Goal: Task Accomplishment & Management: Manage account settings

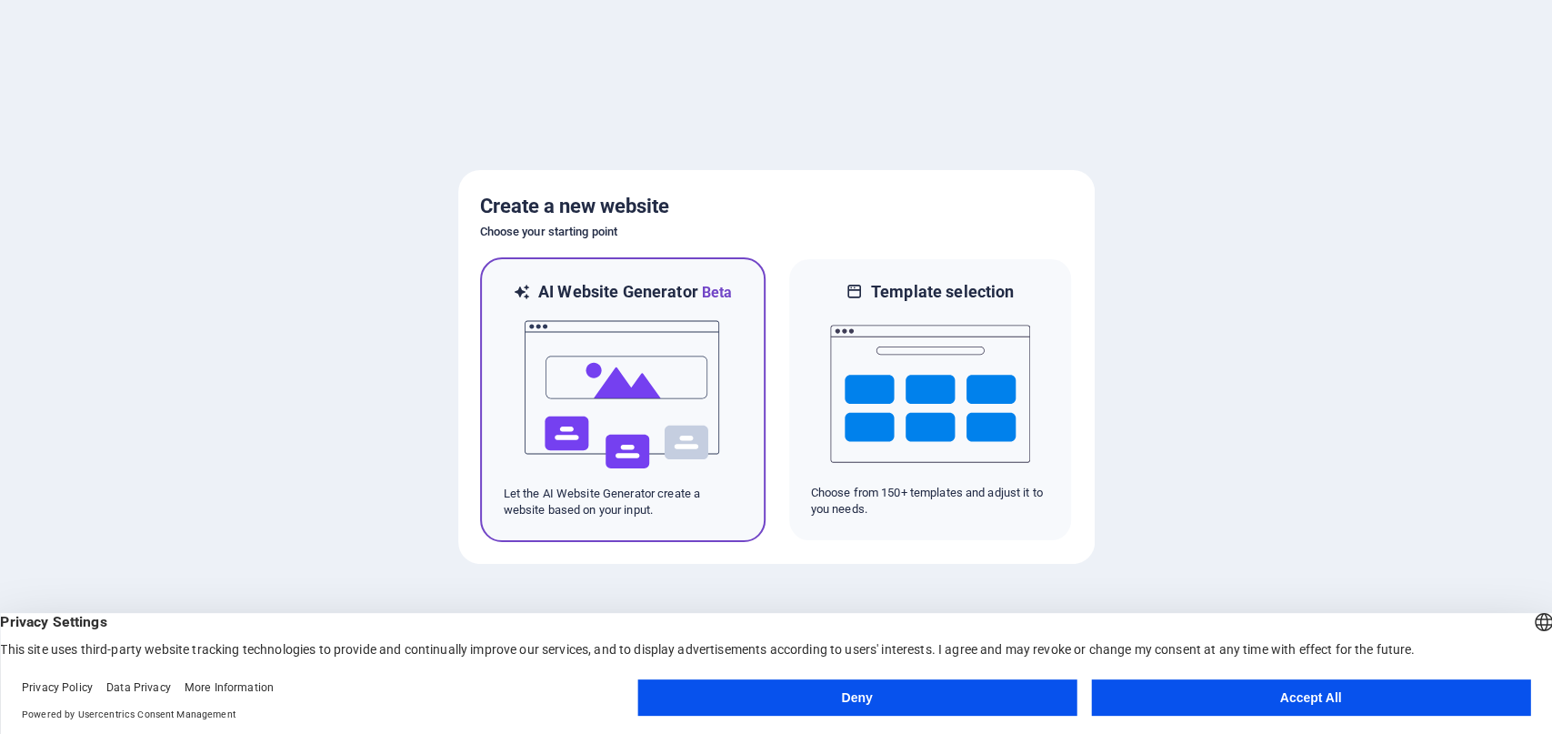
click at [637, 320] on img at bounding box center [623, 395] width 200 height 182
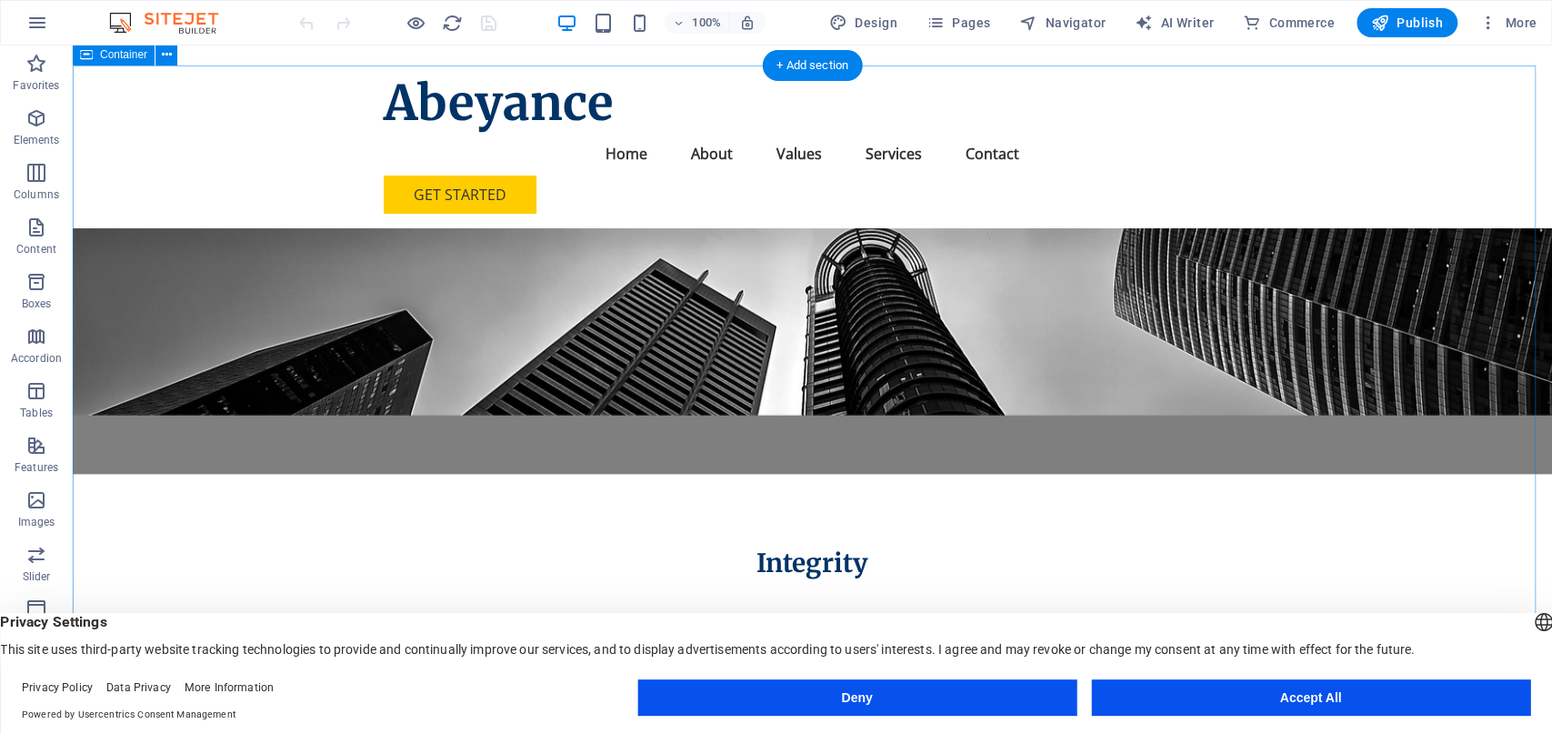
scroll to position [1418, 0]
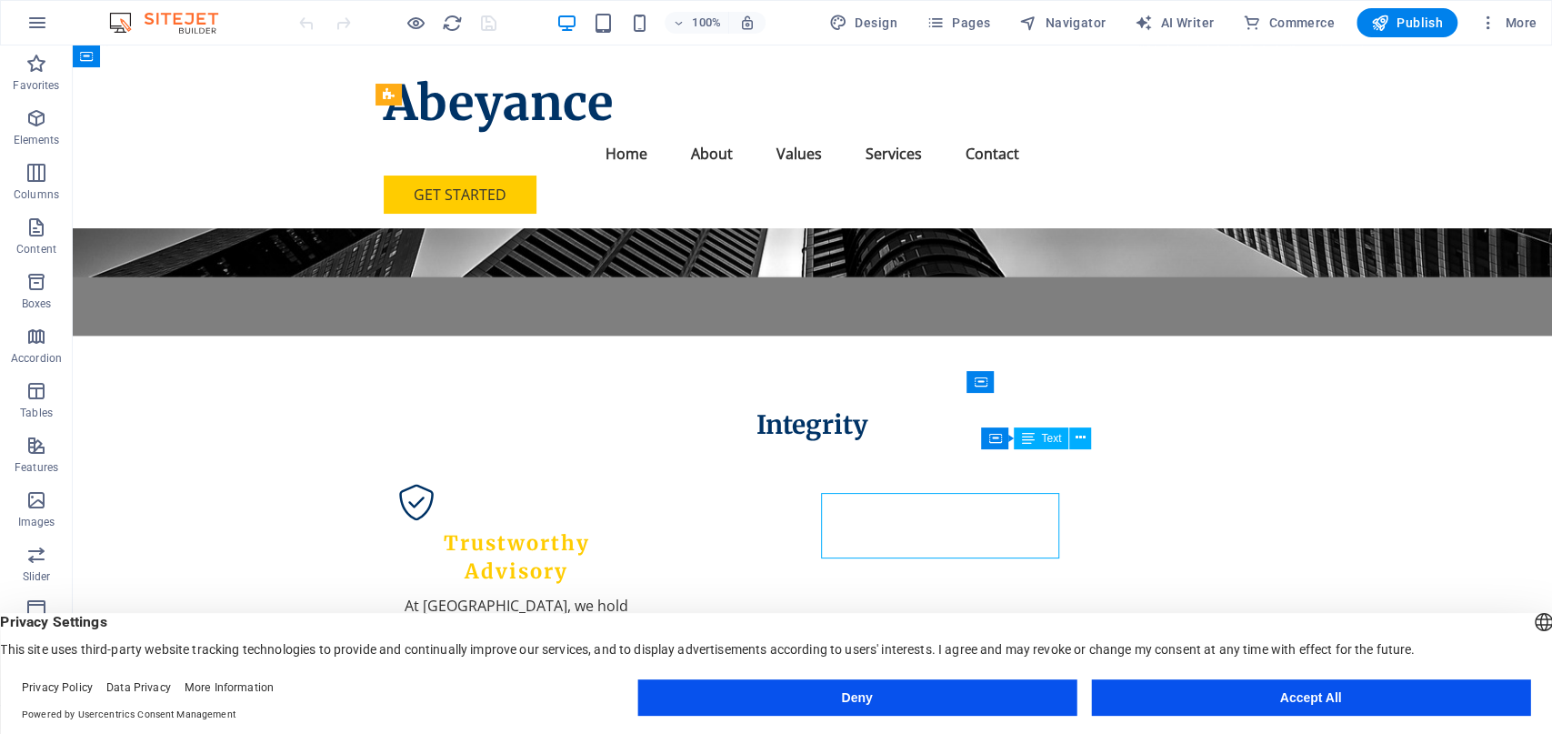
scroll to position [1418, 0]
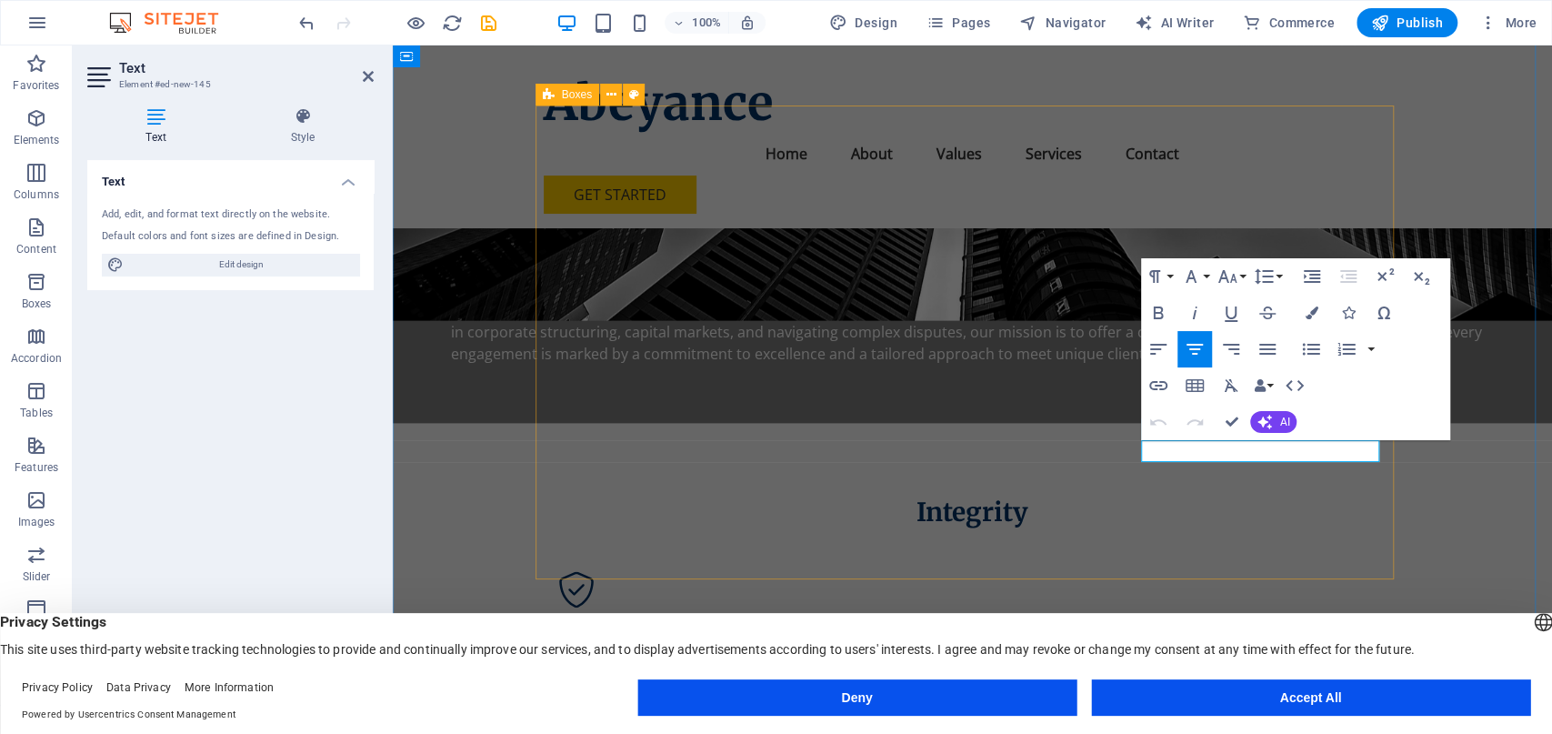
scroll to position [1462, 0]
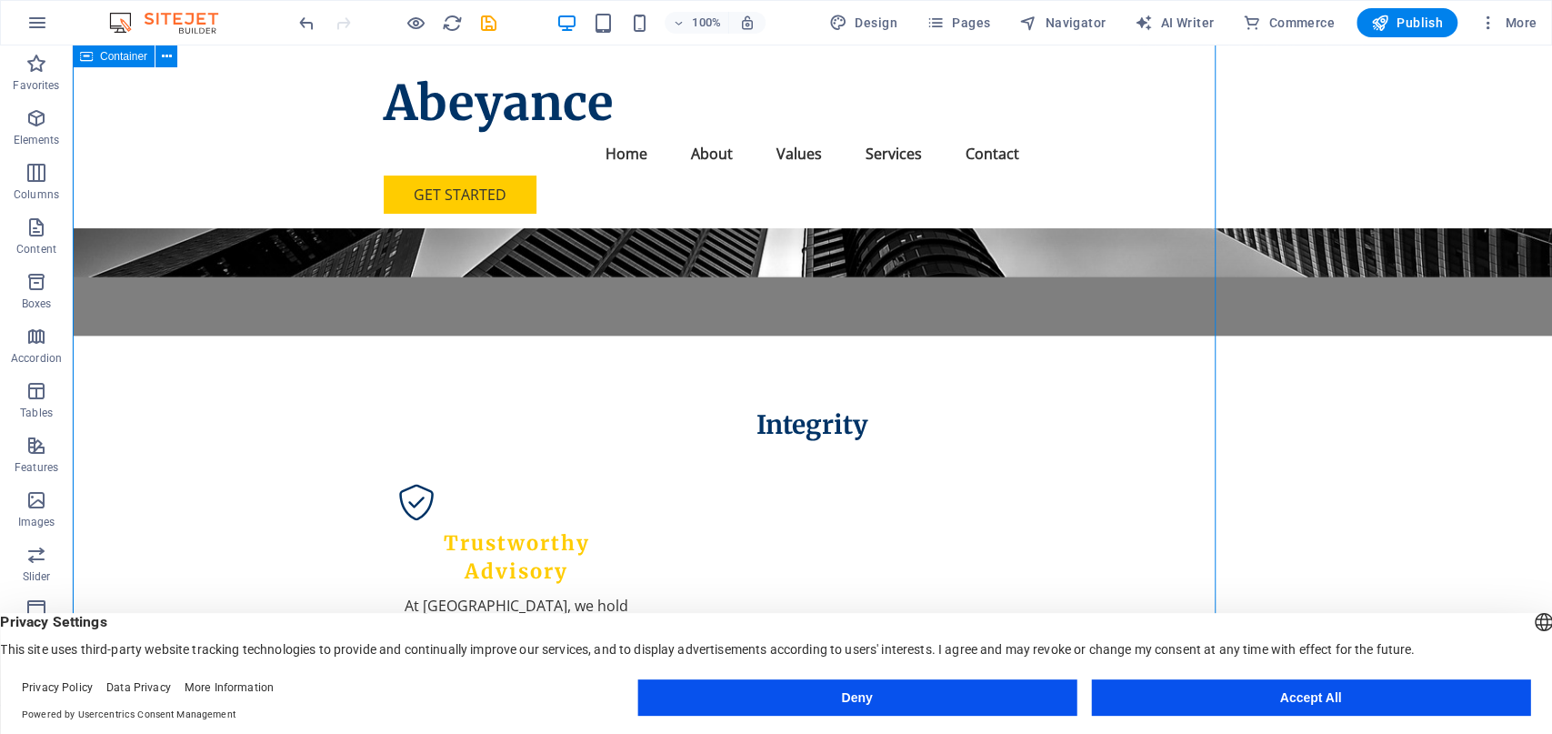
scroll to position [1418, 0]
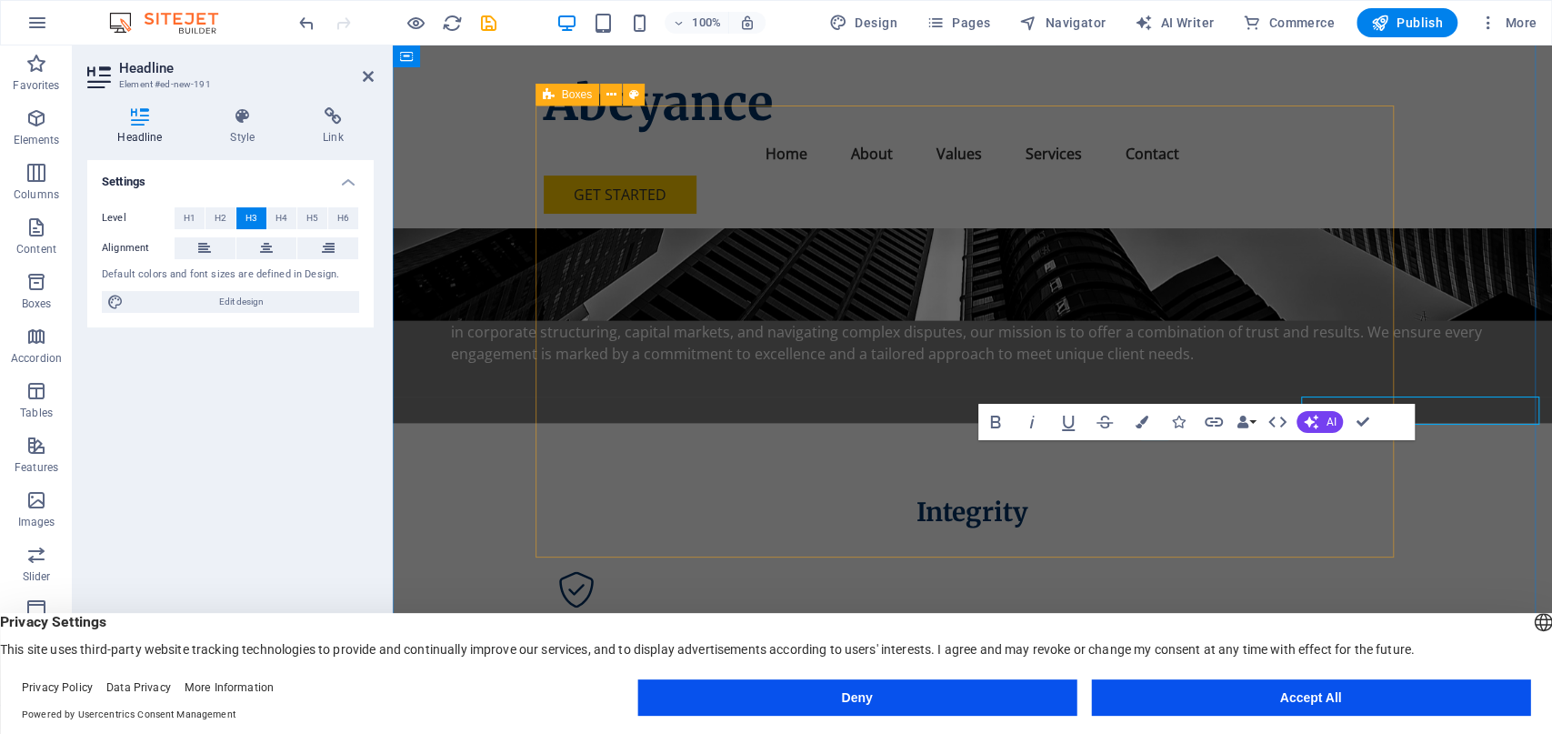
scroll to position [1462, 0]
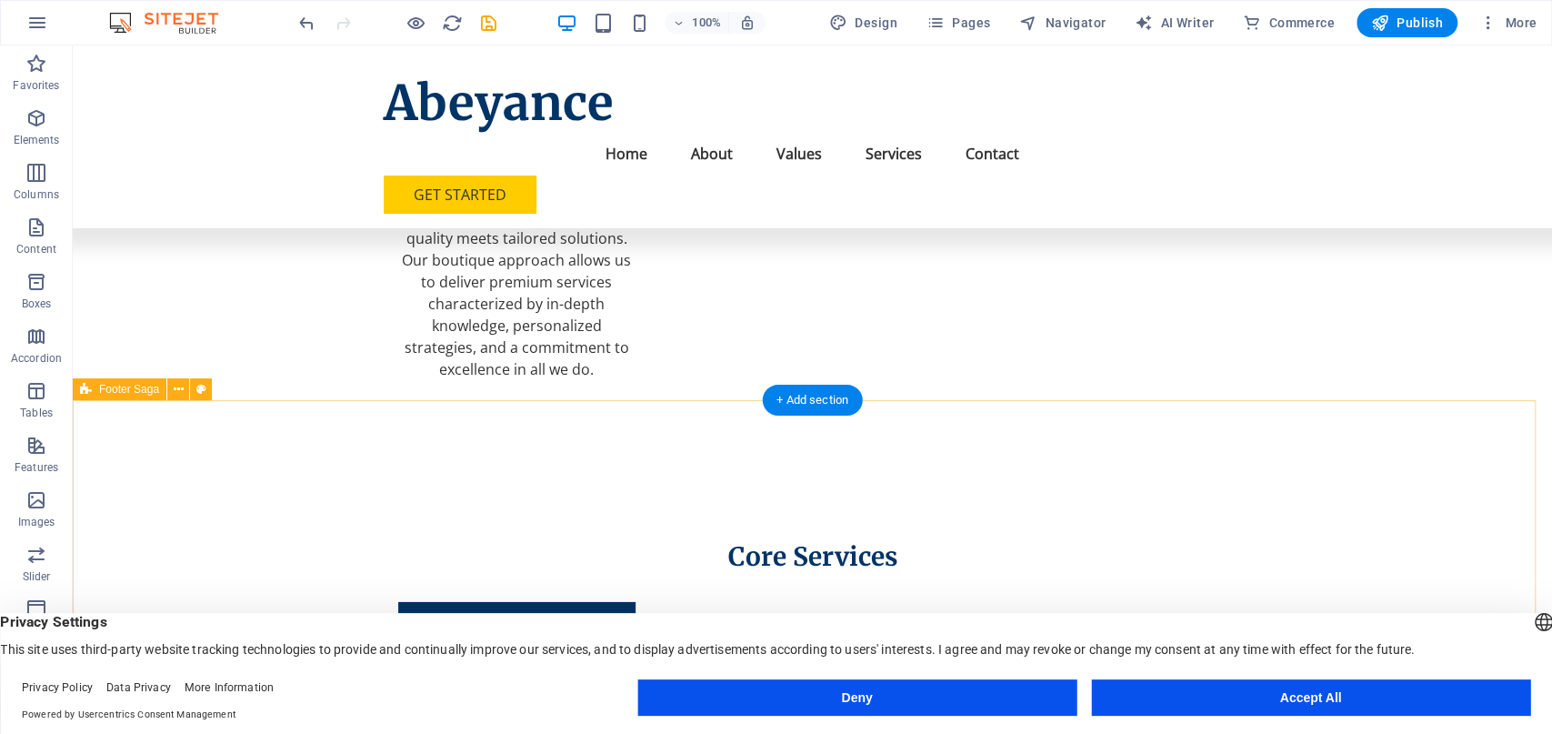
scroll to position [2269, 0]
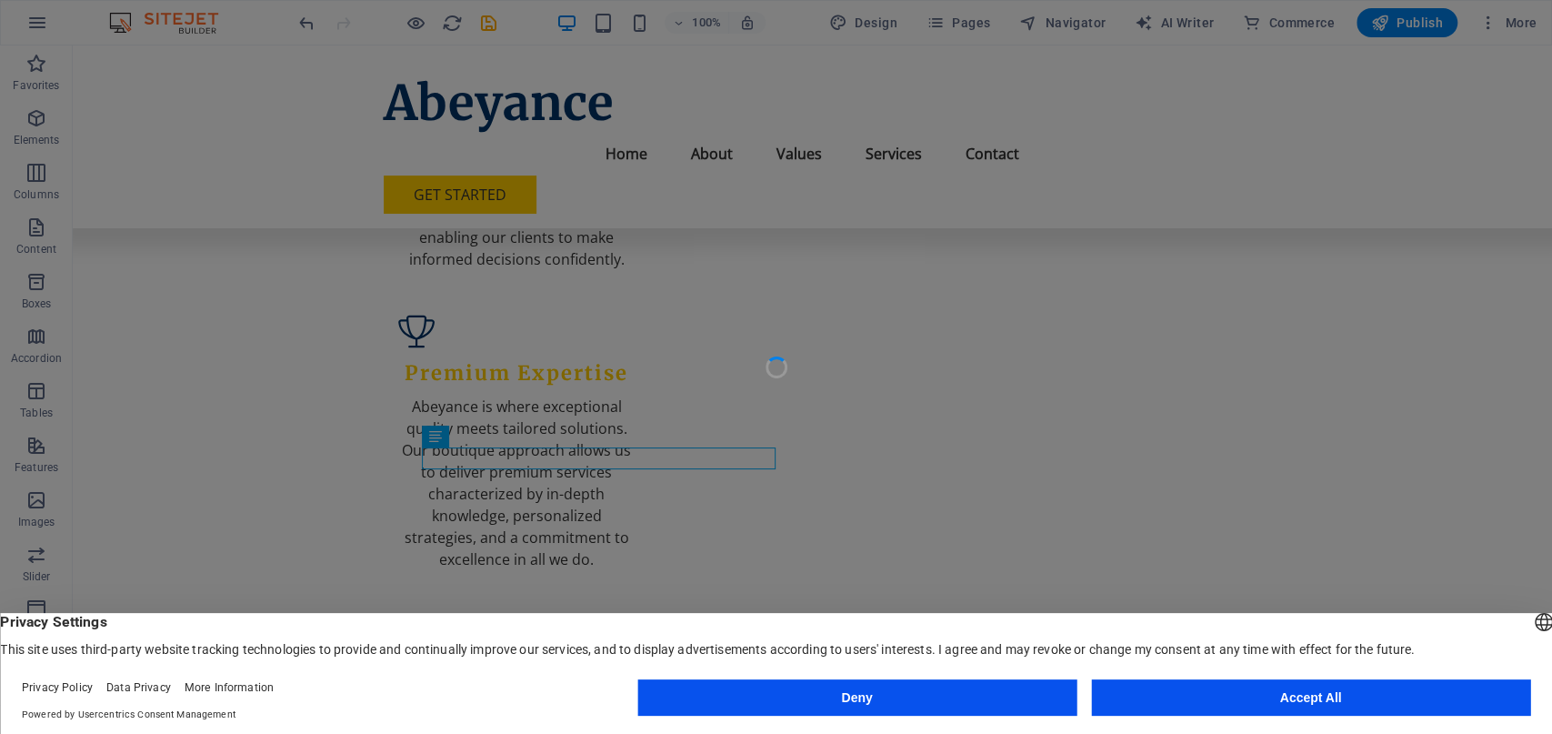
click at [471, 462] on div at bounding box center [776, 367] width 1552 height 734
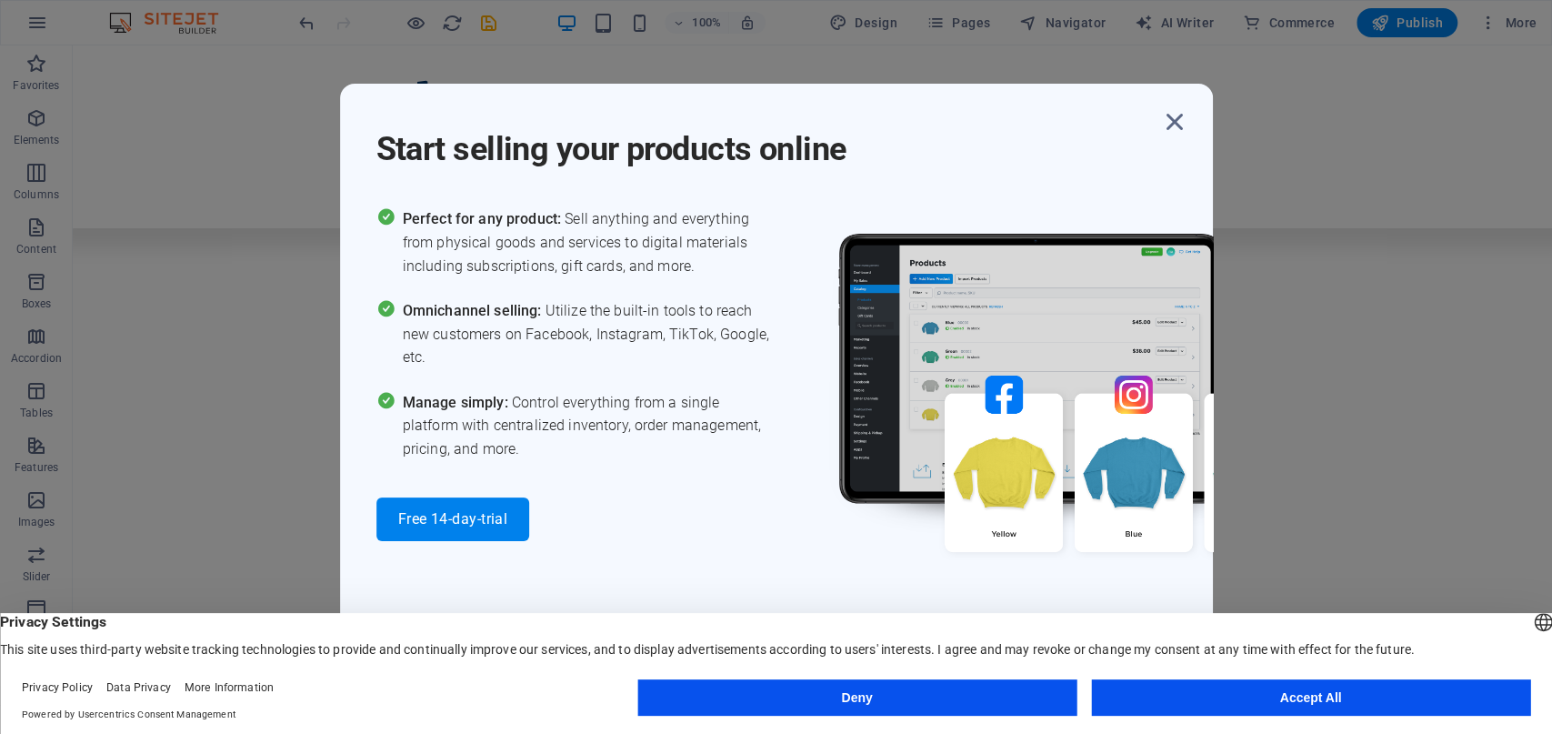
click at [471, 462] on div "Perfect for any product: Sell anything and everything from physical goods and s…" at bounding box center [576, 373] width 400 height 333
click at [1172, 119] on icon "button" at bounding box center [1174, 121] width 33 height 33
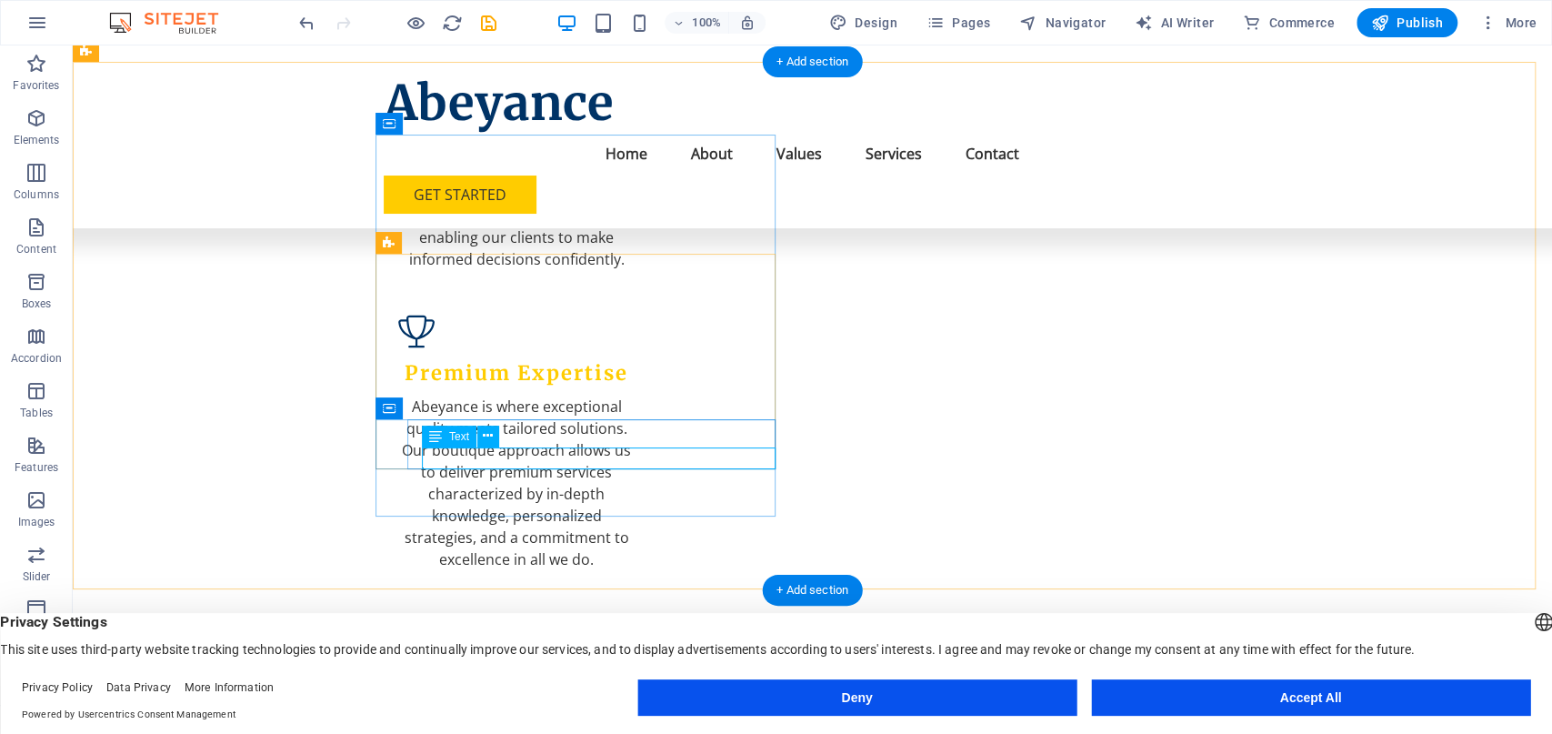
click at [463, 430] on div "Text" at bounding box center [449, 436] width 55 height 22
click at [438, 441] on icon at bounding box center [435, 436] width 13 height 22
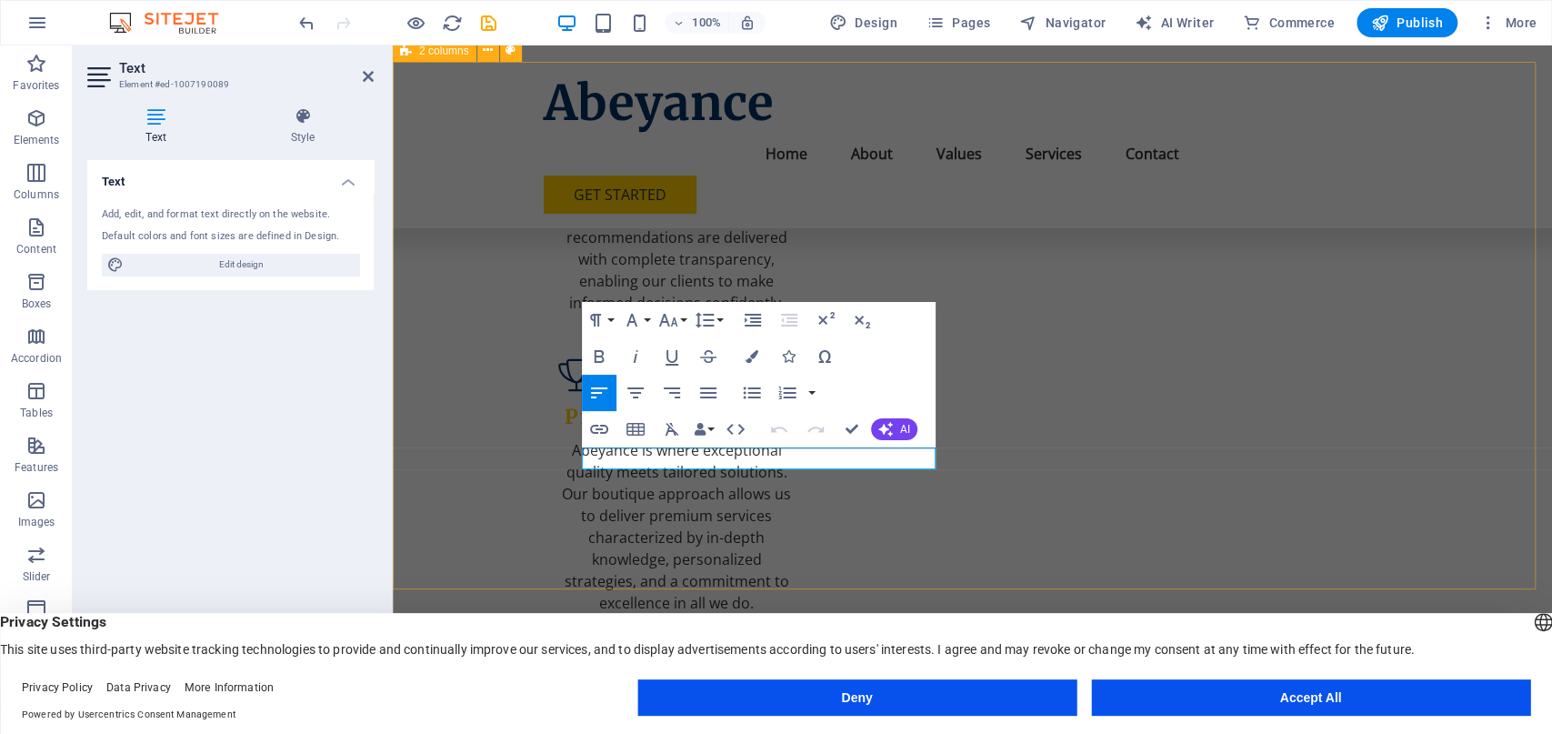
scroll to position [2312, 0]
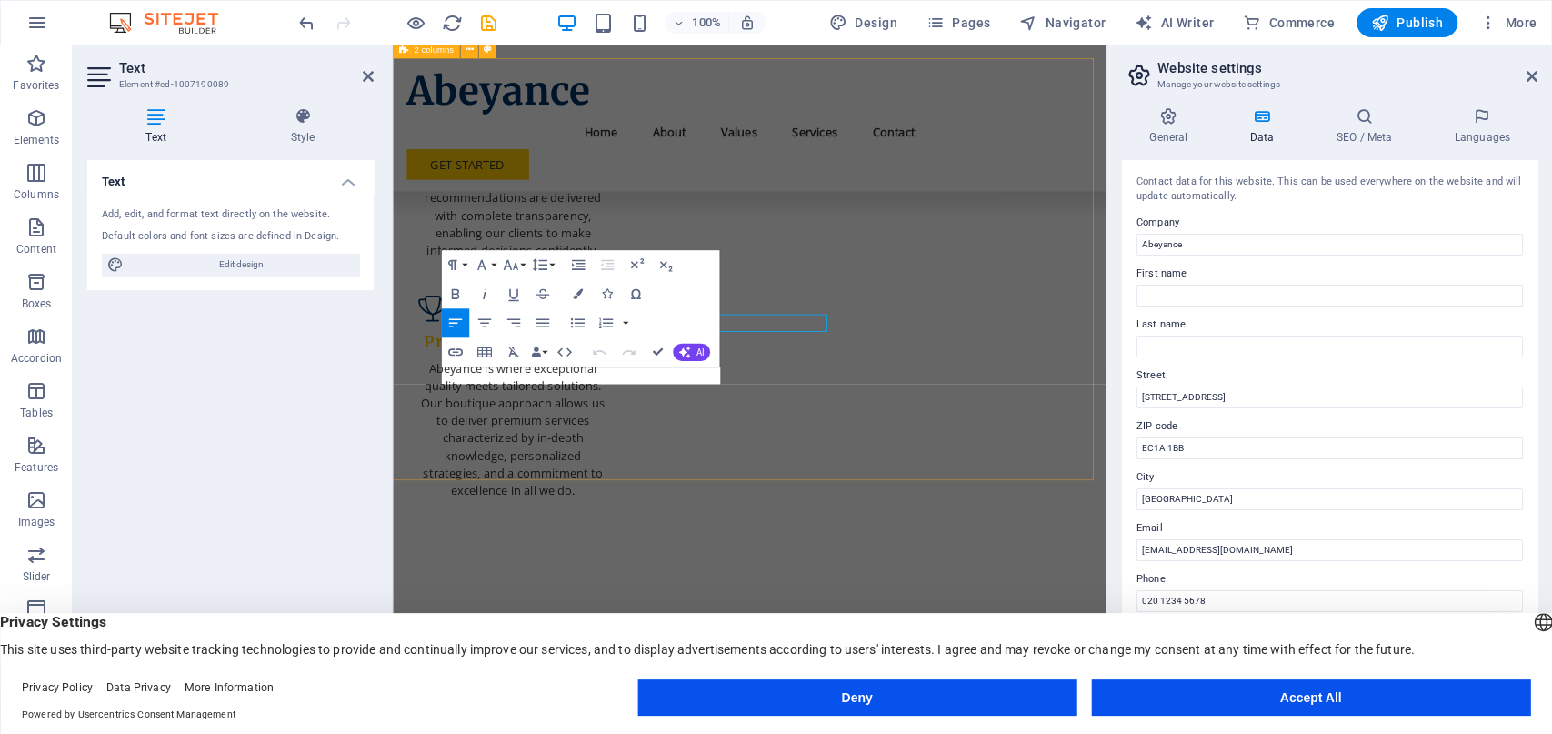
scroll to position [2378, 0]
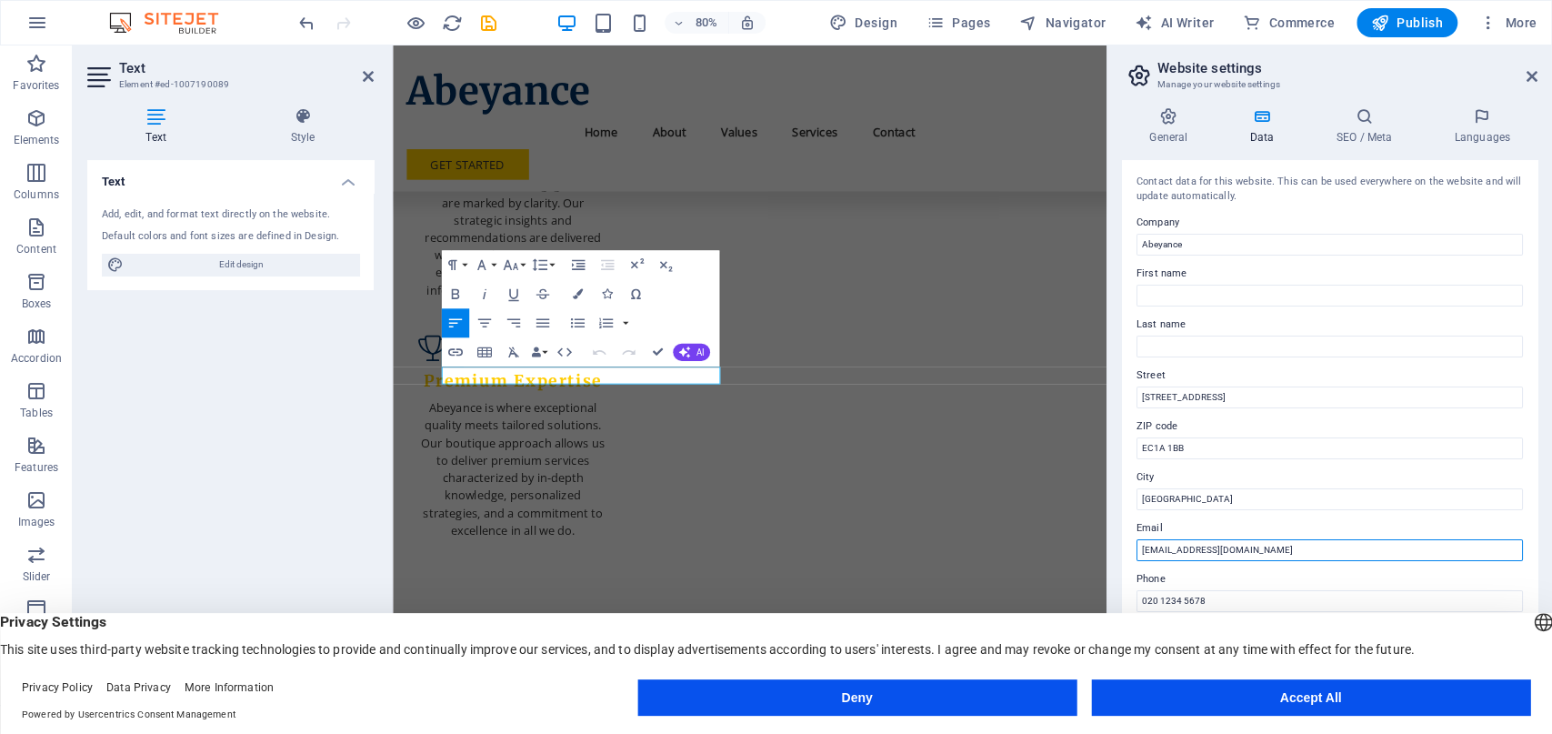
click at [1174, 550] on input "operators@abeyance.uk" at bounding box center [1329, 550] width 386 height 22
drag, startPoint x: 1179, startPoint y: 547, endPoint x: 1115, endPoint y: 542, distance: 63.9
click at [1136, 542] on input "operators@abeyance.uk" at bounding box center [1329, 550] width 386 height 22
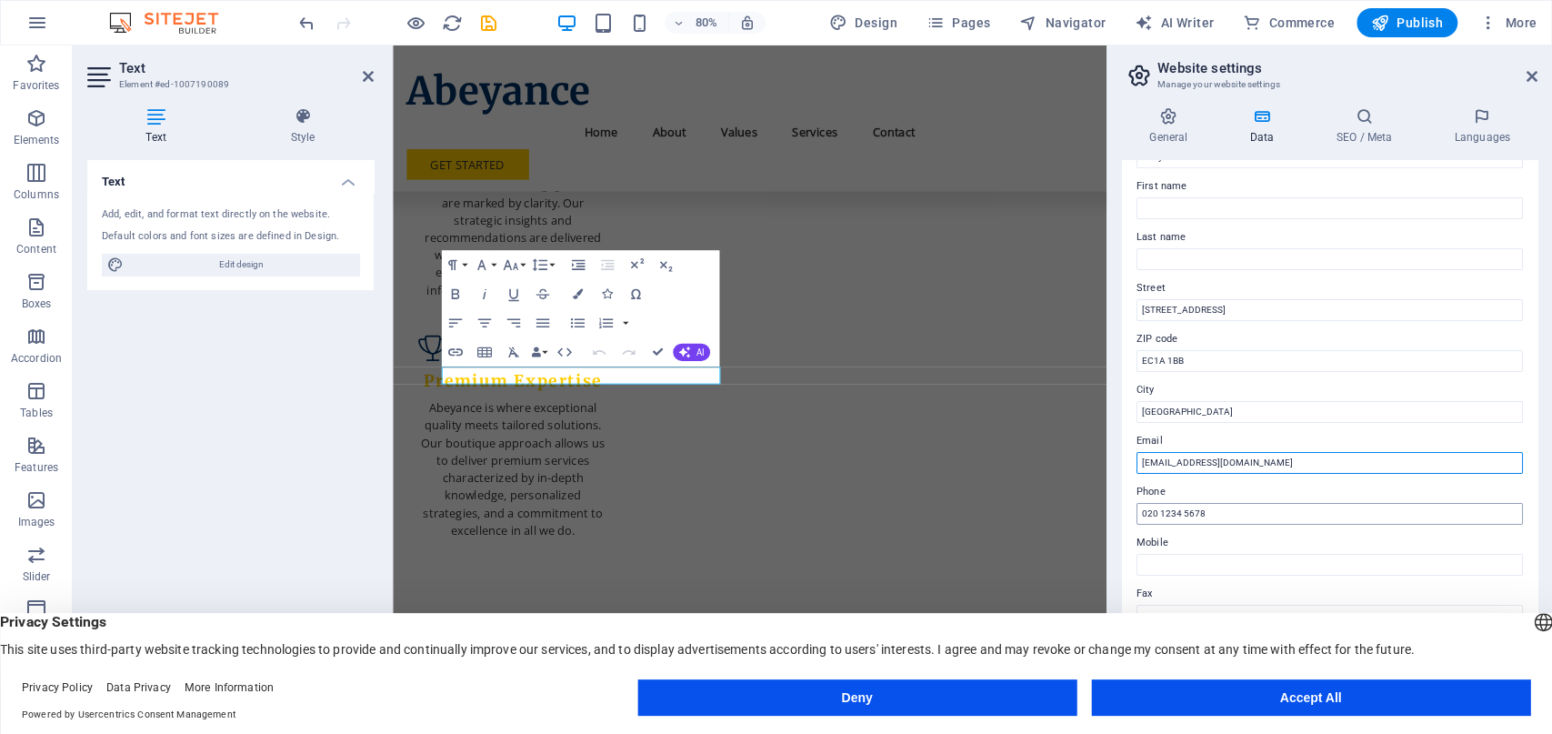
type input "[EMAIL_ADDRESS][DOMAIN_NAME]"
click at [1228, 511] on input "020 1234 5678" at bounding box center [1329, 514] width 386 height 22
drag, startPoint x: 1246, startPoint y: 515, endPoint x: 1031, endPoint y: 510, distance: 215.5
click at [1136, 510] on input "020 1234 5678" at bounding box center [1329, 514] width 386 height 22
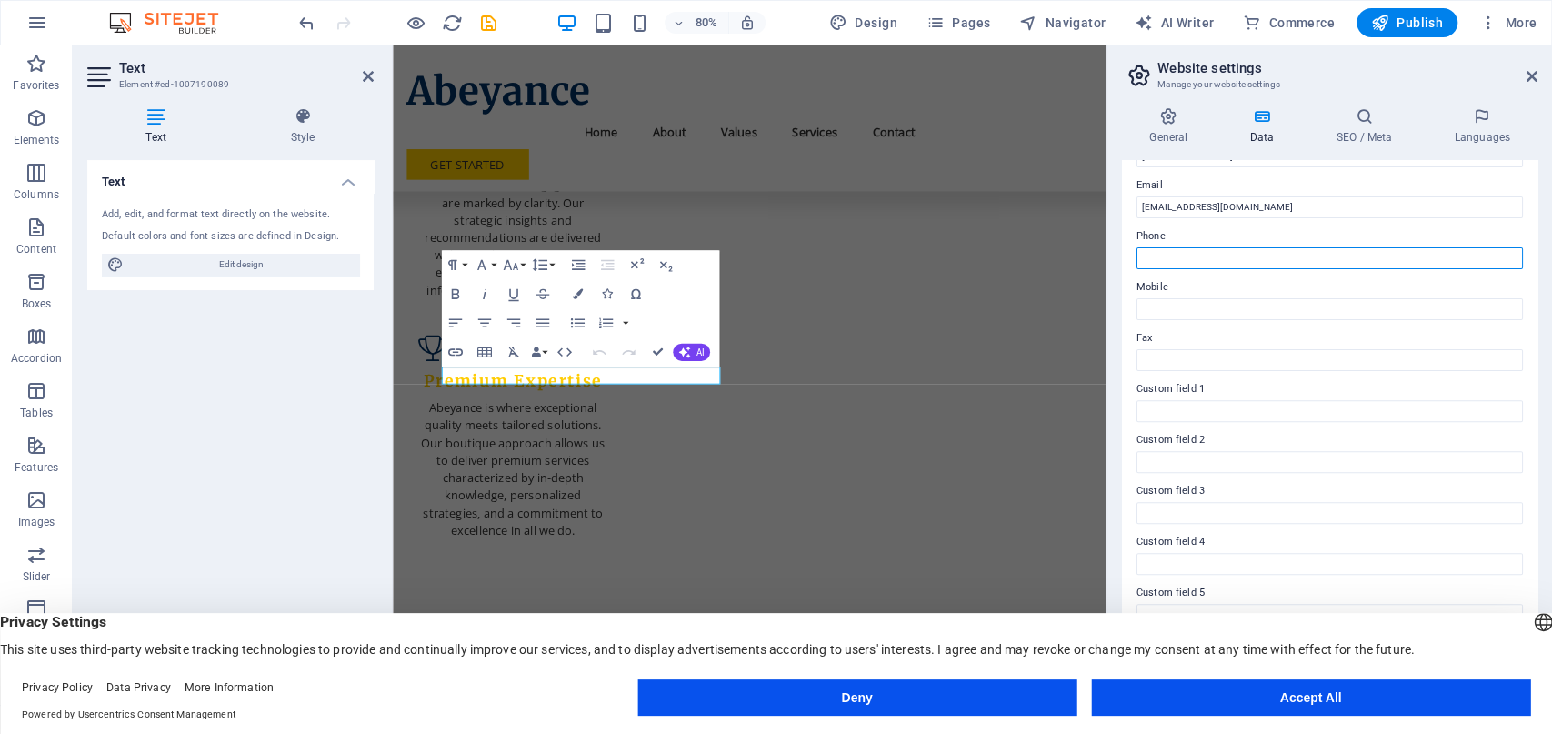
scroll to position [0, 0]
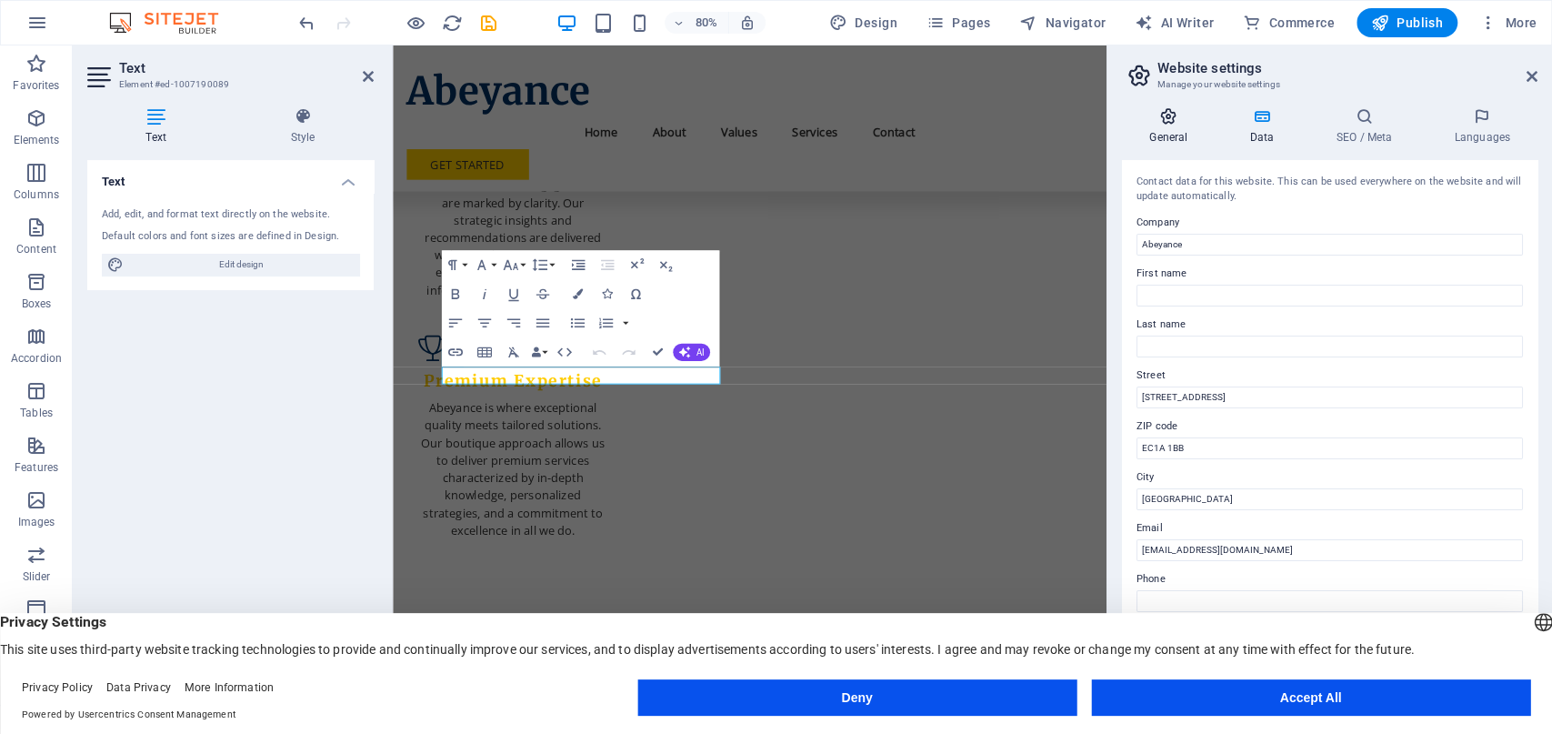
click at [1178, 115] on icon at bounding box center [1168, 116] width 93 height 18
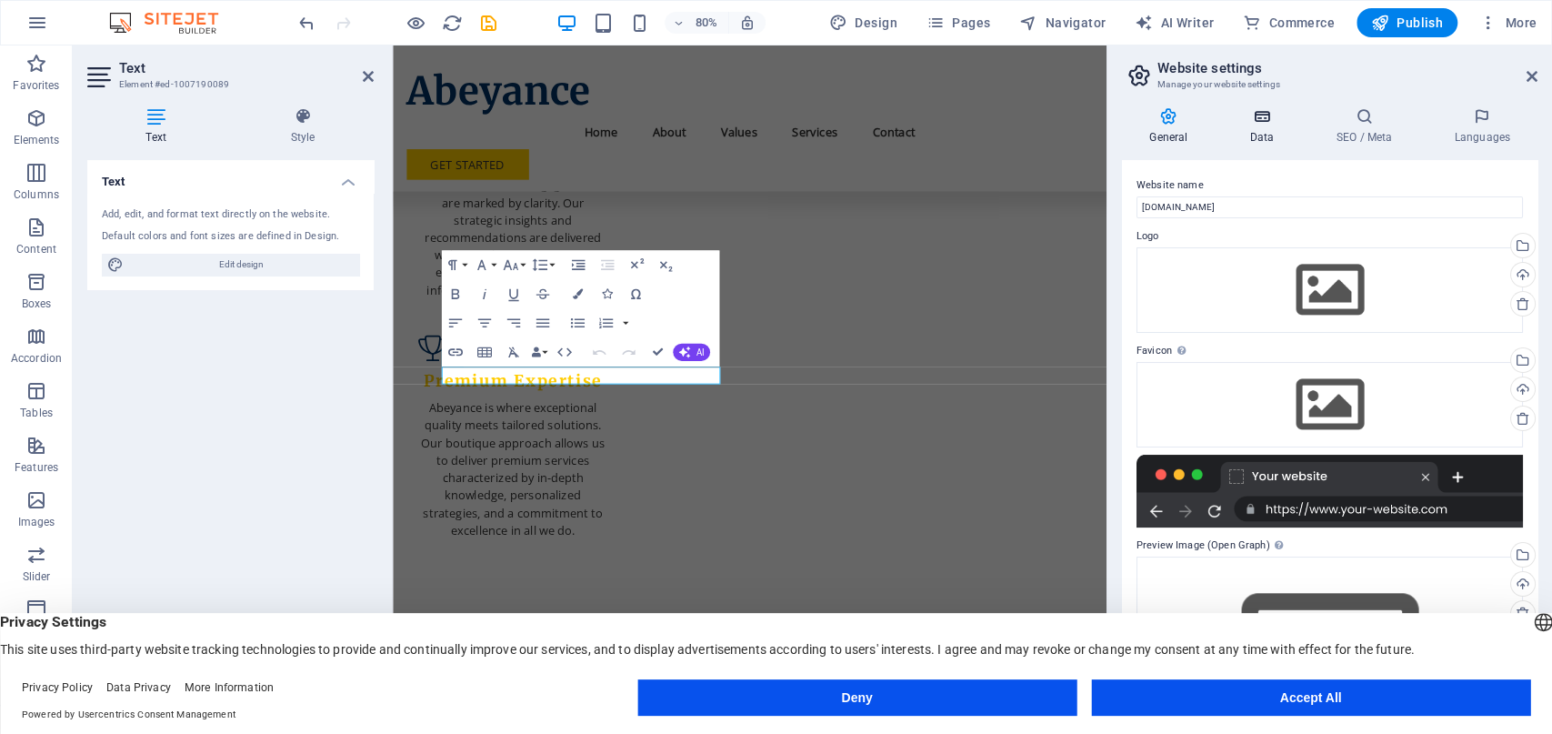
click at [1271, 126] on h4 "Data" at bounding box center [1265, 126] width 86 height 38
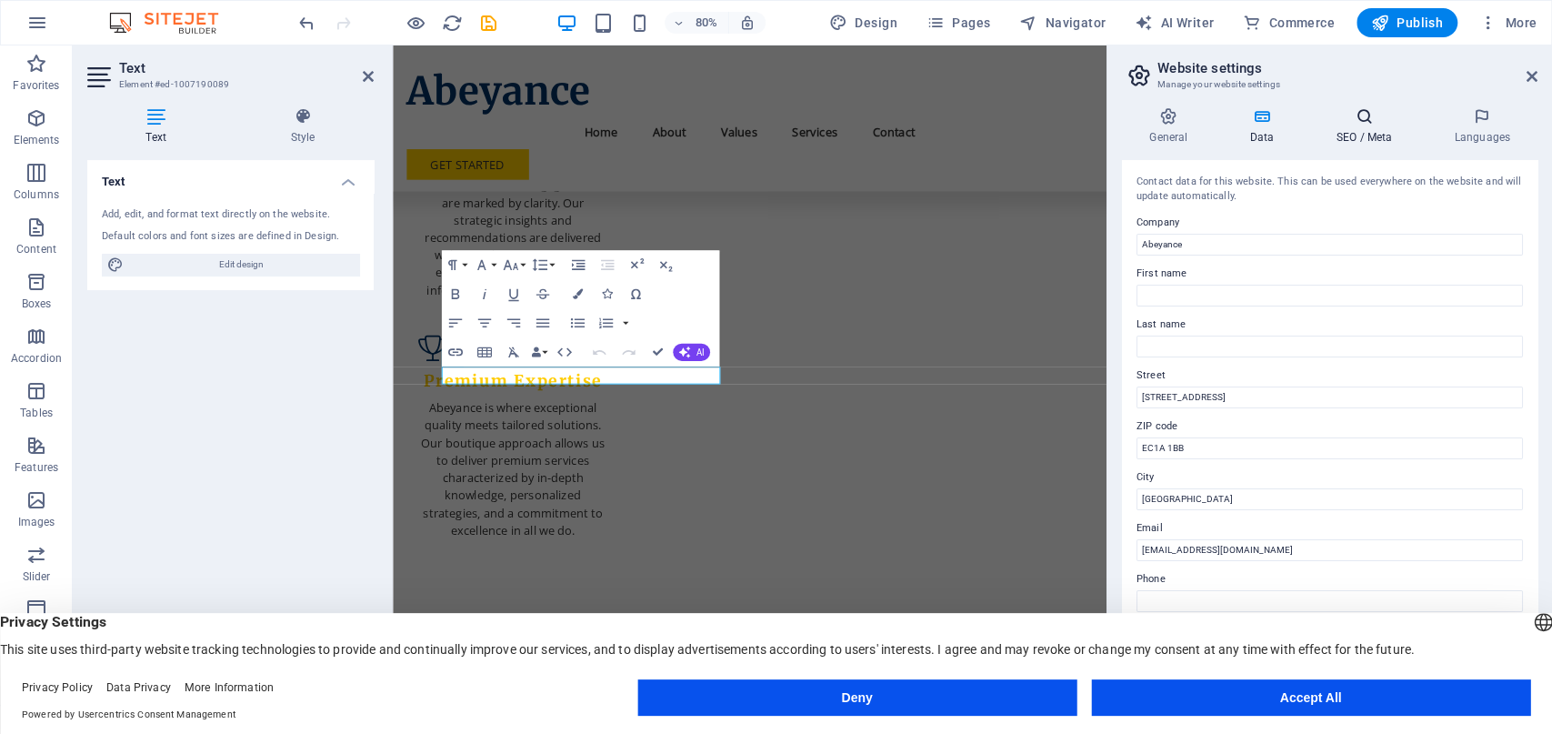
click at [1363, 125] on icon at bounding box center [1363, 116] width 111 height 18
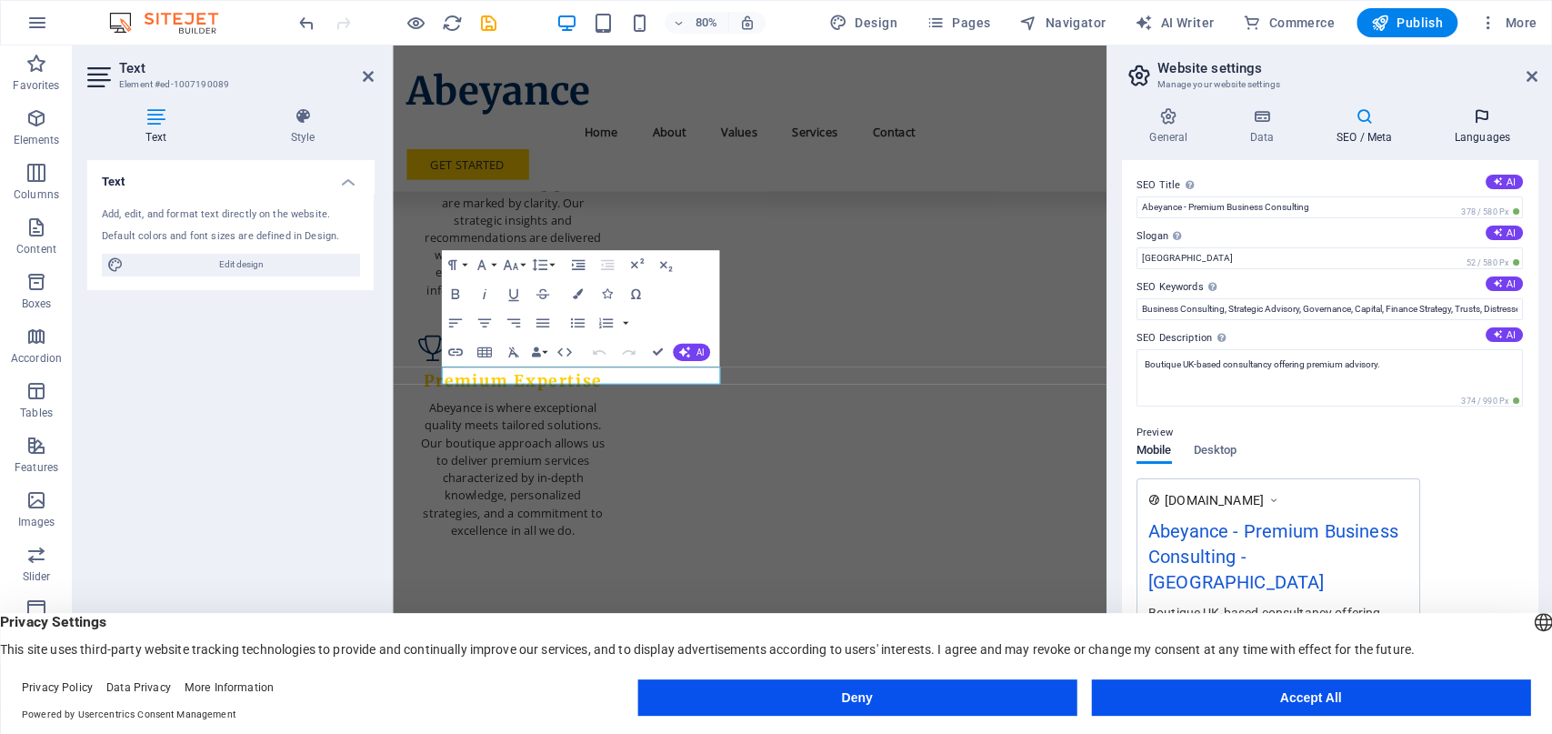
click at [1443, 128] on h4 "Languages" at bounding box center [1481, 126] width 111 height 38
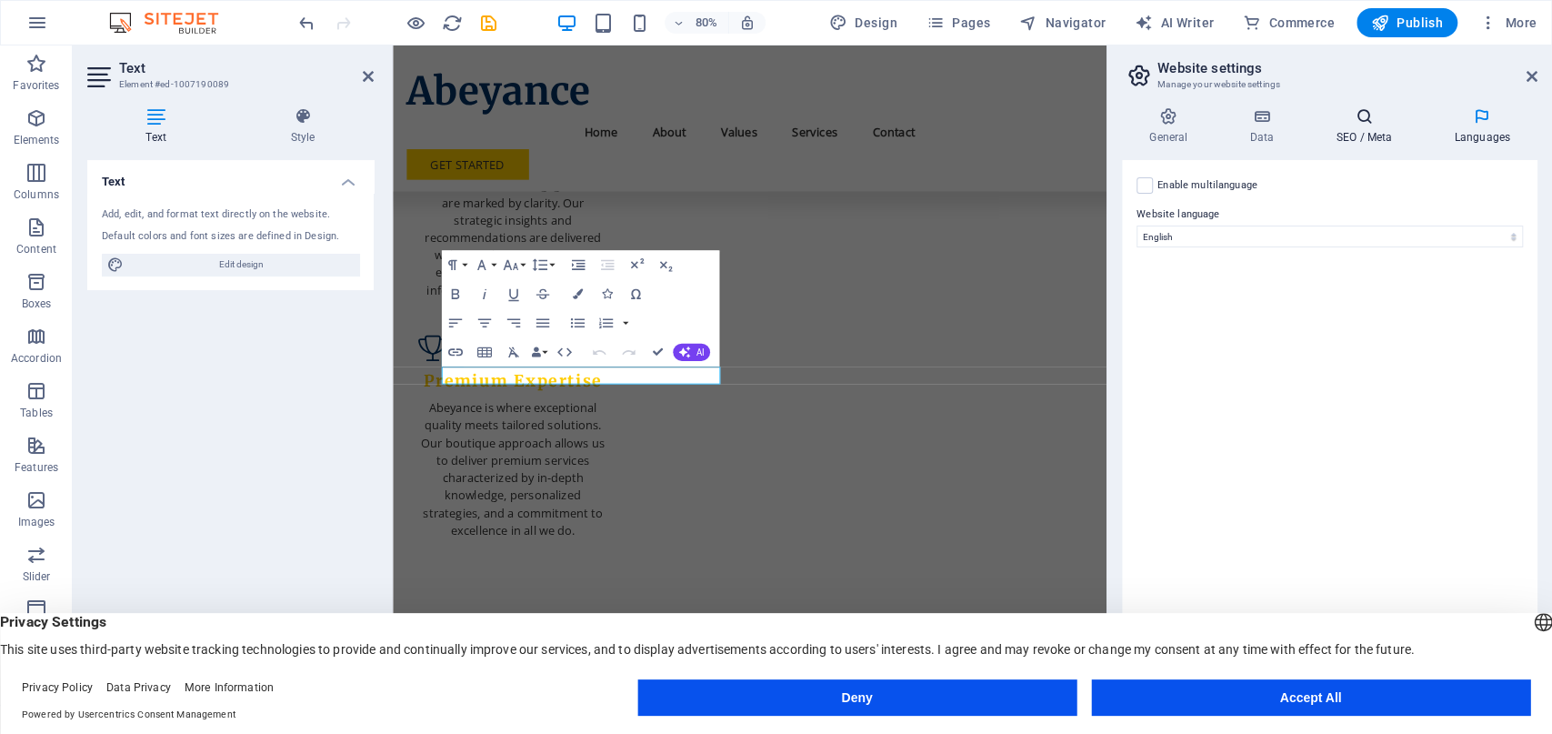
click at [1412, 127] on h4 "SEO / Meta" at bounding box center [1367, 126] width 118 height 38
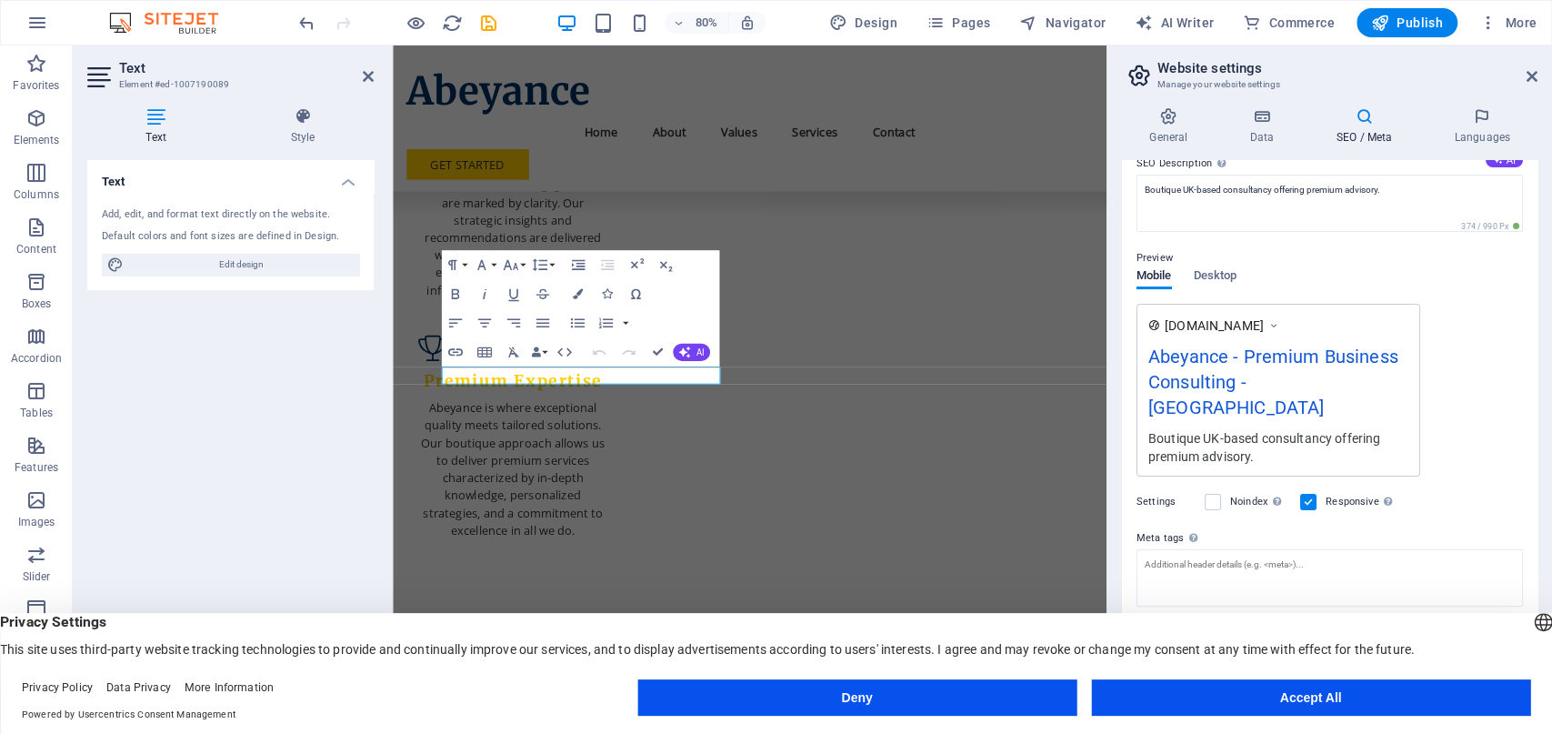
scroll to position [180, 0]
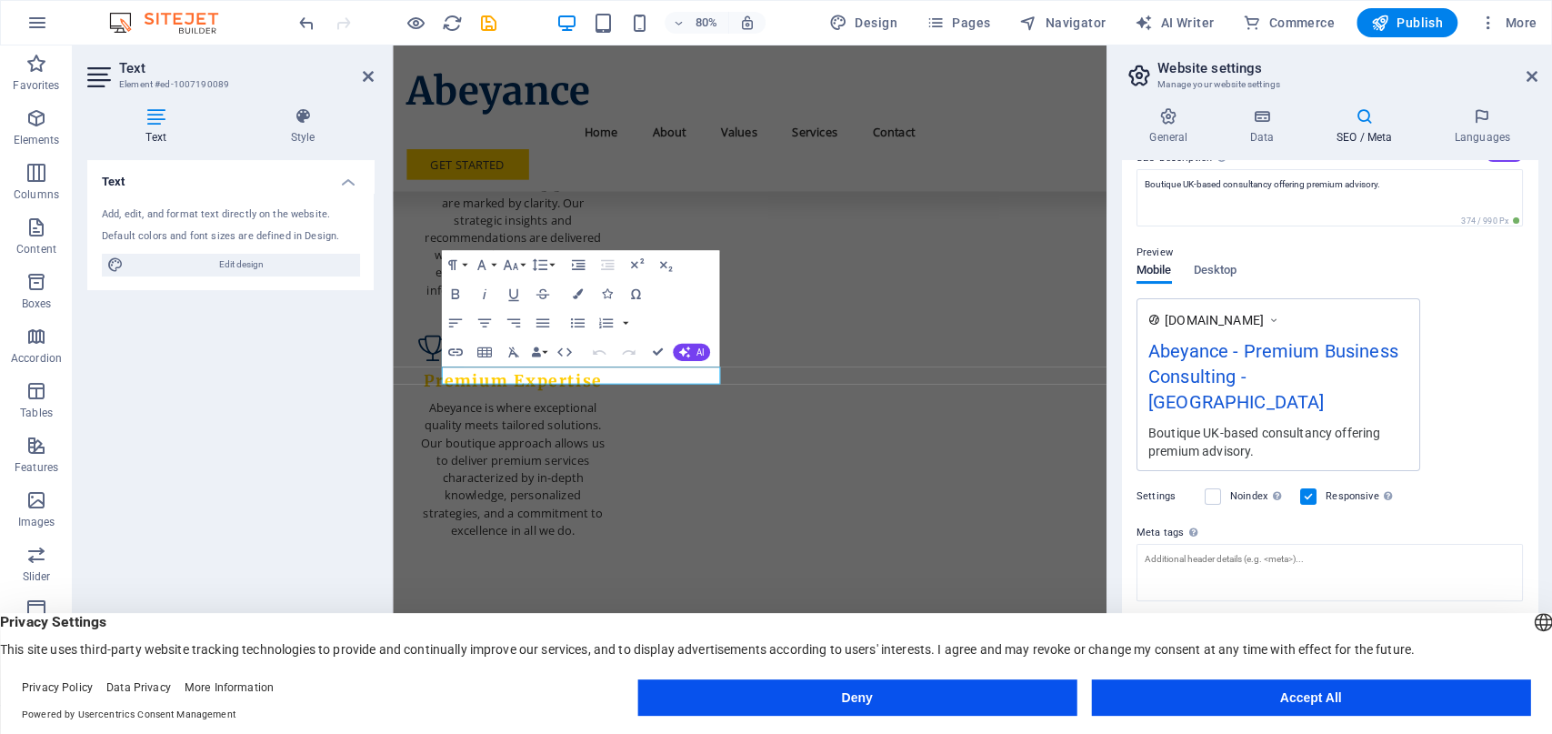
click at [1159, 689] on button "Accept All" at bounding box center [1310, 697] width 439 height 36
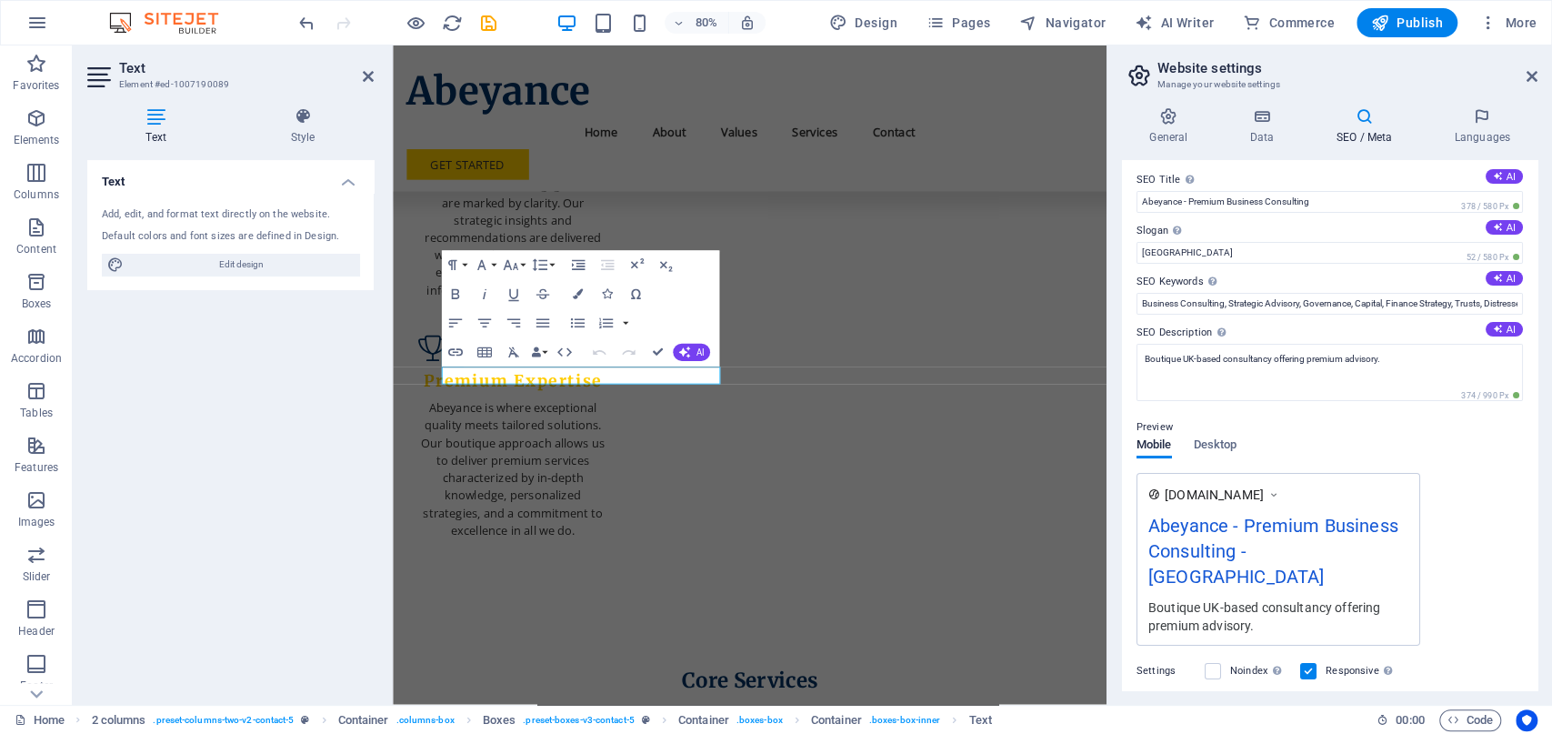
scroll to position [0, 0]
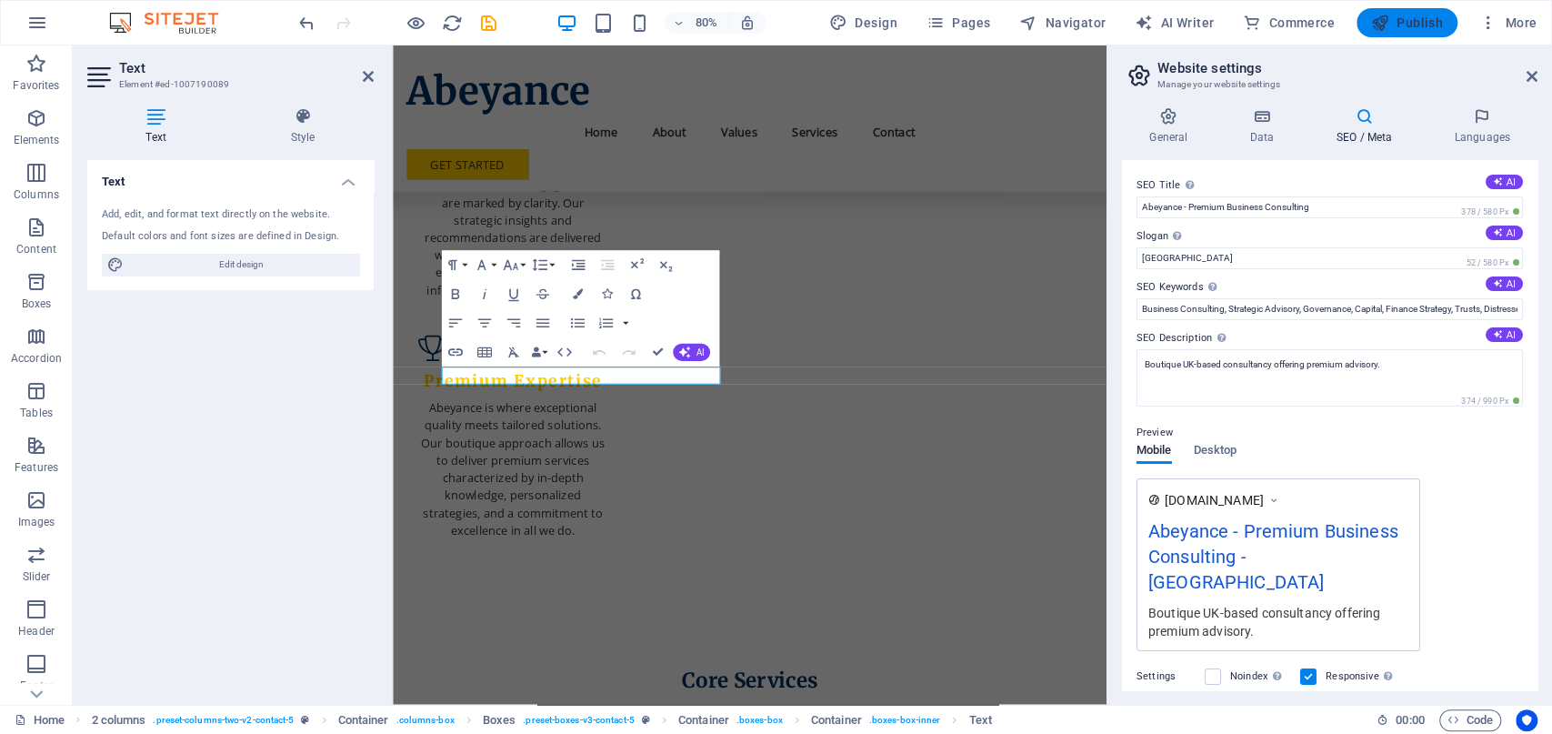
click at [1403, 17] on span "Publish" at bounding box center [1407, 23] width 72 height 18
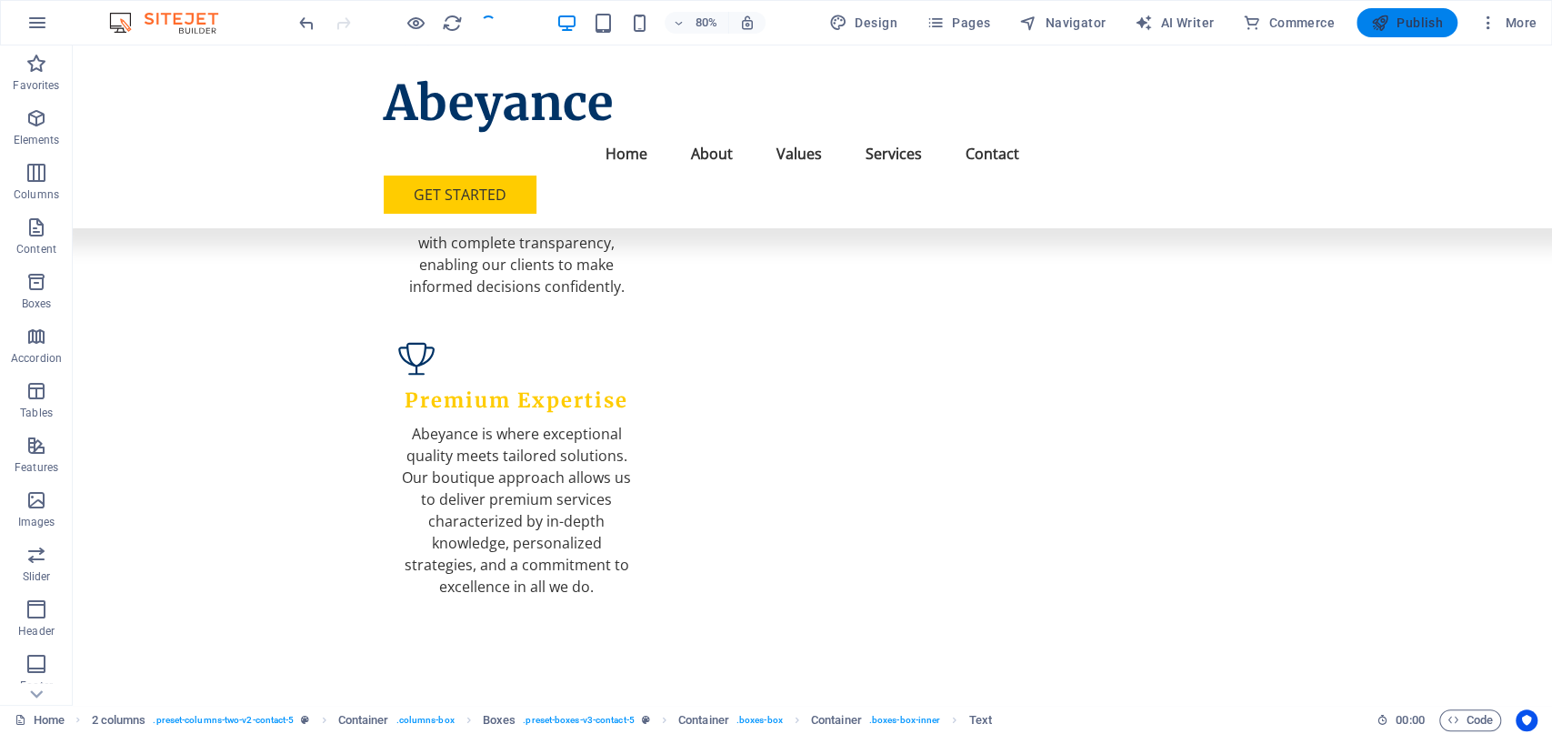
checkbox input "false"
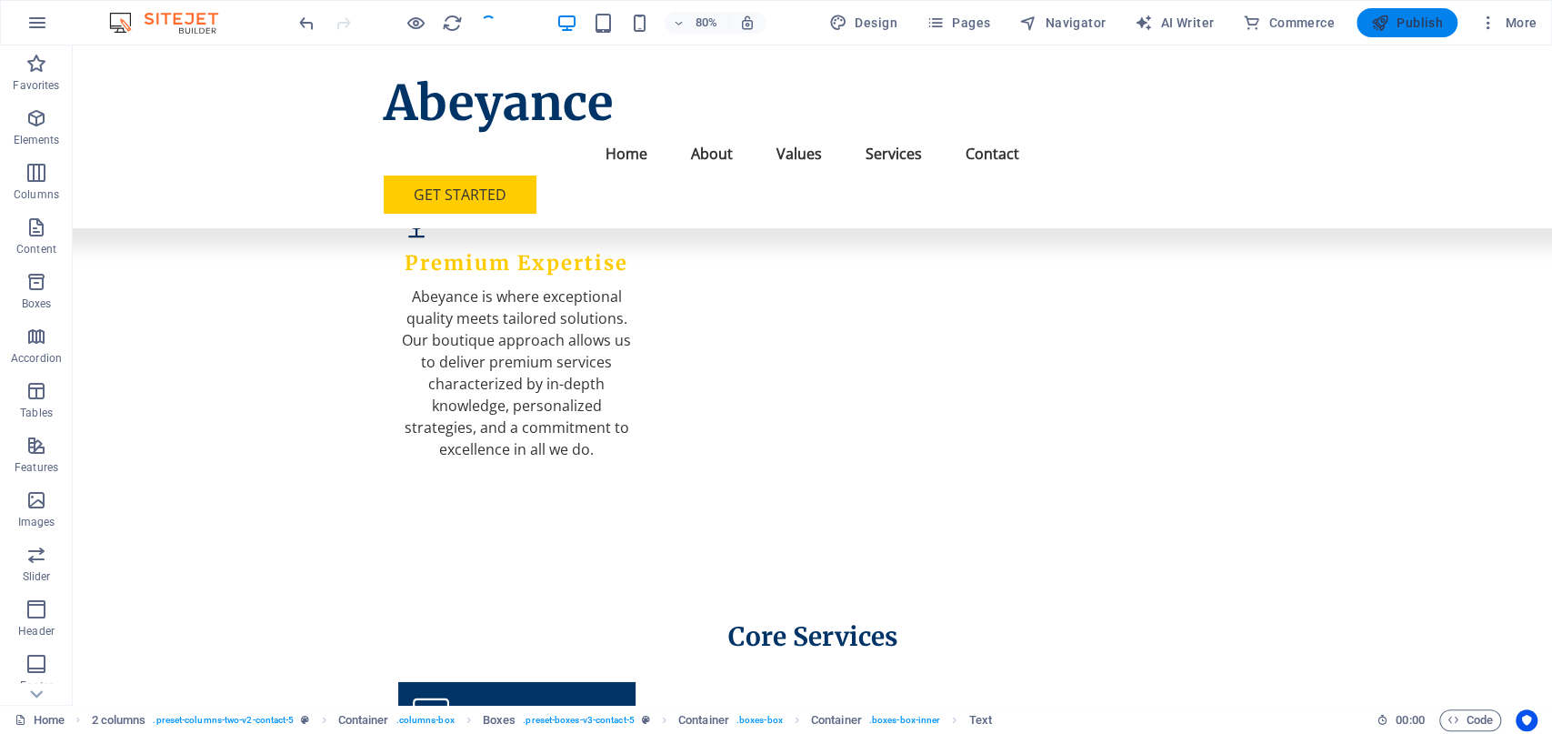
scroll to position [2269, 0]
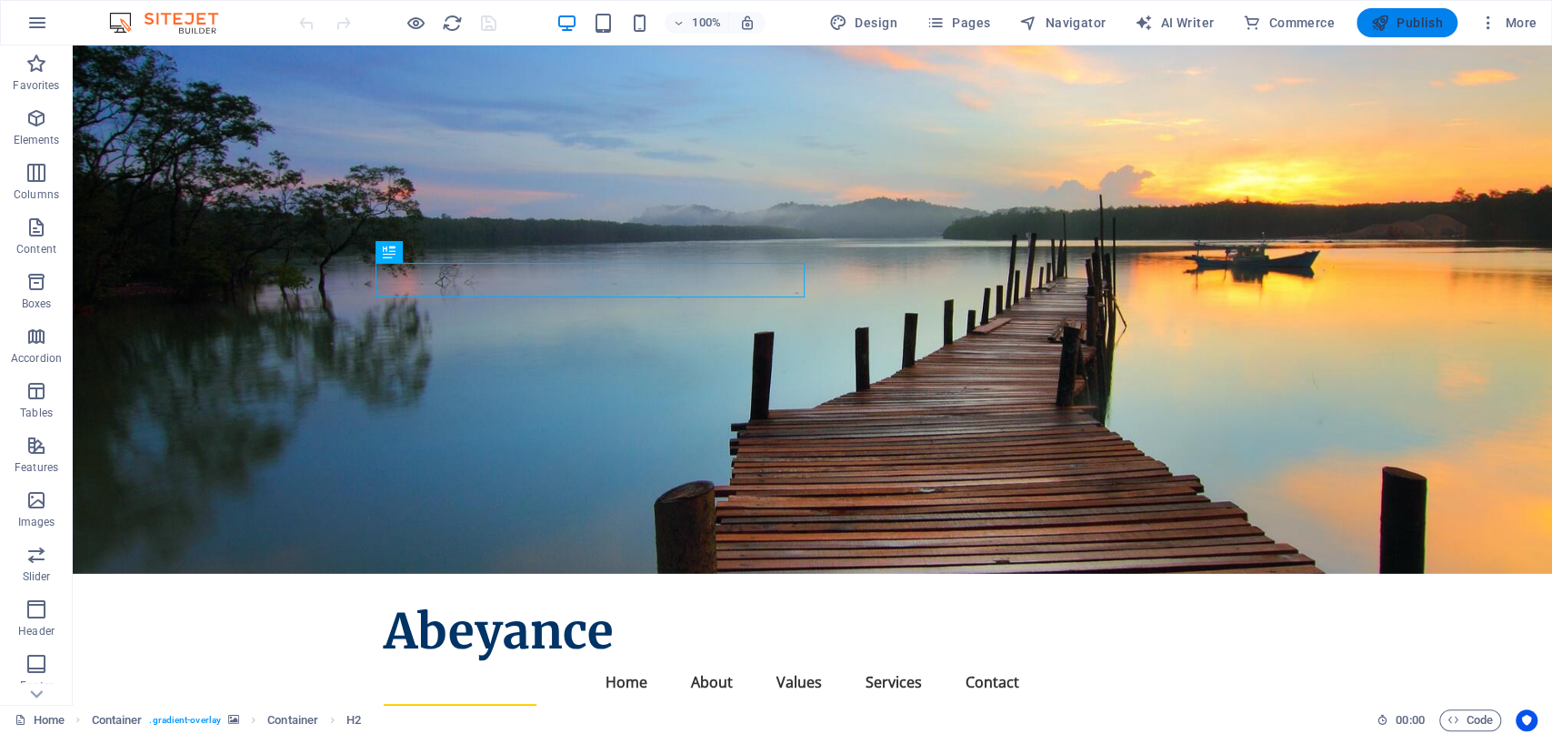
click at [1421, 23] on span "Publish" at bounding box center [1407, 23] width 72 height 18
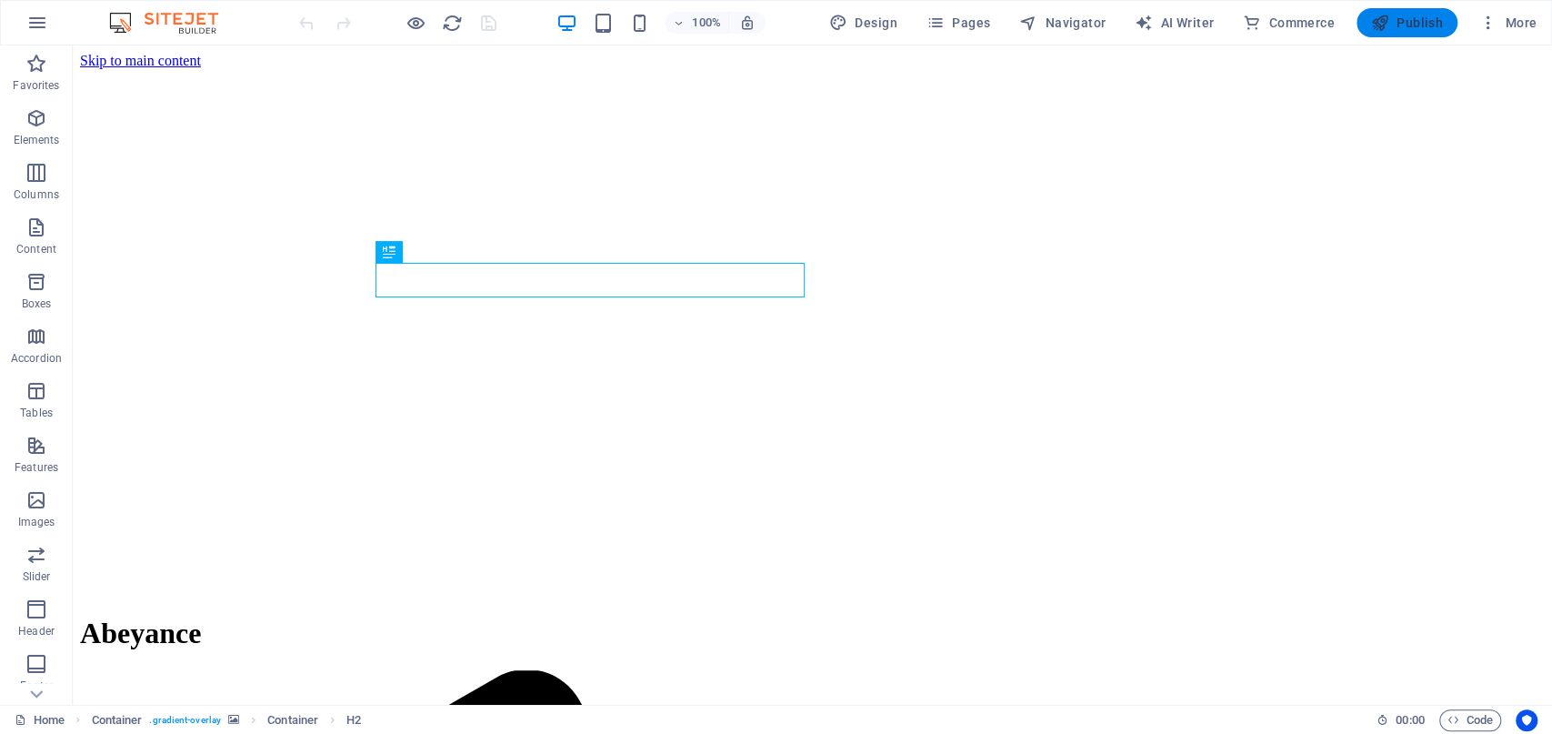
click at [1421, 30] on span "Publish" at bounding box center [1407, 23] width 72 height 18
click at [1393, 28] on span "Publish" at bounding box center [1407, 23] width 72 height 18
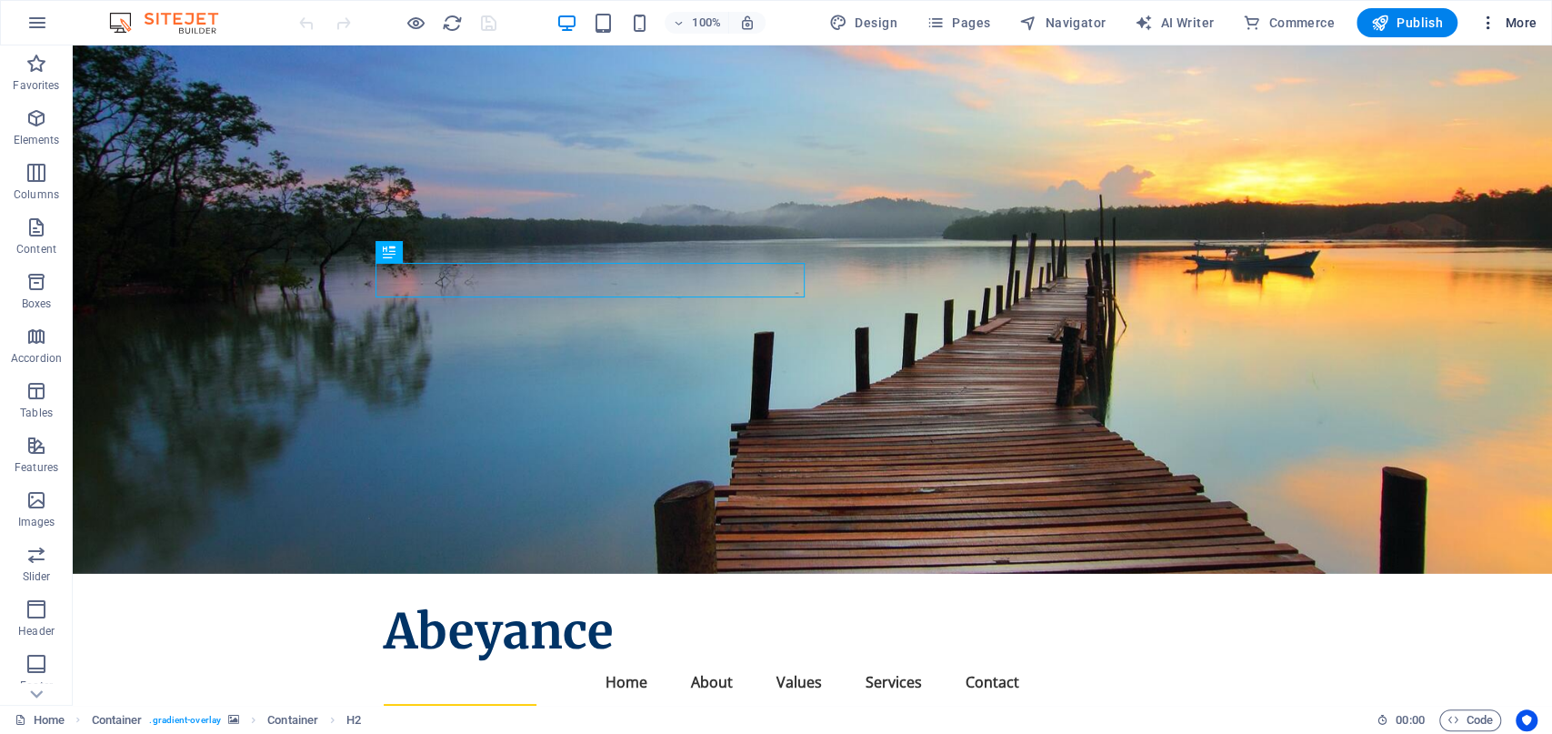
click at [1523, 32] on button "More" at bounding box center [1508, 22] width 72 height 29
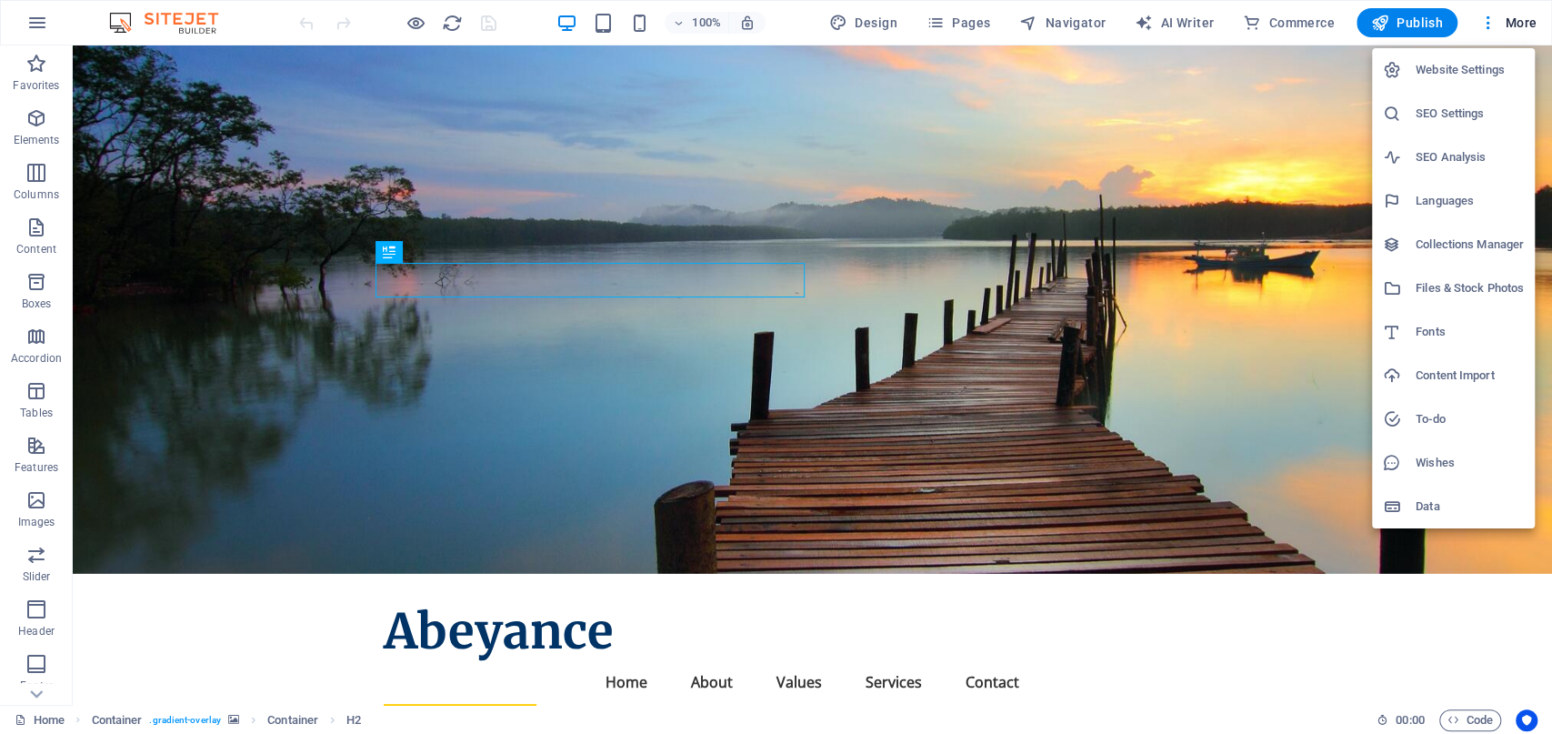
click at [1476, 64] on h6 "Website Settings" at bounding box center [1469, 70] width 108 height 22
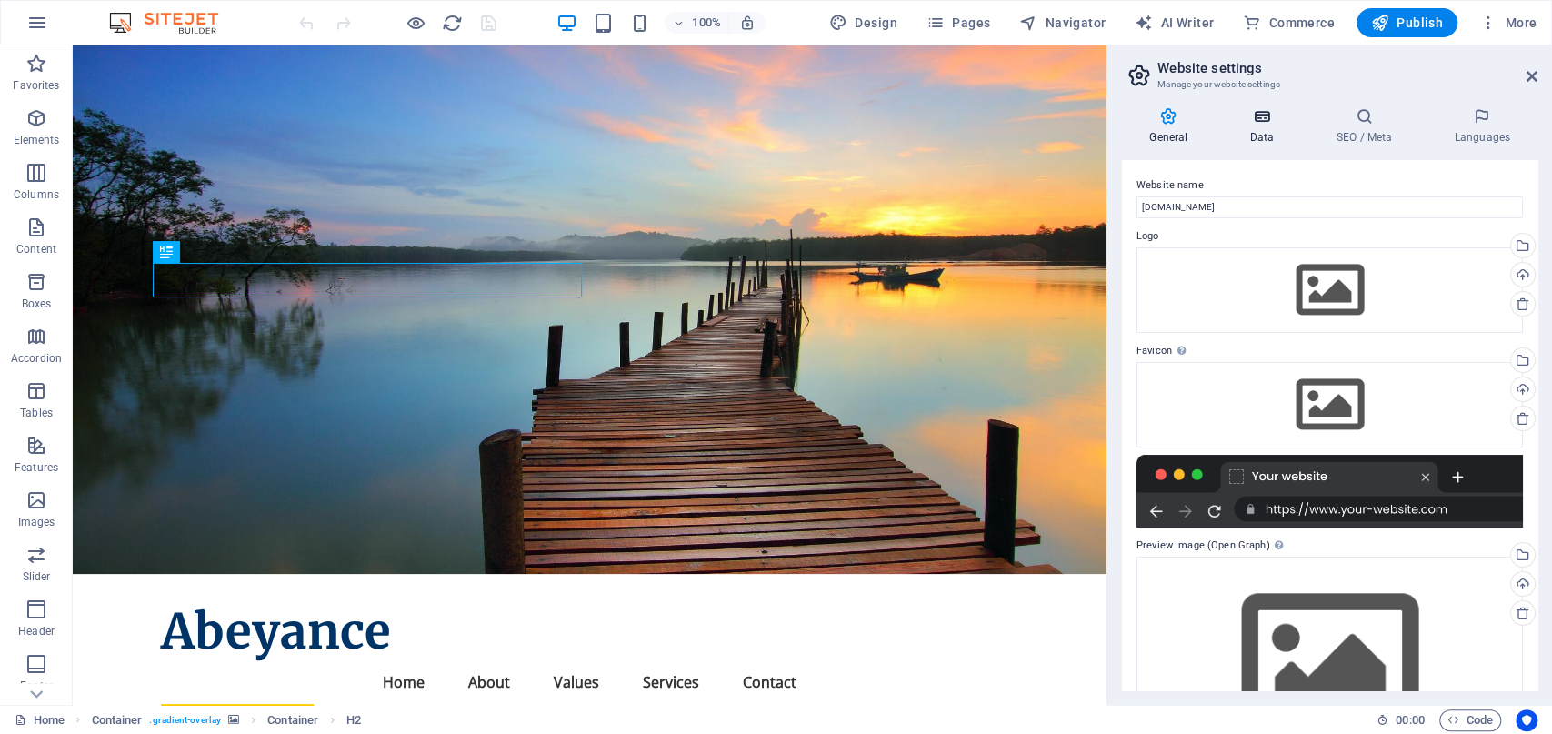
click at [1279, 123] on icon at bounding box center [1261, 116] width 79 height 18
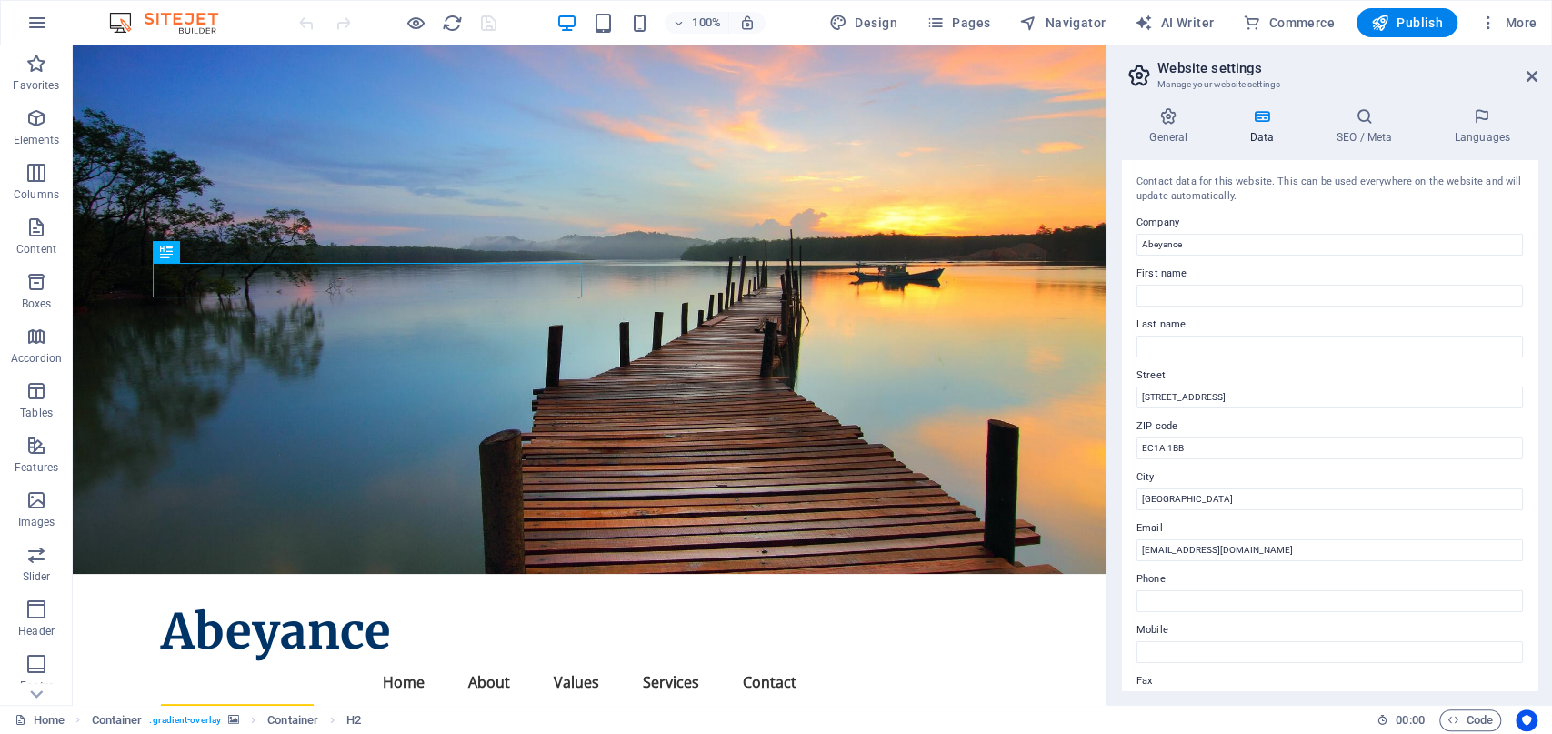
scroll to position [343, 0]
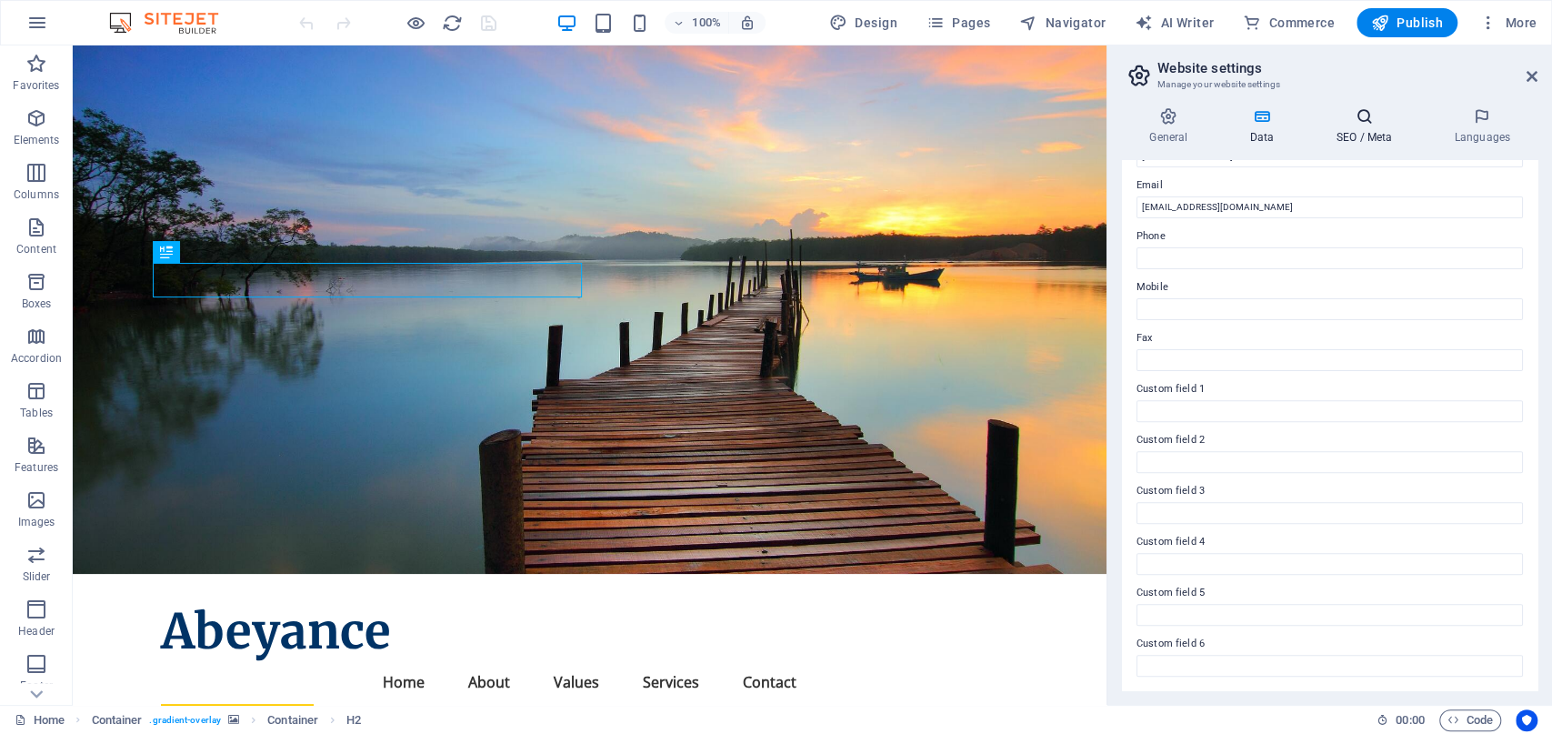
click at [1373, 117] on icon at bounding box center [1363, 116] width 111 height 18
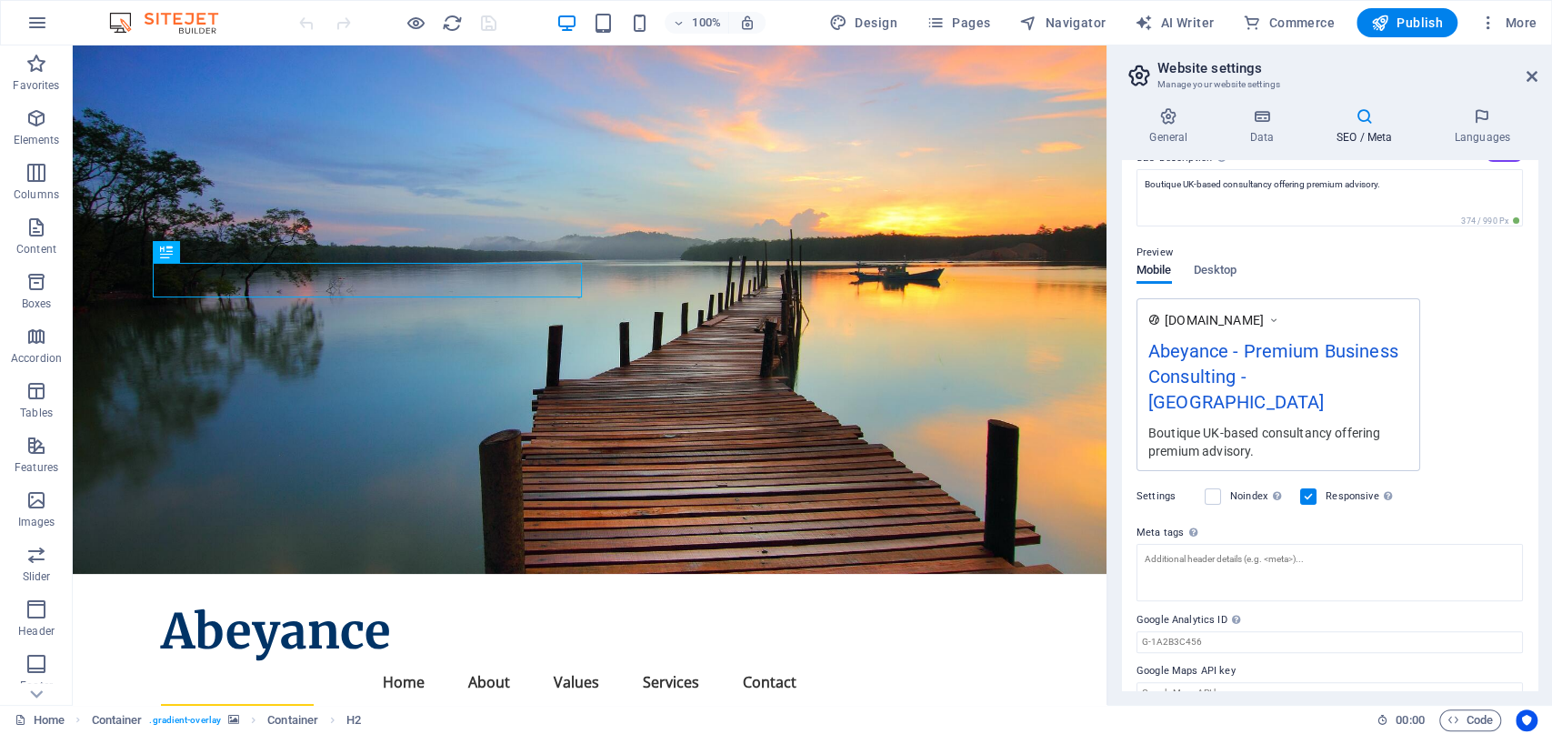
scroll to position [0, 0]
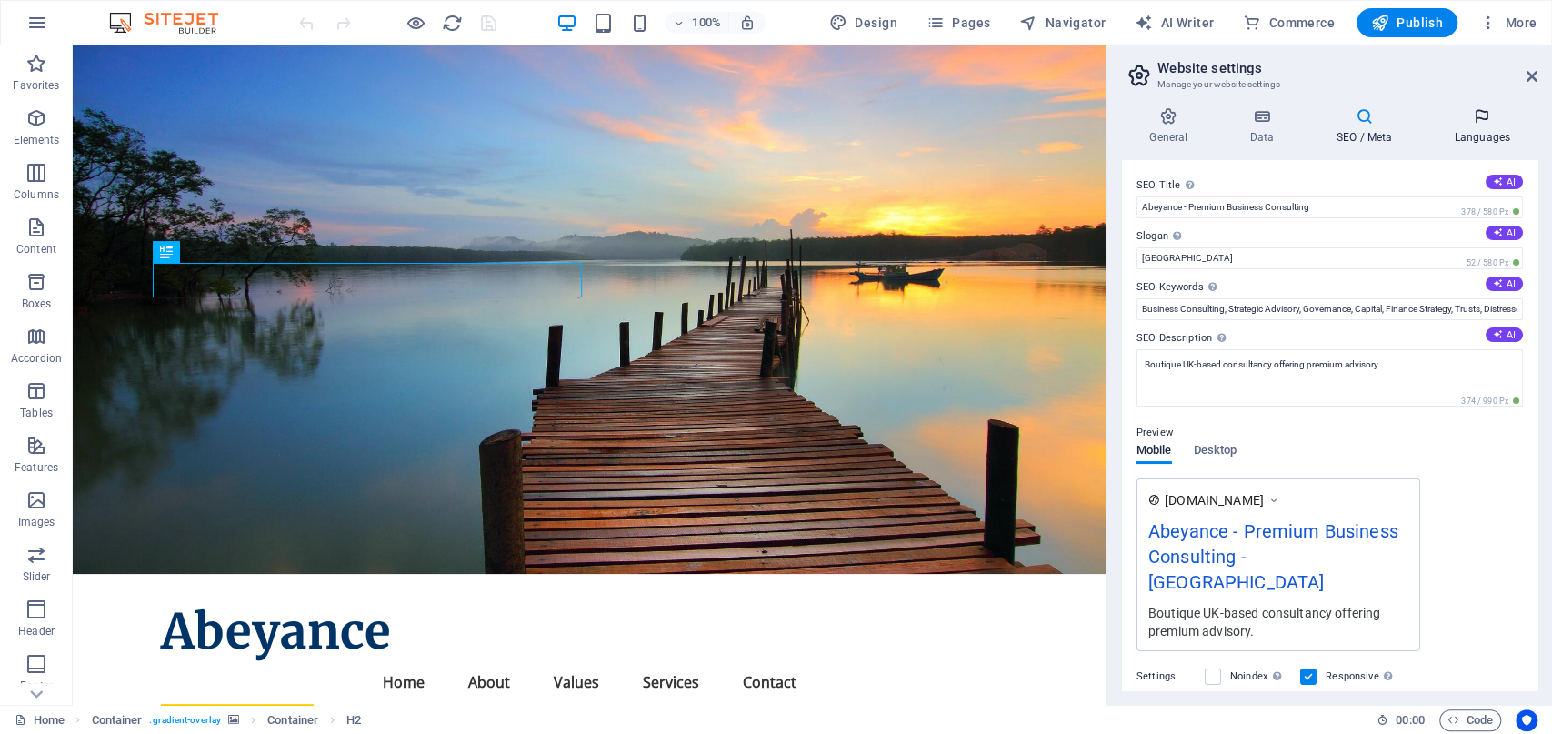
click at [1476, 135] on h4 "Languages" at bounding box center [1481, 126] width 111 height 38
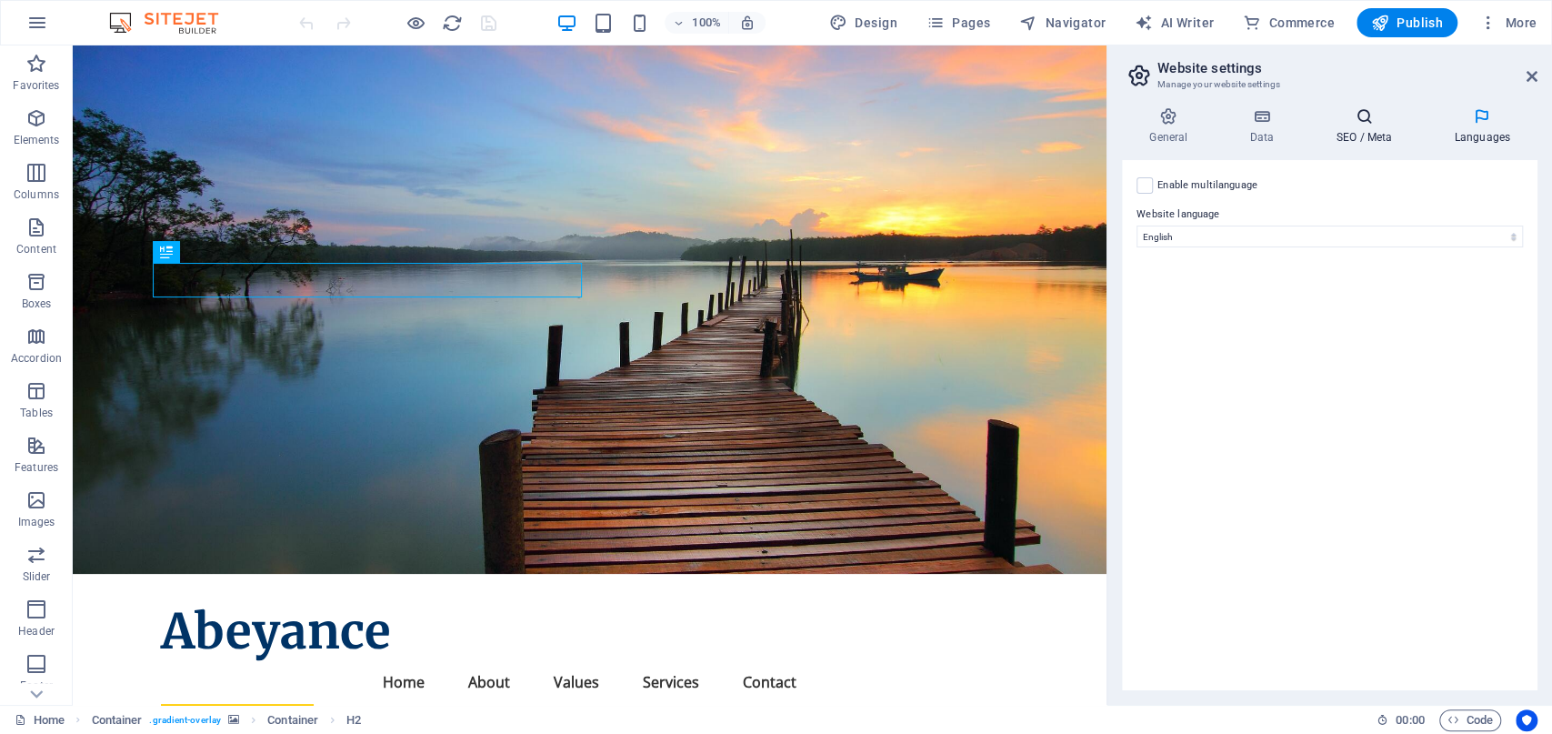
click at [1388, 115] on icon at bounding box center [1363, 116] width 111 height 18
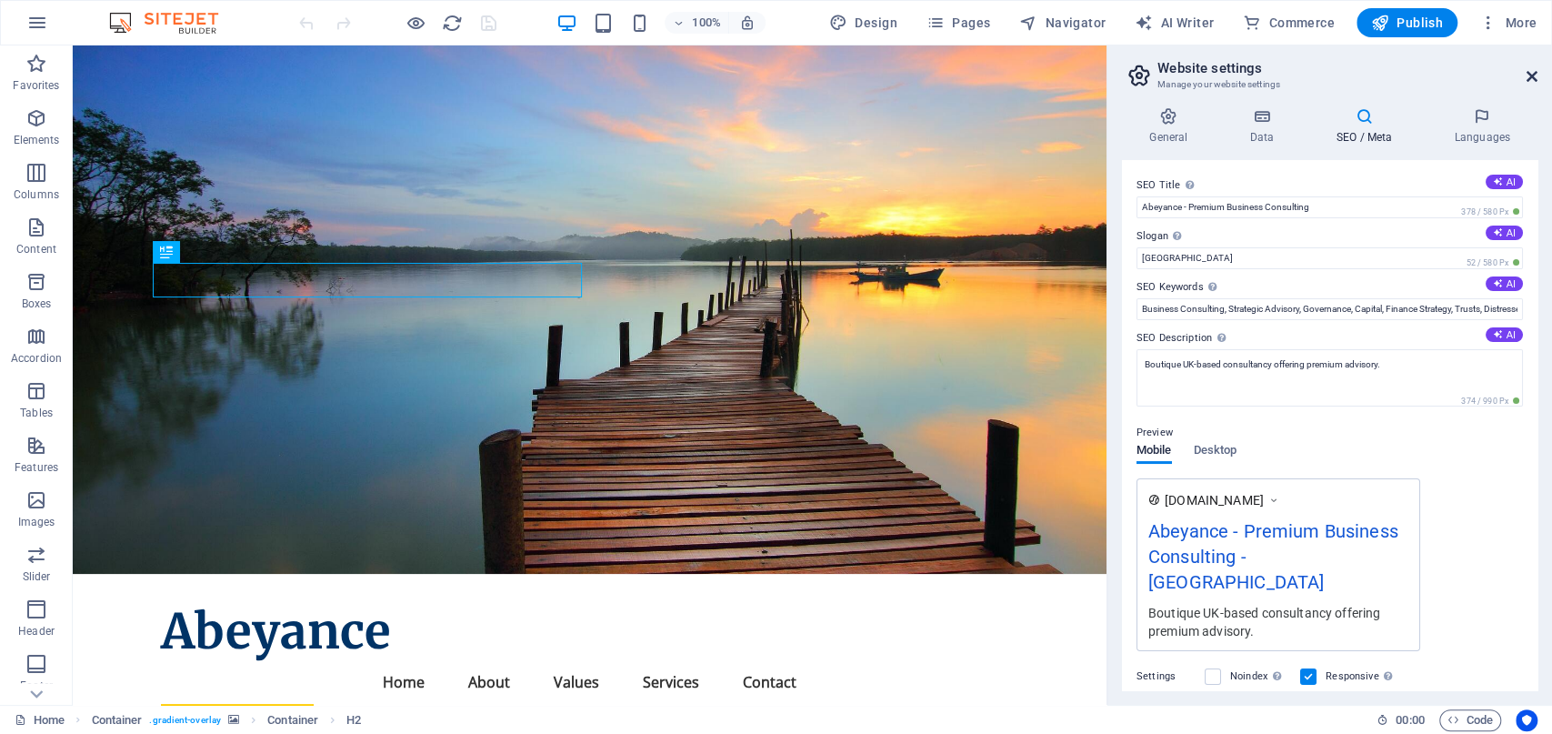
click at [1530, 74] on icon at bounding box center [1531, 76] width 11 height 15
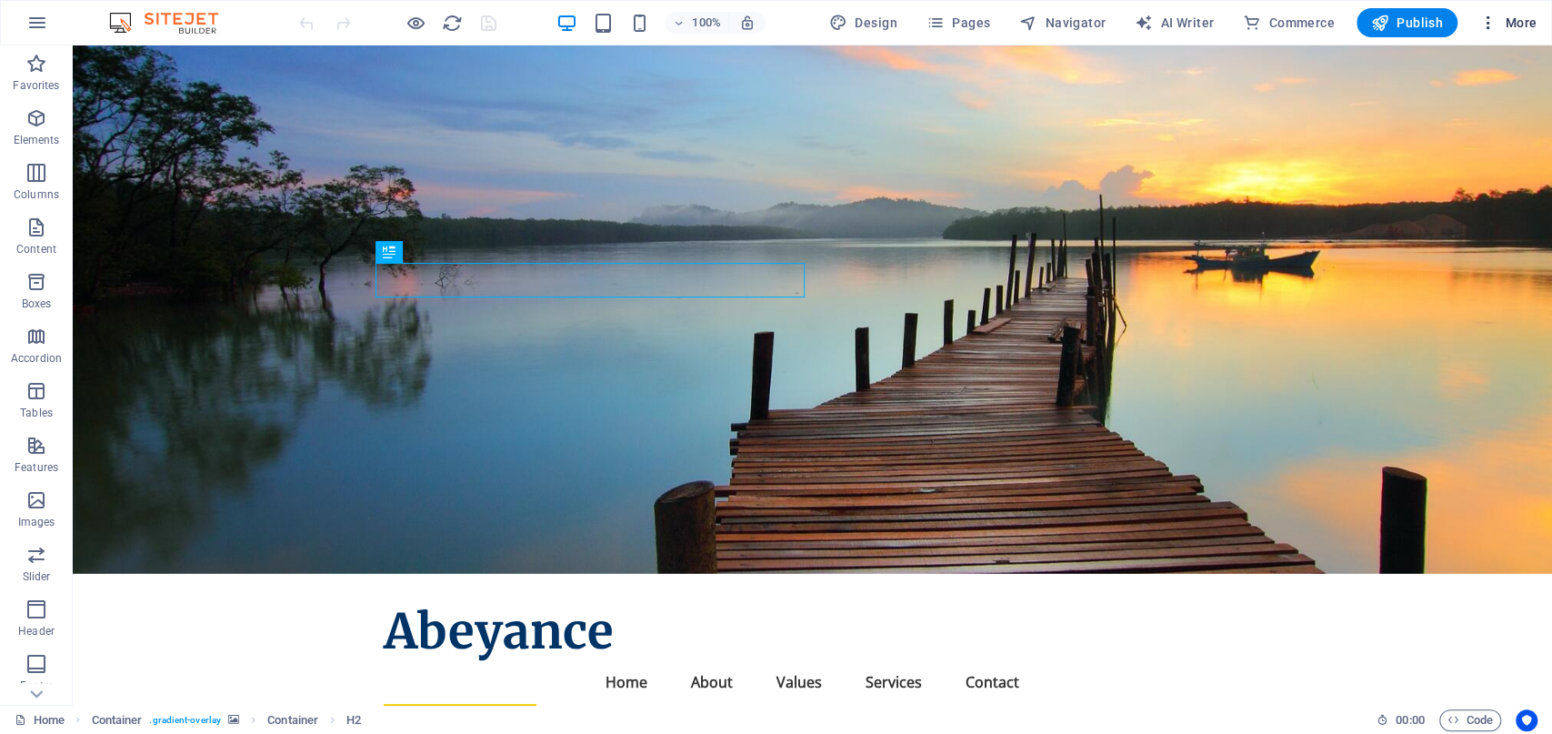
click at [1512, 23] on span "More" at bounding box center [1507, 23] width 57 height 18
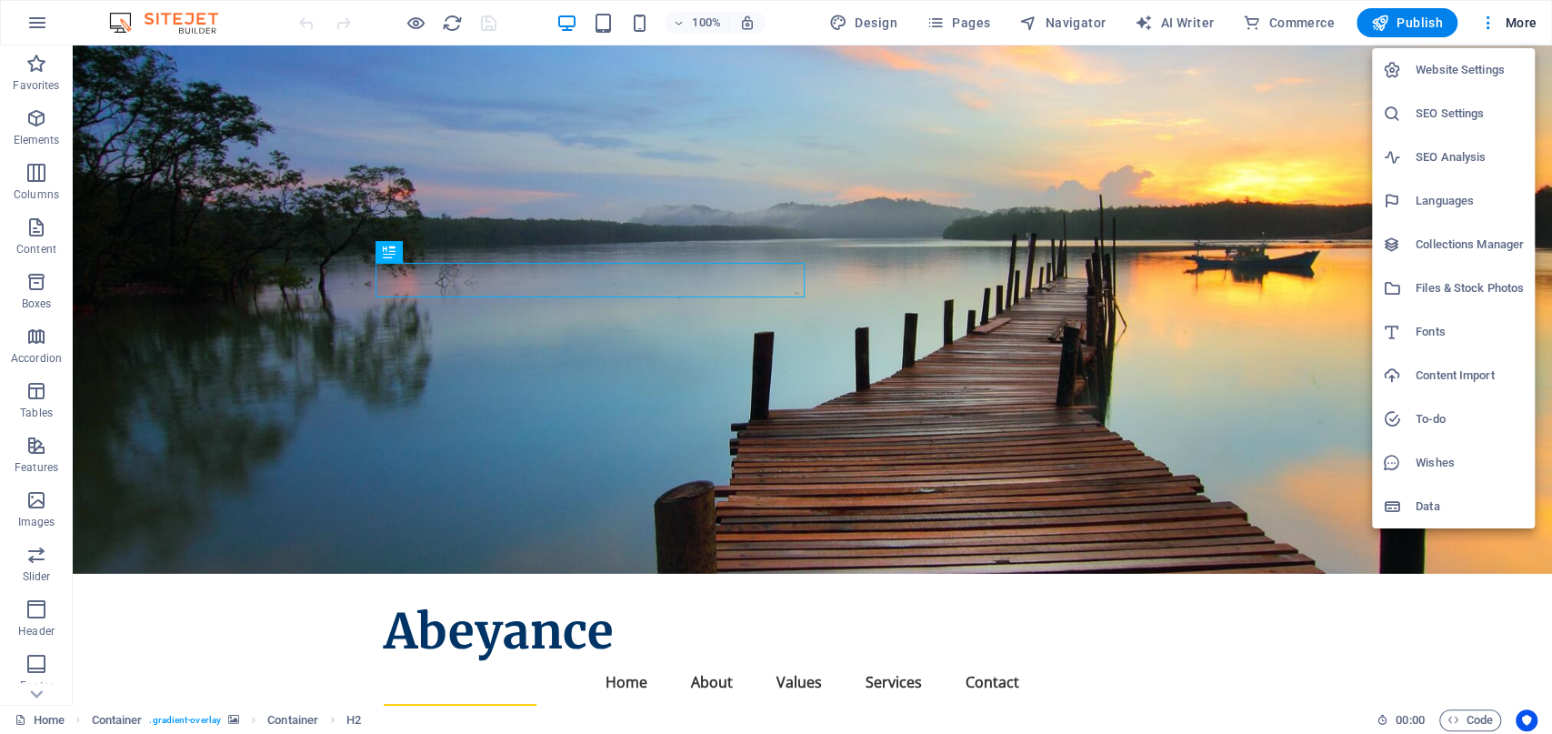
click at [312, 39] on div at bounding box center [776, 367] width 1552 height 734
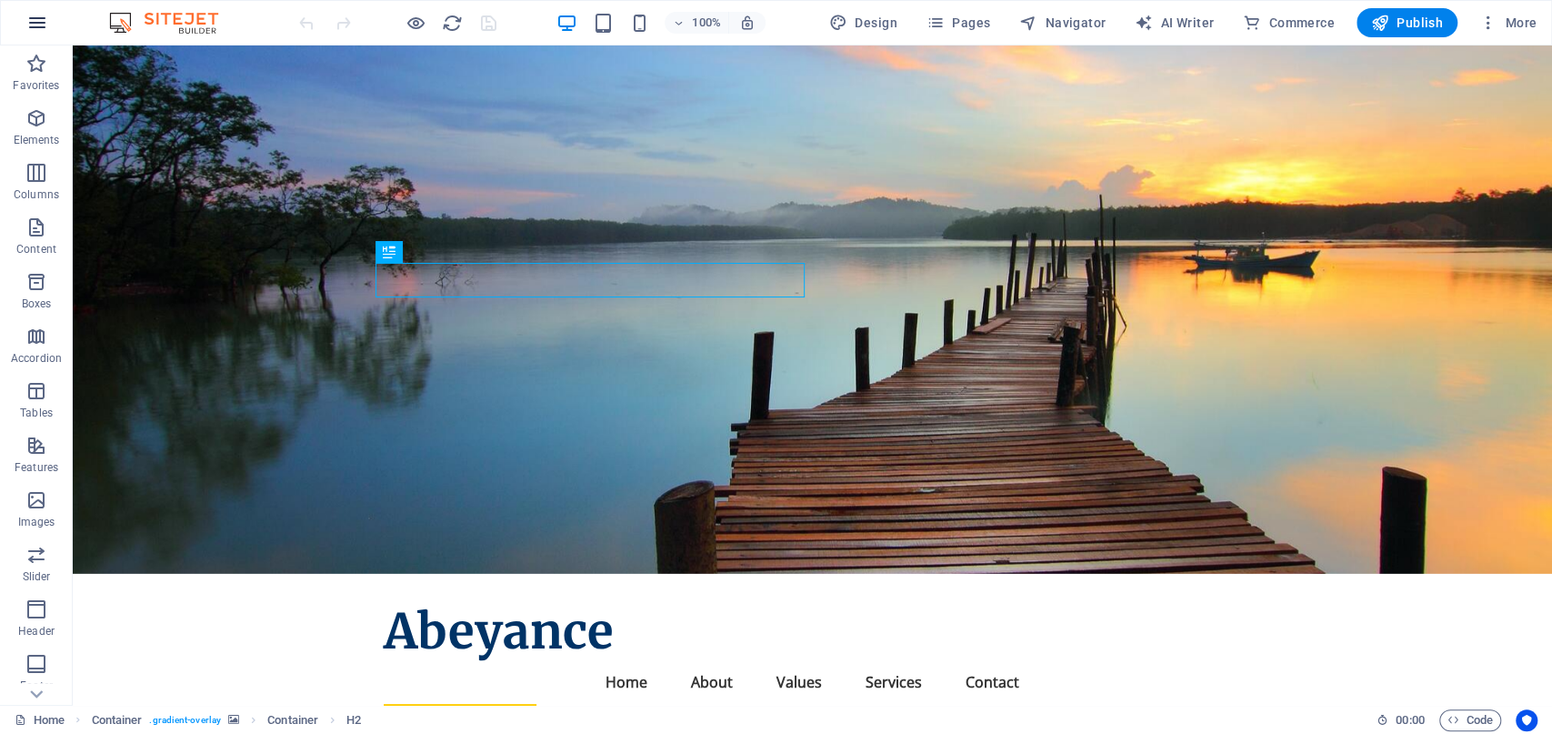
click at [25, 17] on button "button" at bounding box center [37, 23] width 44 height 44
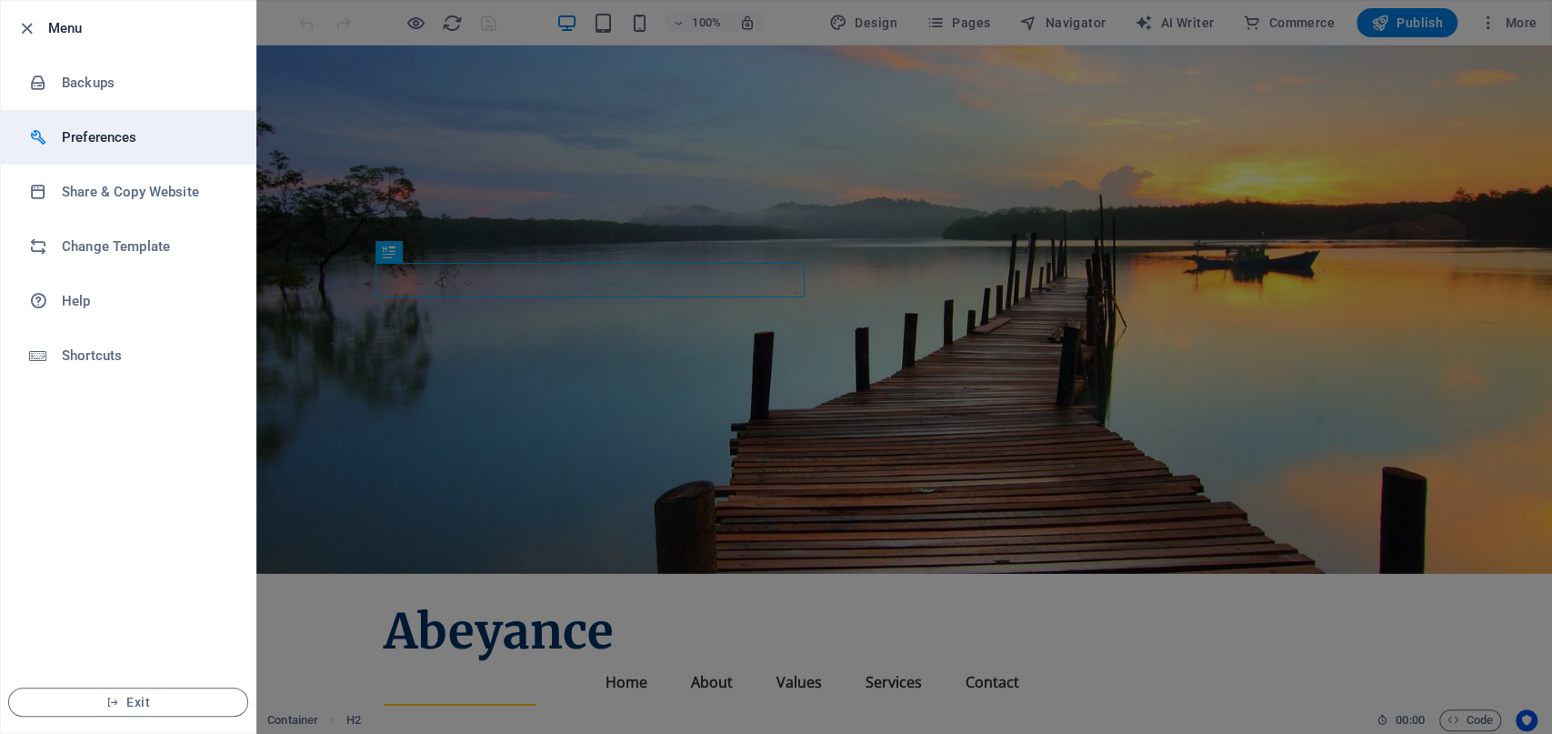
click at [120, 130] on h6 "Preferences" at bounding box center [146, 137] width 168 height 22
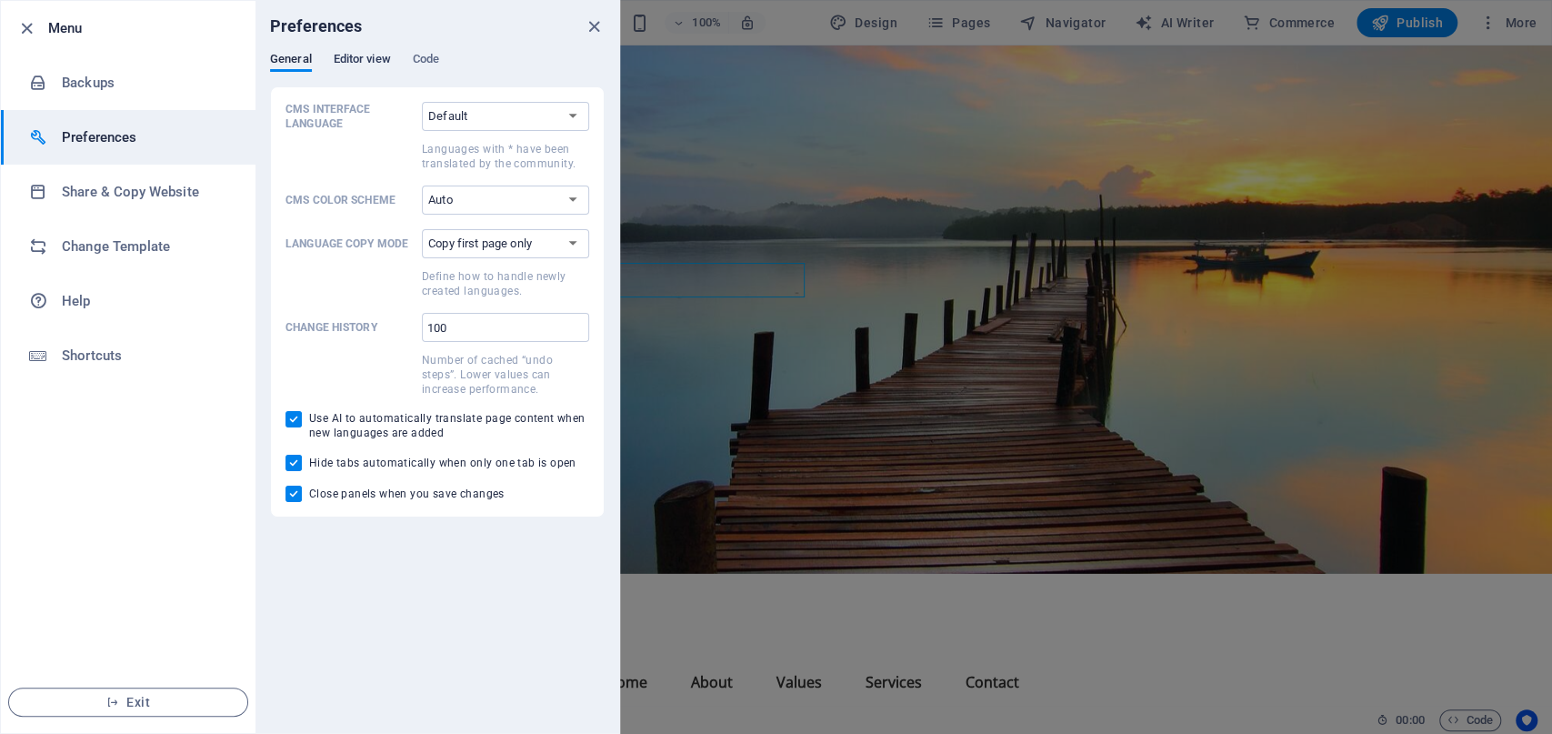
click at [368, 55] on span "Editor view" at bounding box center [362, 60] width 57 height 25
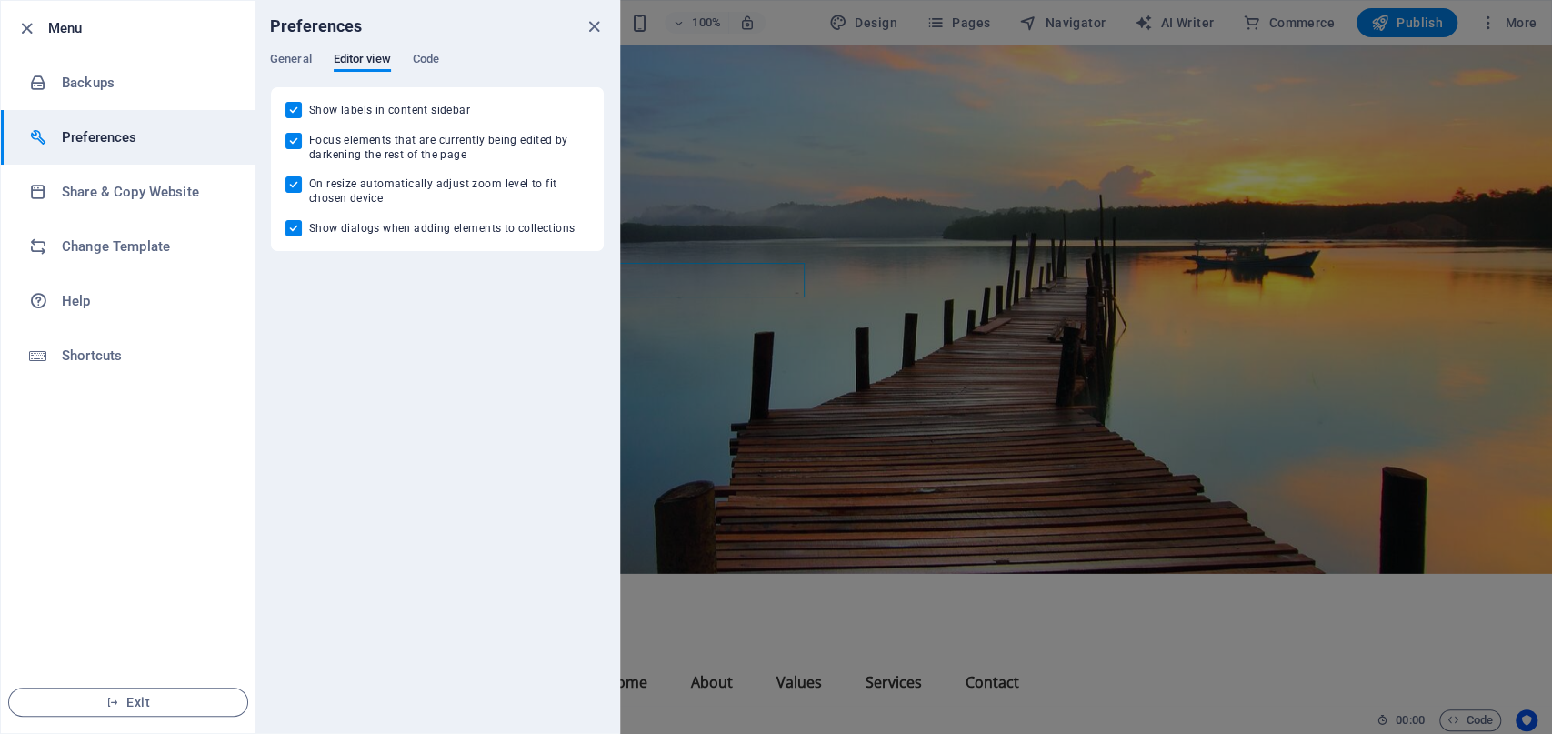
click at [428, 49] on div "Preferences" at bounding box center [437, 26] width 364 height 51
click at [432, 58] on span "Code" at bounding box center [426, 60] width 26 height 25
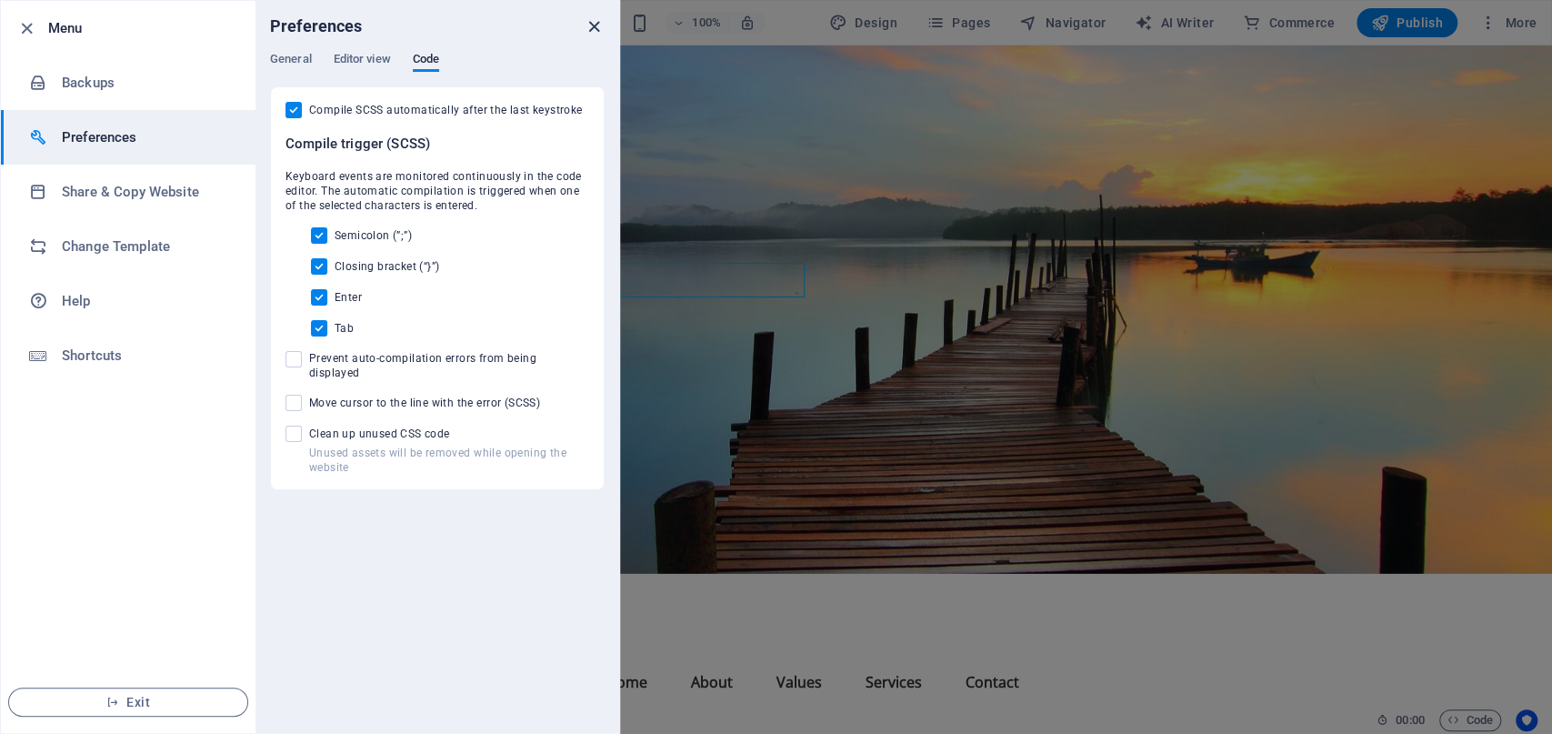
click at [592, 25] on icon "close" at bounding box center [594, 26] width 21 height 21
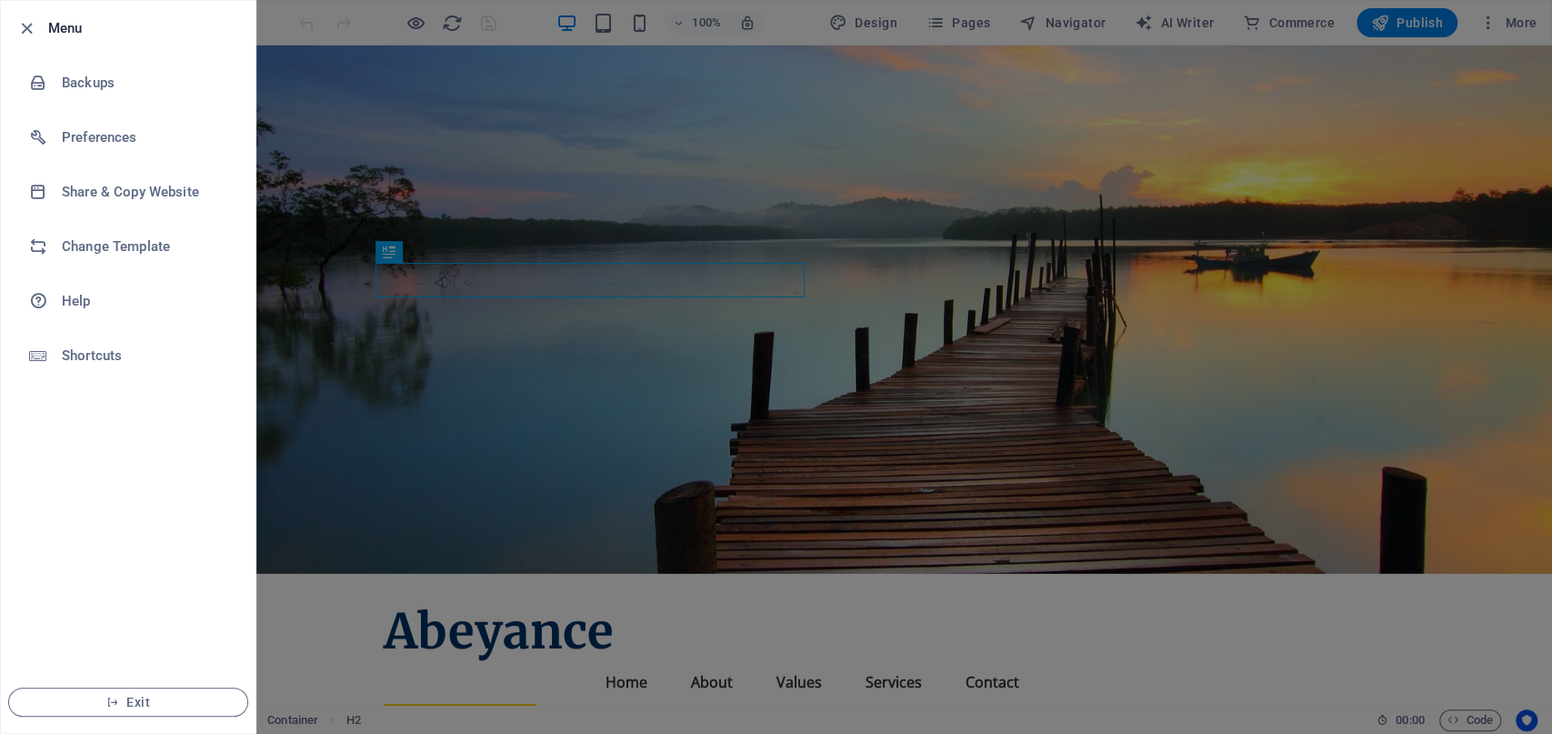
click at [310, 27] on div at bounding box center [776, 367] width 1552 height 734
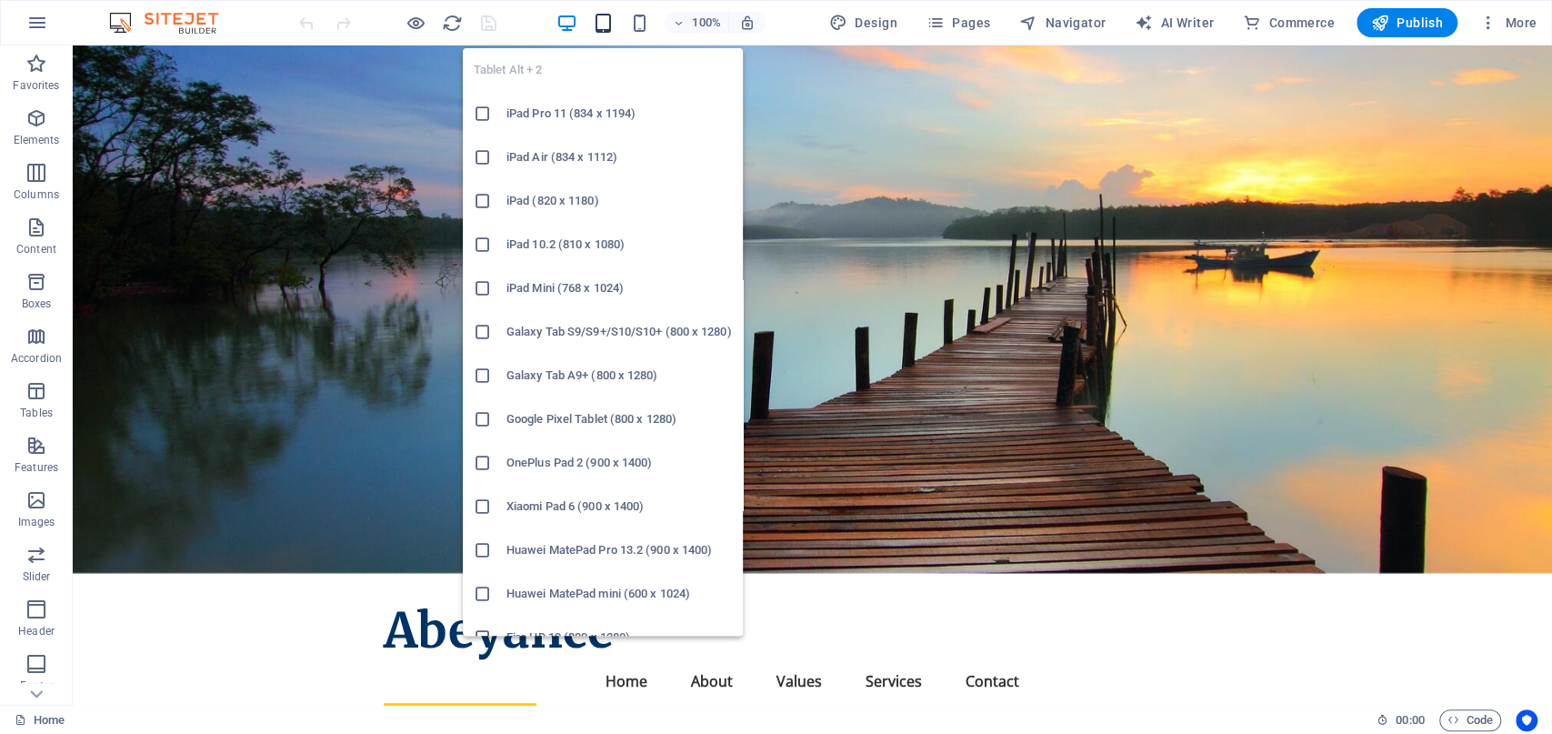
click at [612, 23] on icon "button" at bounding box center [602, 23] width 21 height 21
click at [583, 101] on li "iPad Pro 11 (834 x 1194)" at bounding box center [603, 114] width 280 height 44
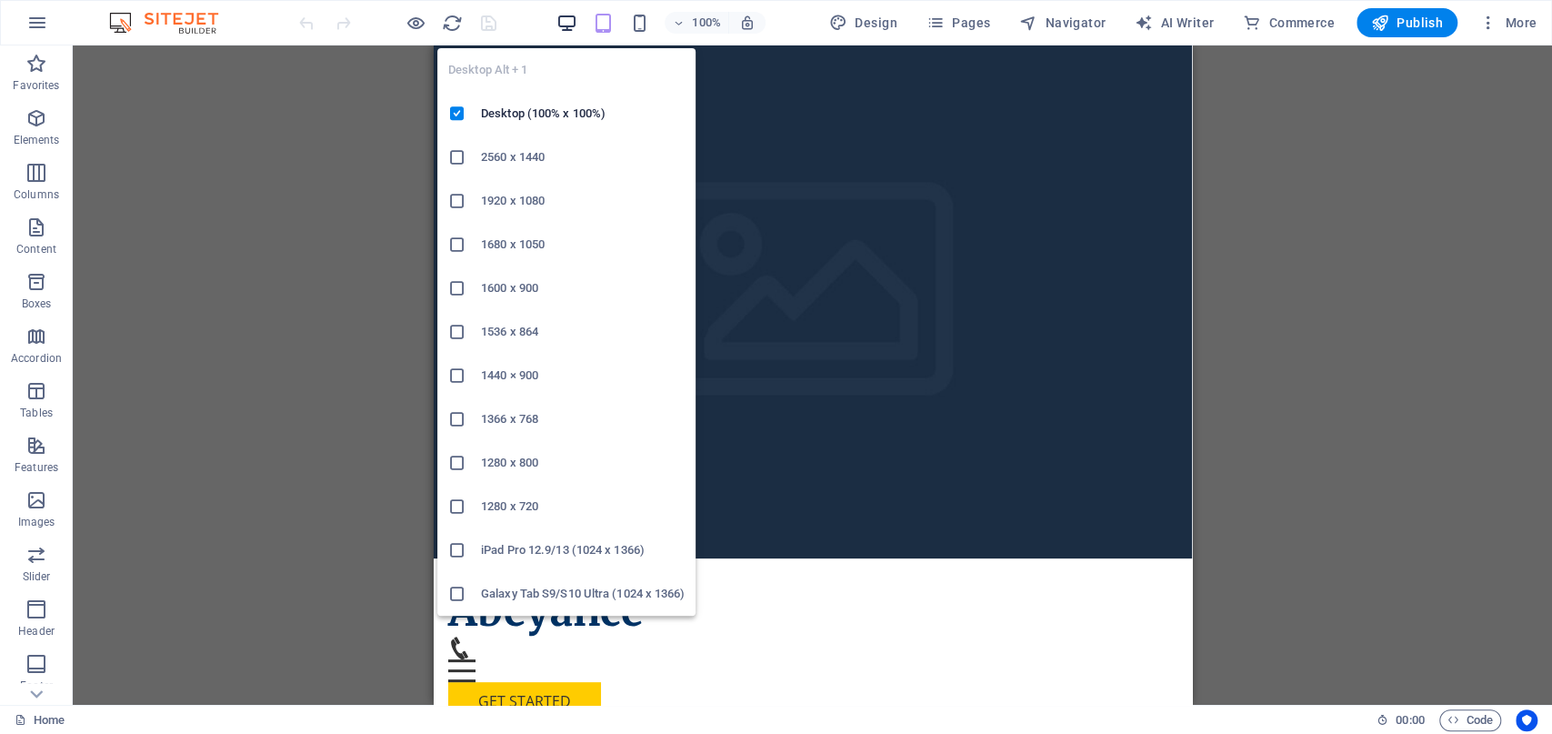
click at [568, 30] on icon "button" at bounding box center [565, 23] width 21 height 21
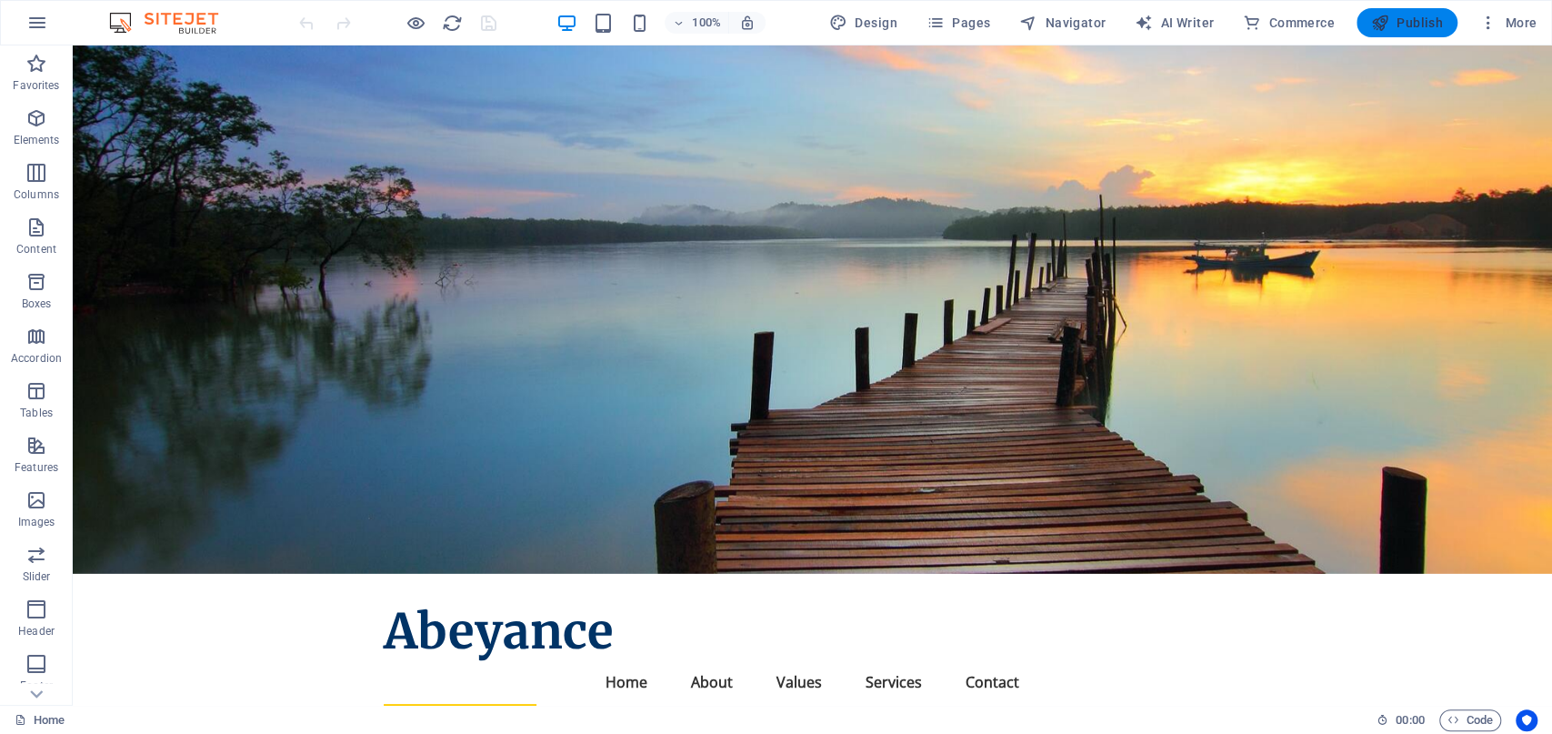
click at [1413, 29] on span "Publish" at bounding box center [1407, 23] width 72 height 18
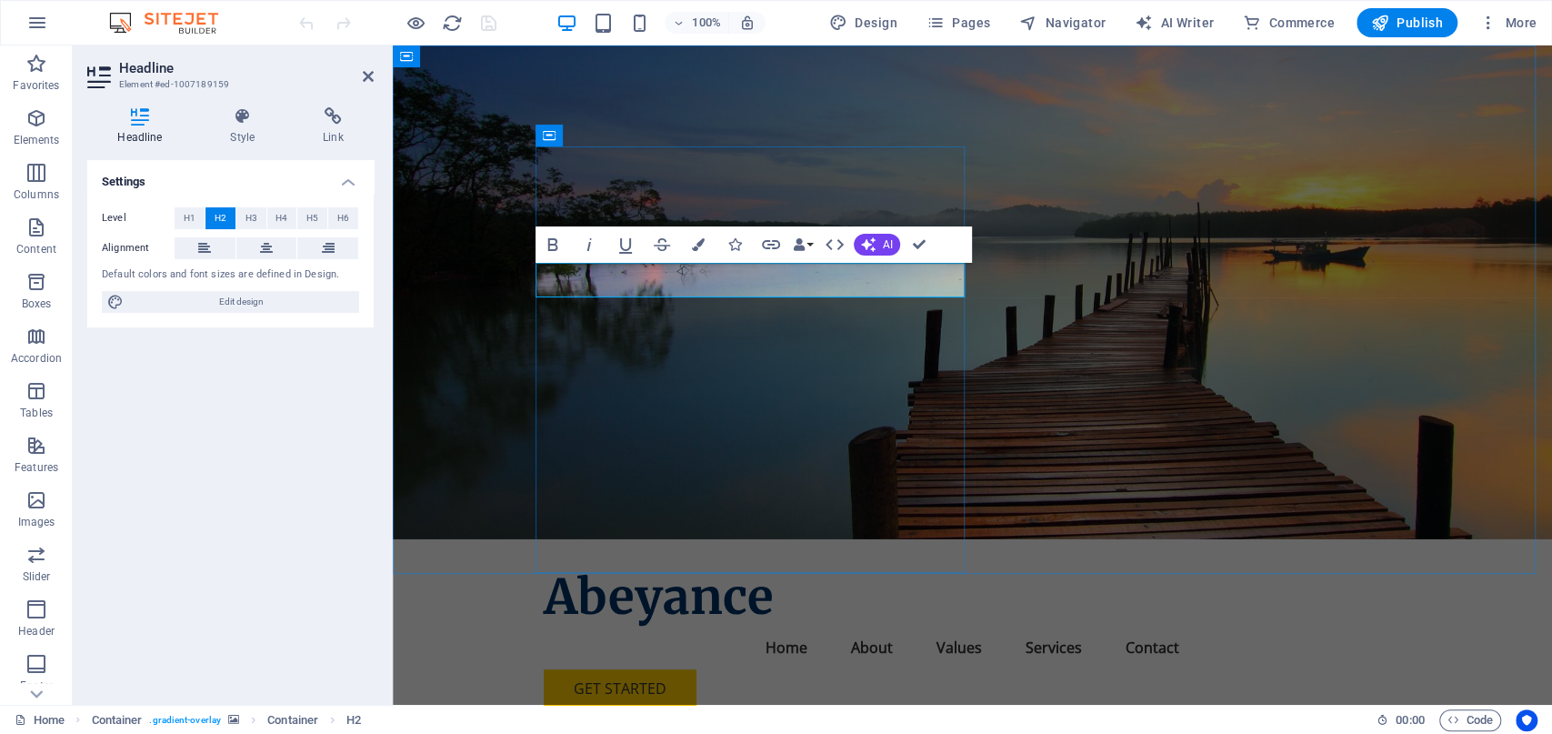
drag, startPoint x: 812, startPoint y: 279, endPoint x: 690, endPoint y: 291, distance: 122.4
click at [1118, 218] on figure at bounding box center [972, 292] width 1159 height 494
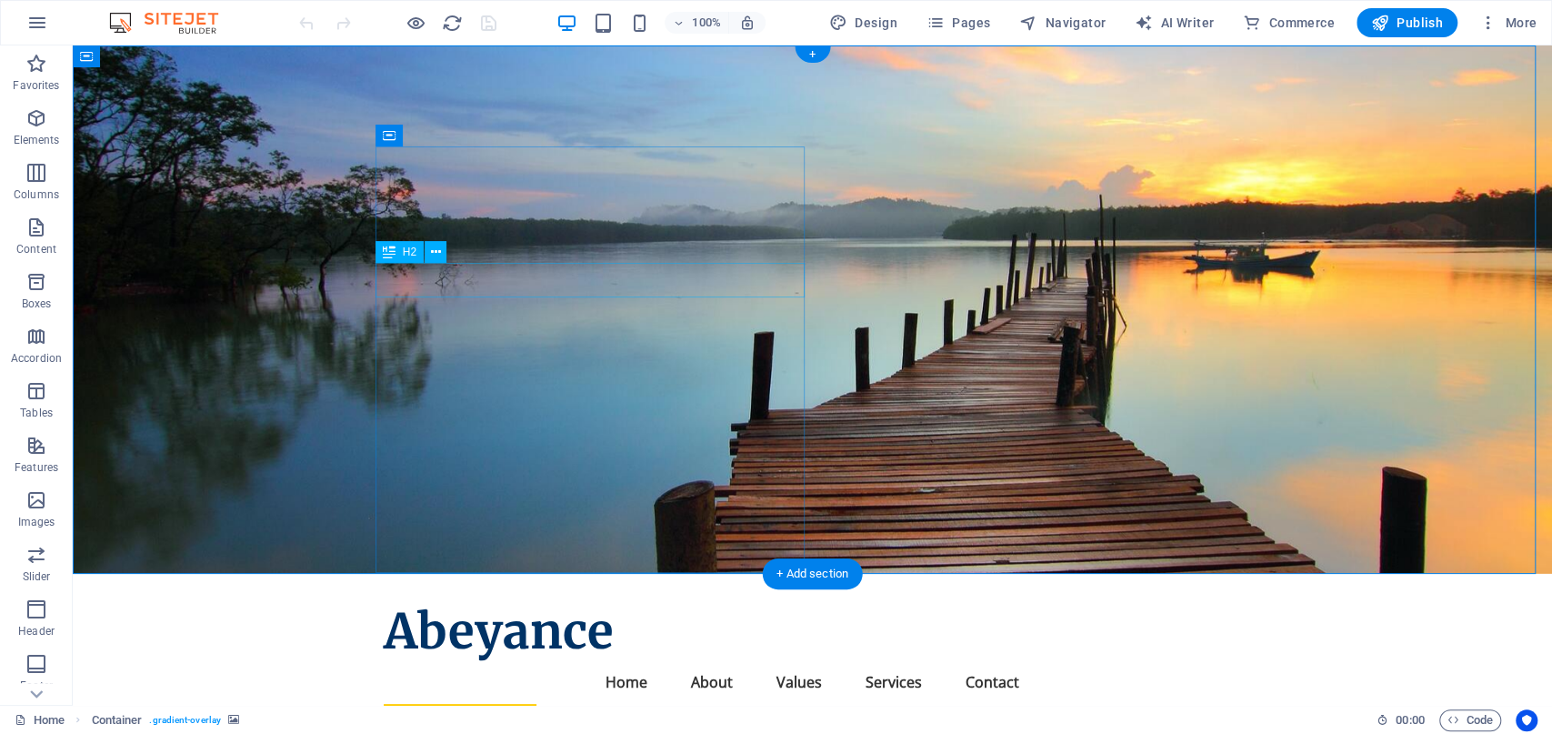
scroll to position [473, 0]
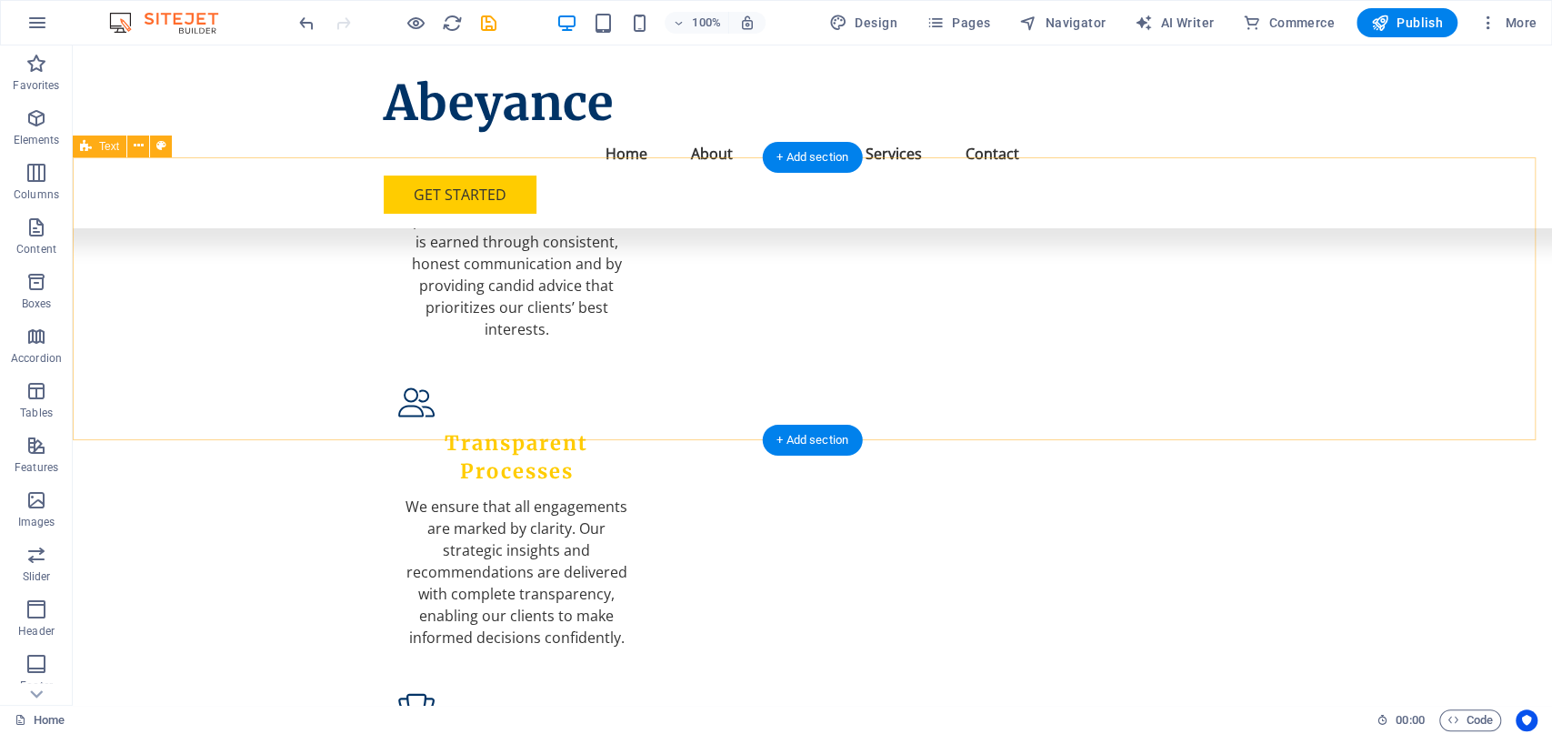
scroll to position [2080, 0]
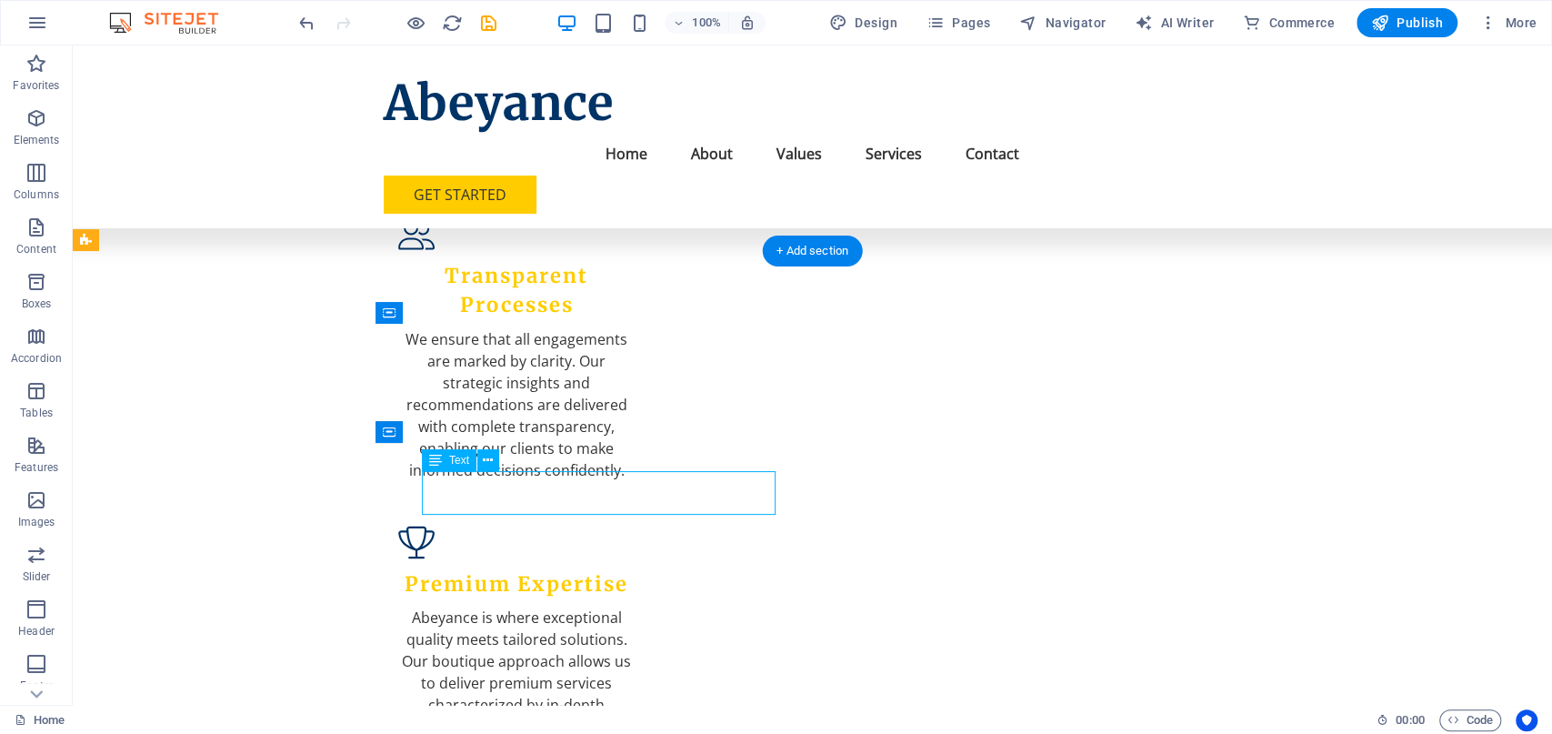
scroll to position [2123, 0]
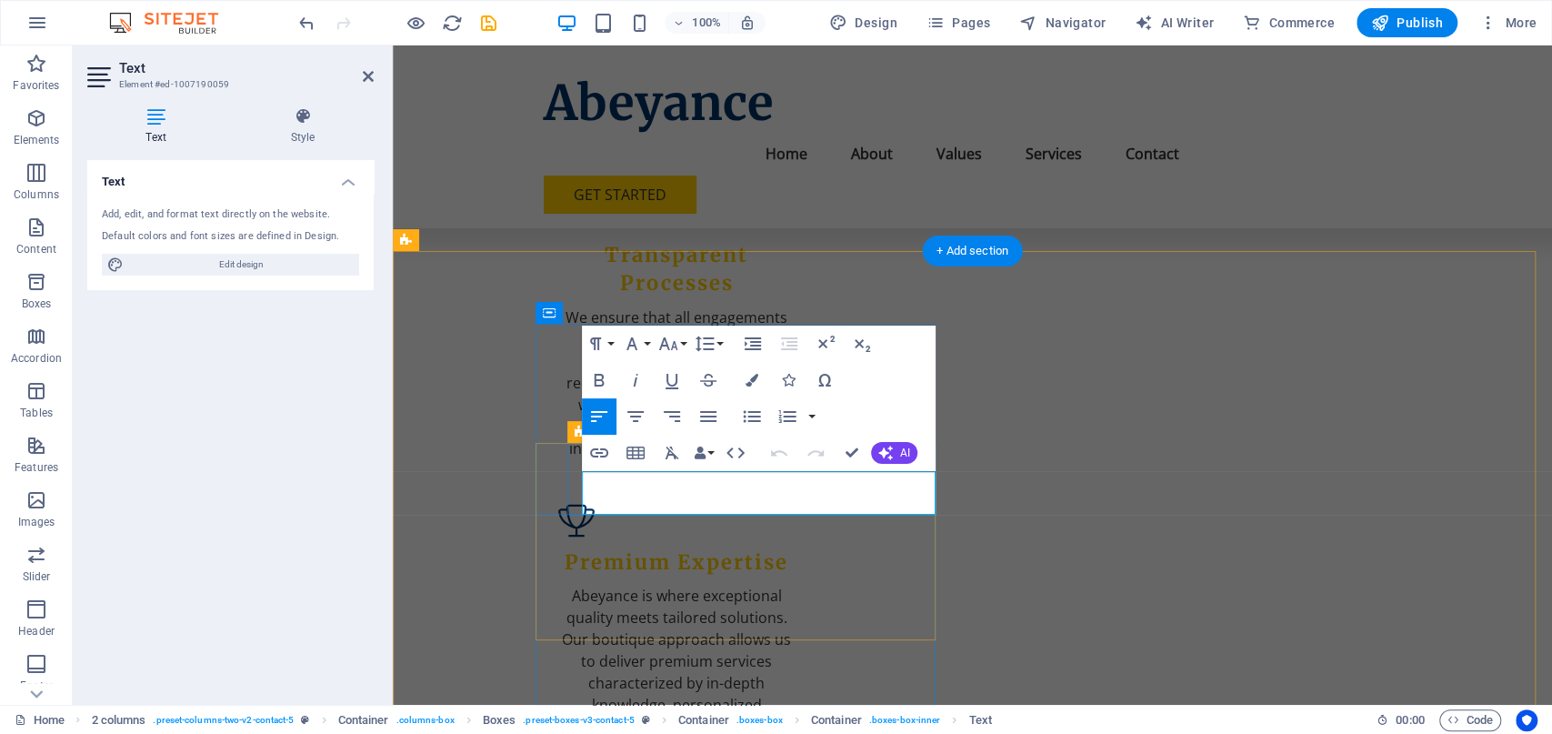
drag, startPoint x: 704, startPoint y: 501, endPoint x: 606, endPoint y: 484, distance: 98.8
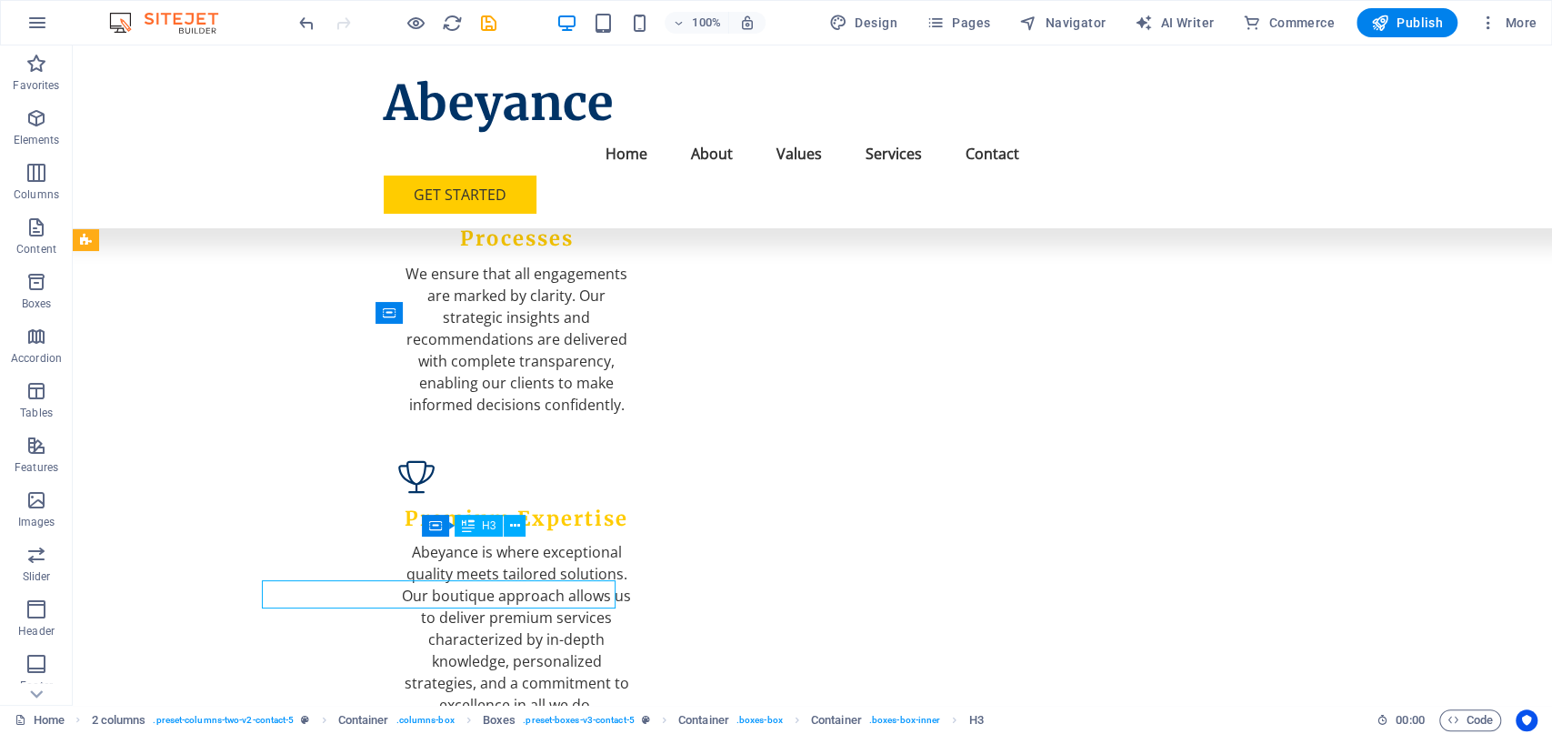
scroll to position [2080, 0]
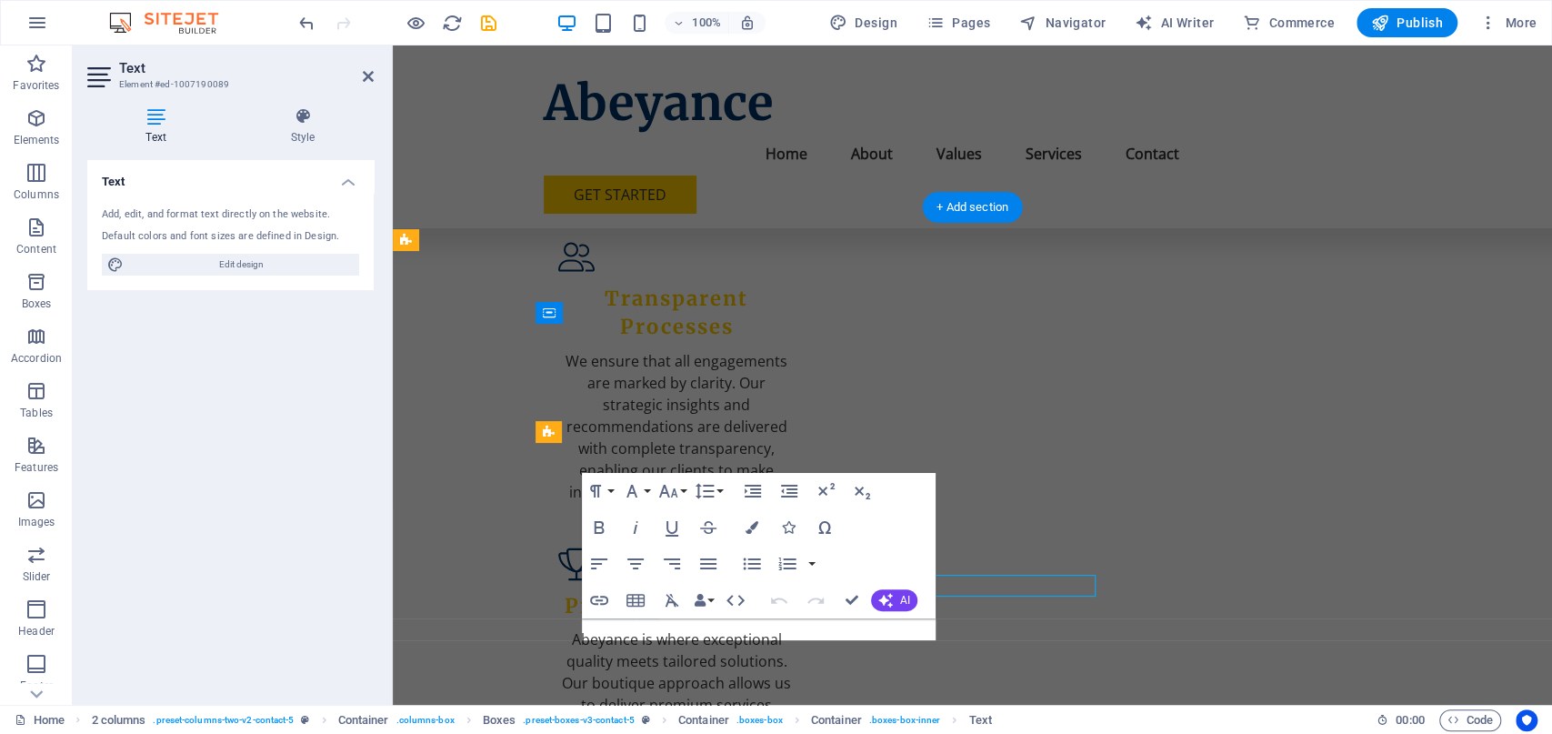
scroll to position [2123, 0]
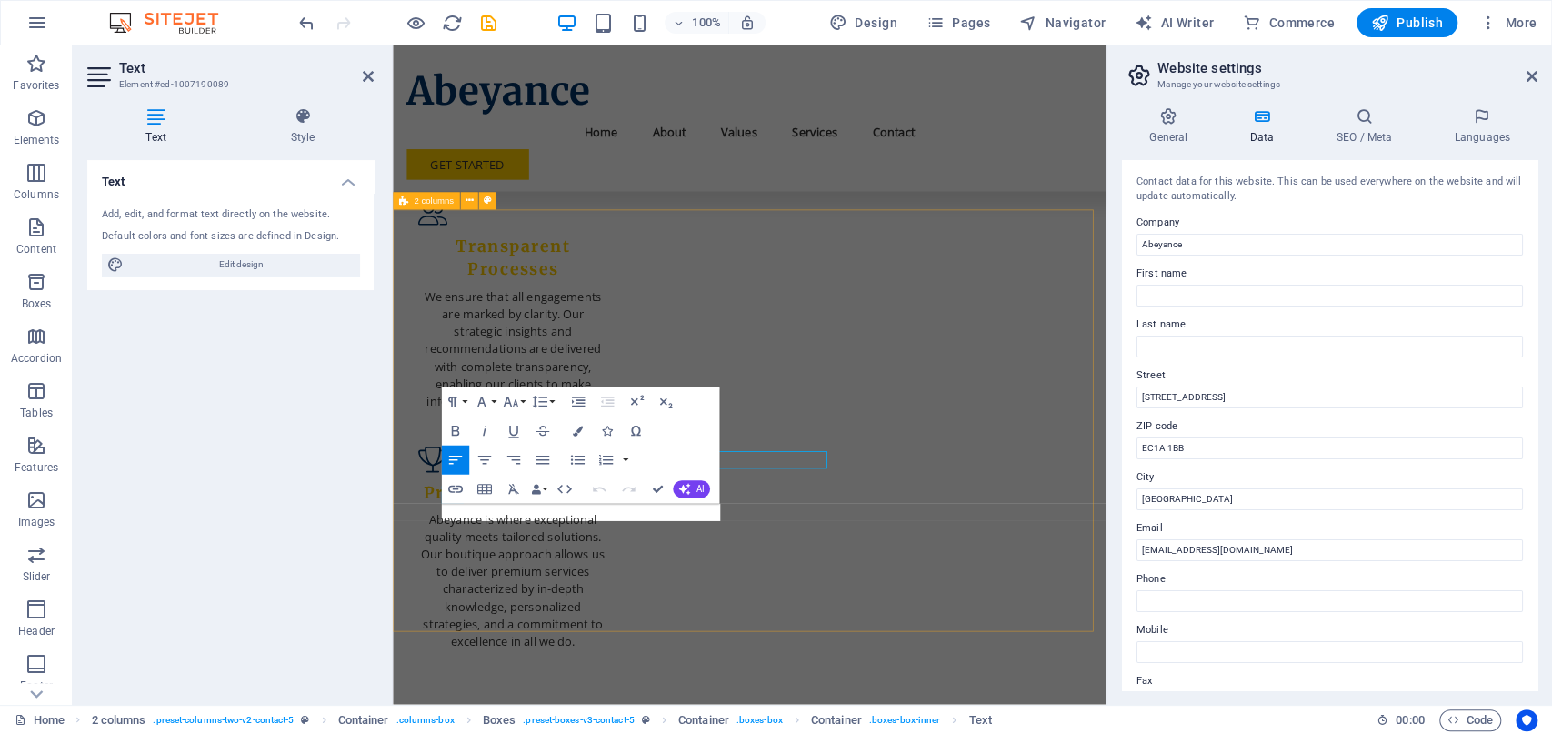
drag, startPoint x: 655, startPoint y: 631, endPoint x: 720, endPoint y: 777, distance: 159.9
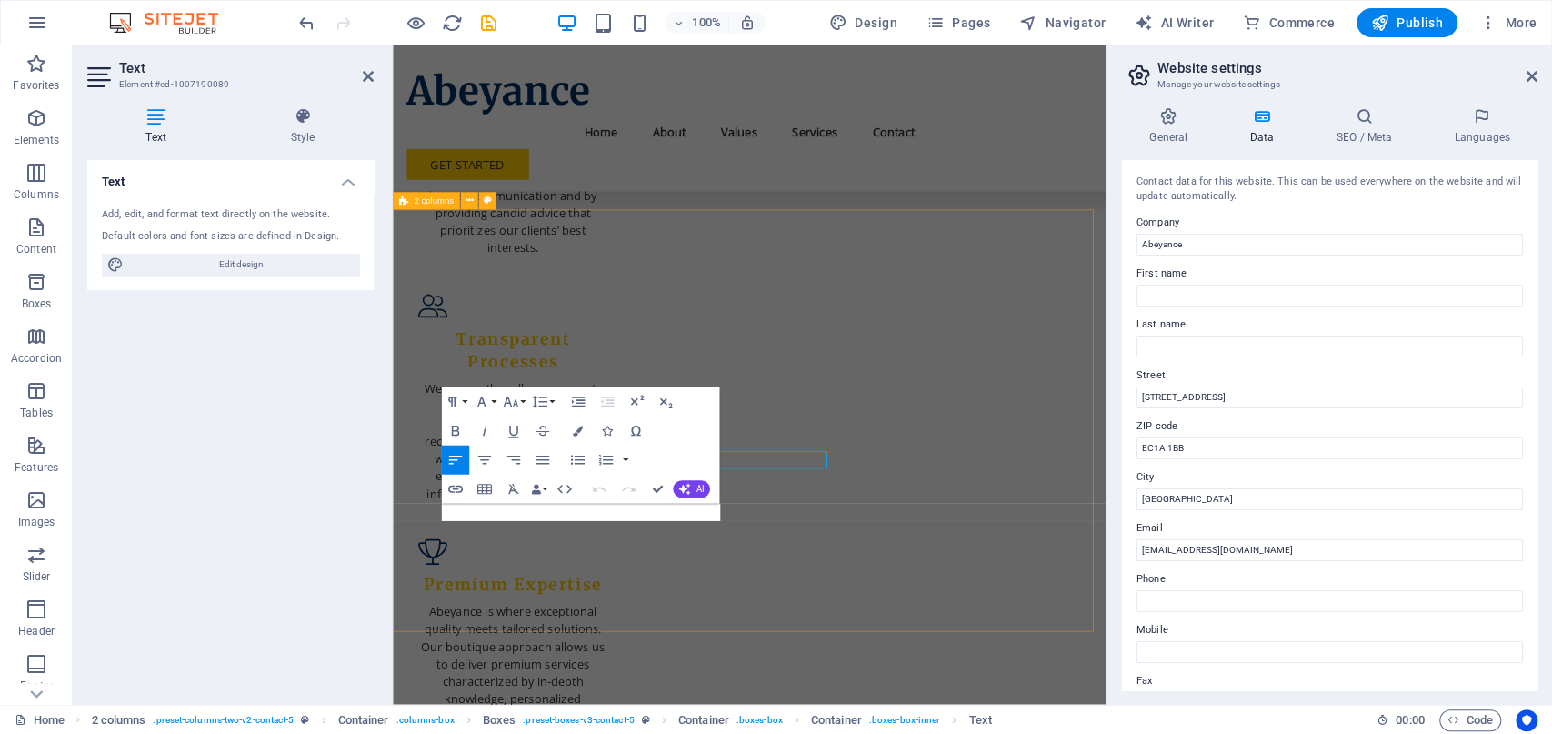
scroll to position [2189, 0]
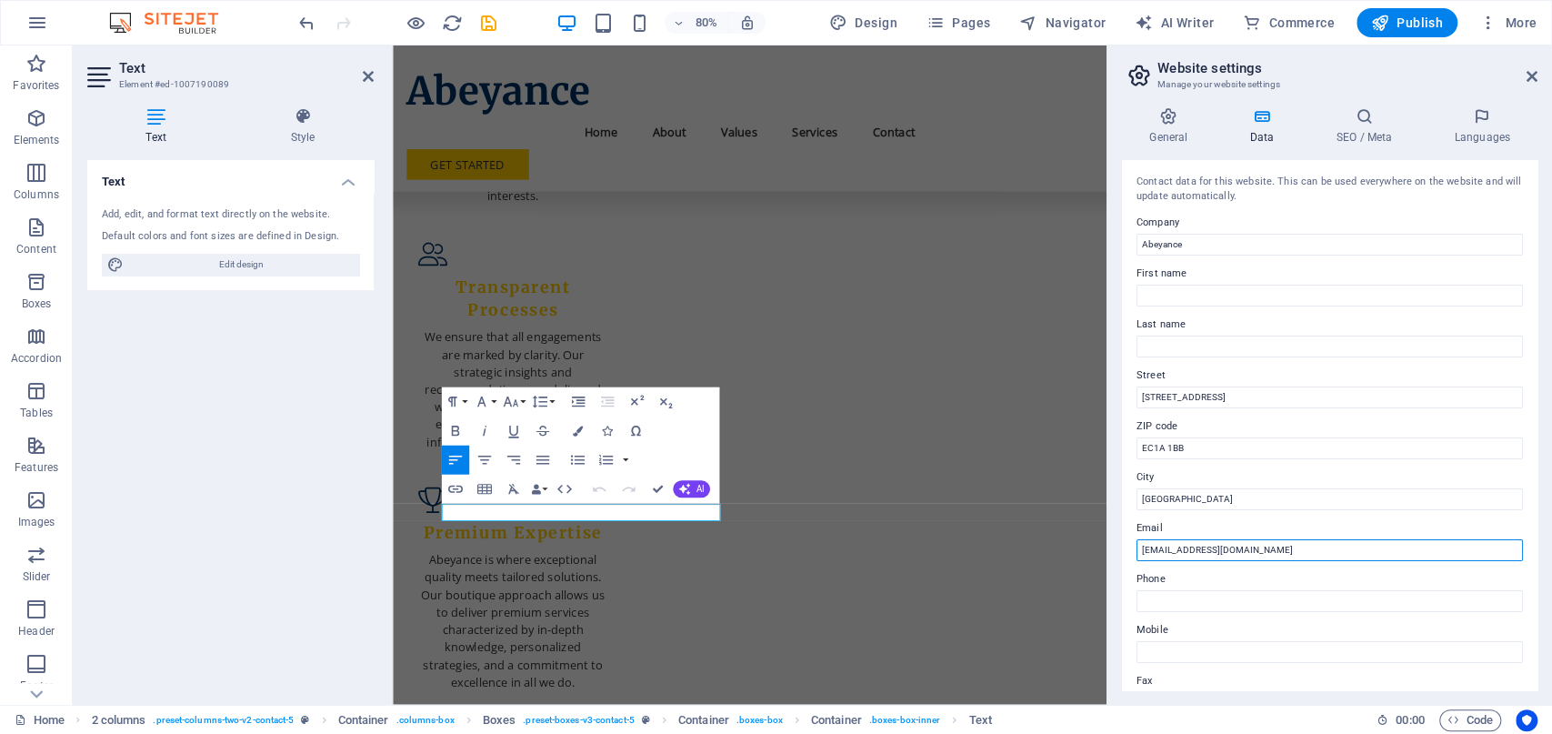
click at [1185, 552] on input "[EMAIL_ADDRESS][DOMAIN_NAME]" at bounding box center [1329, 550] width 386 height 22
type input "[EMAIL_ADDRESS][DOMAIN_NAME]"
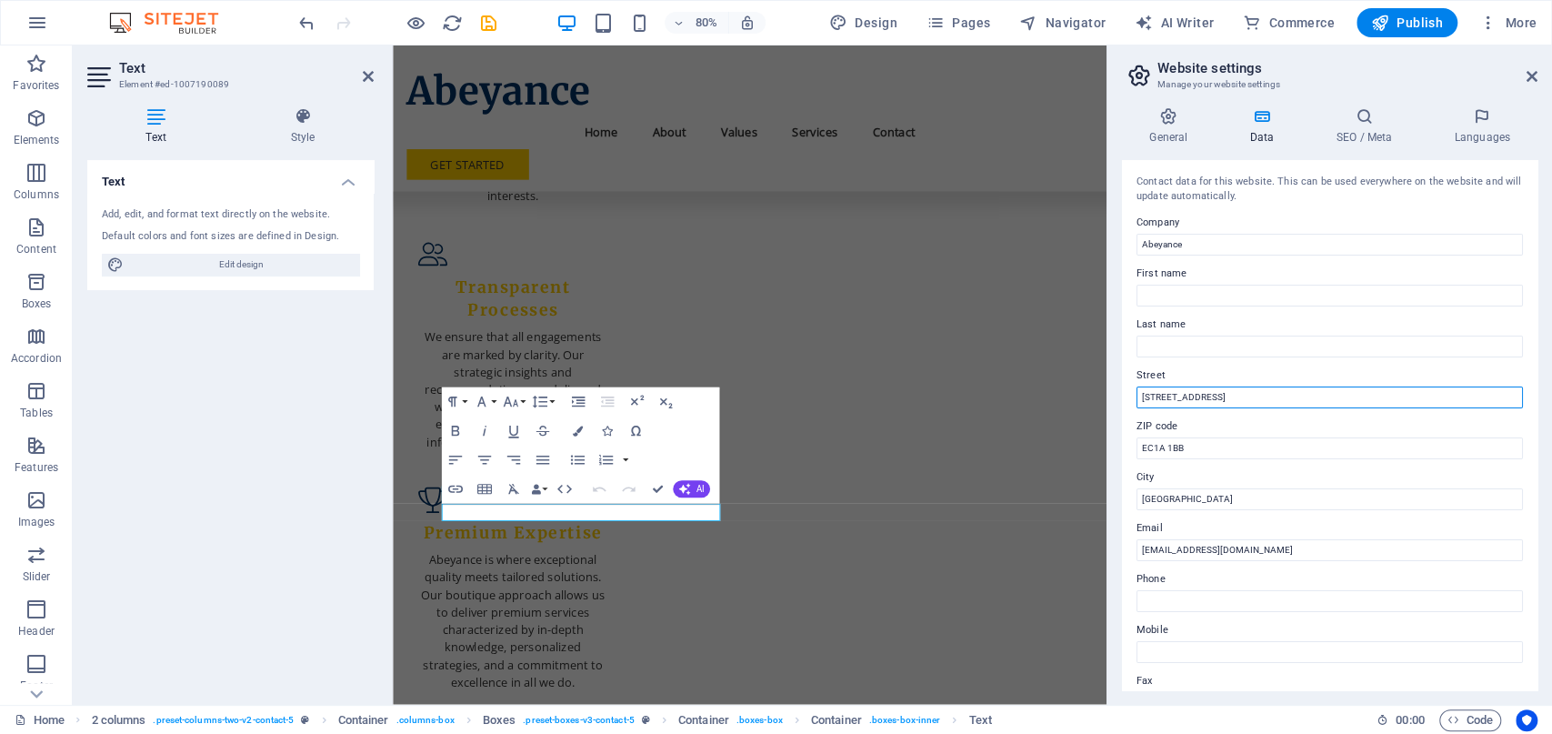
click at [1226, 394] on input "[STREET_ADDRESS]" at bounding box center [1329, 397] width 386 height 22
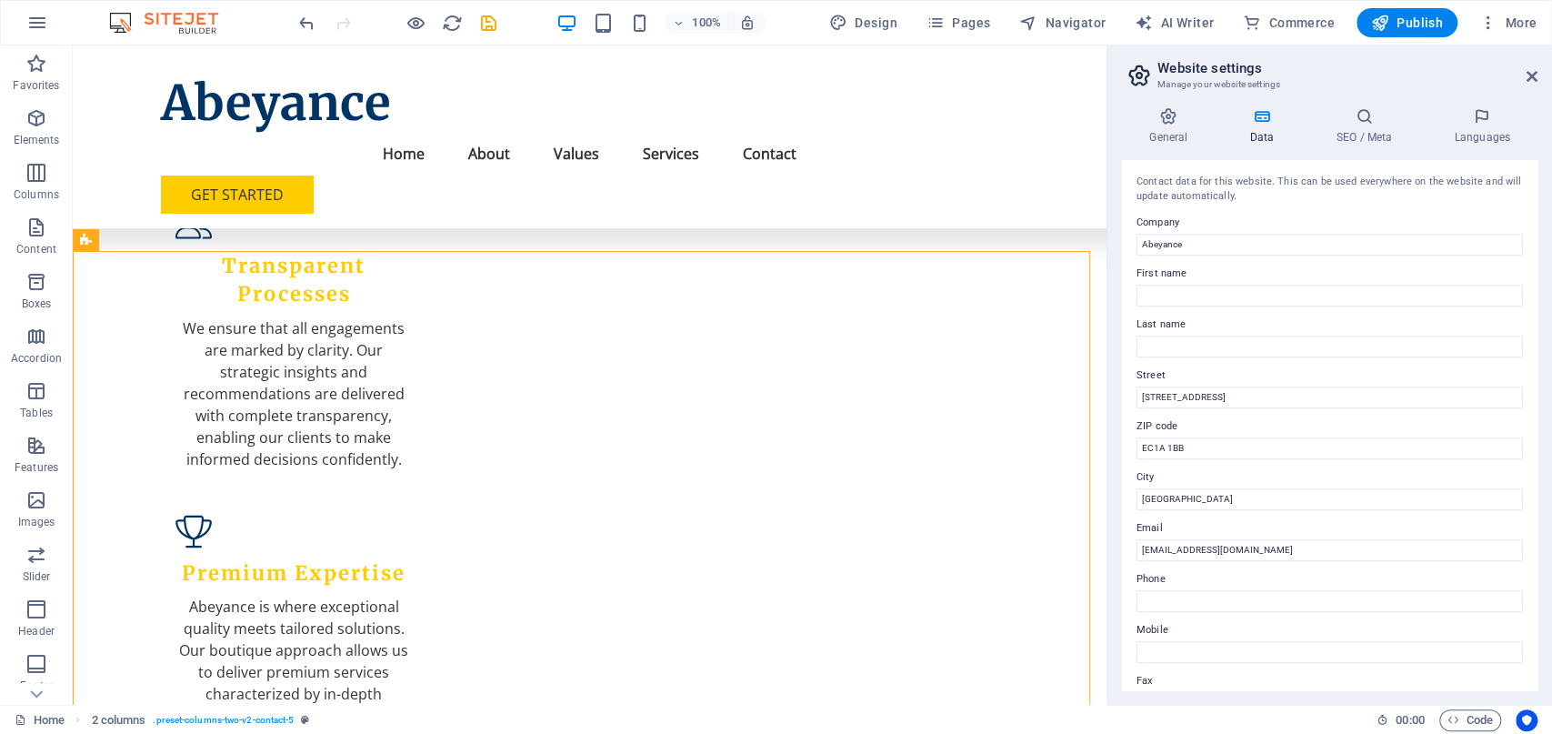
scroll to position [175, 0]
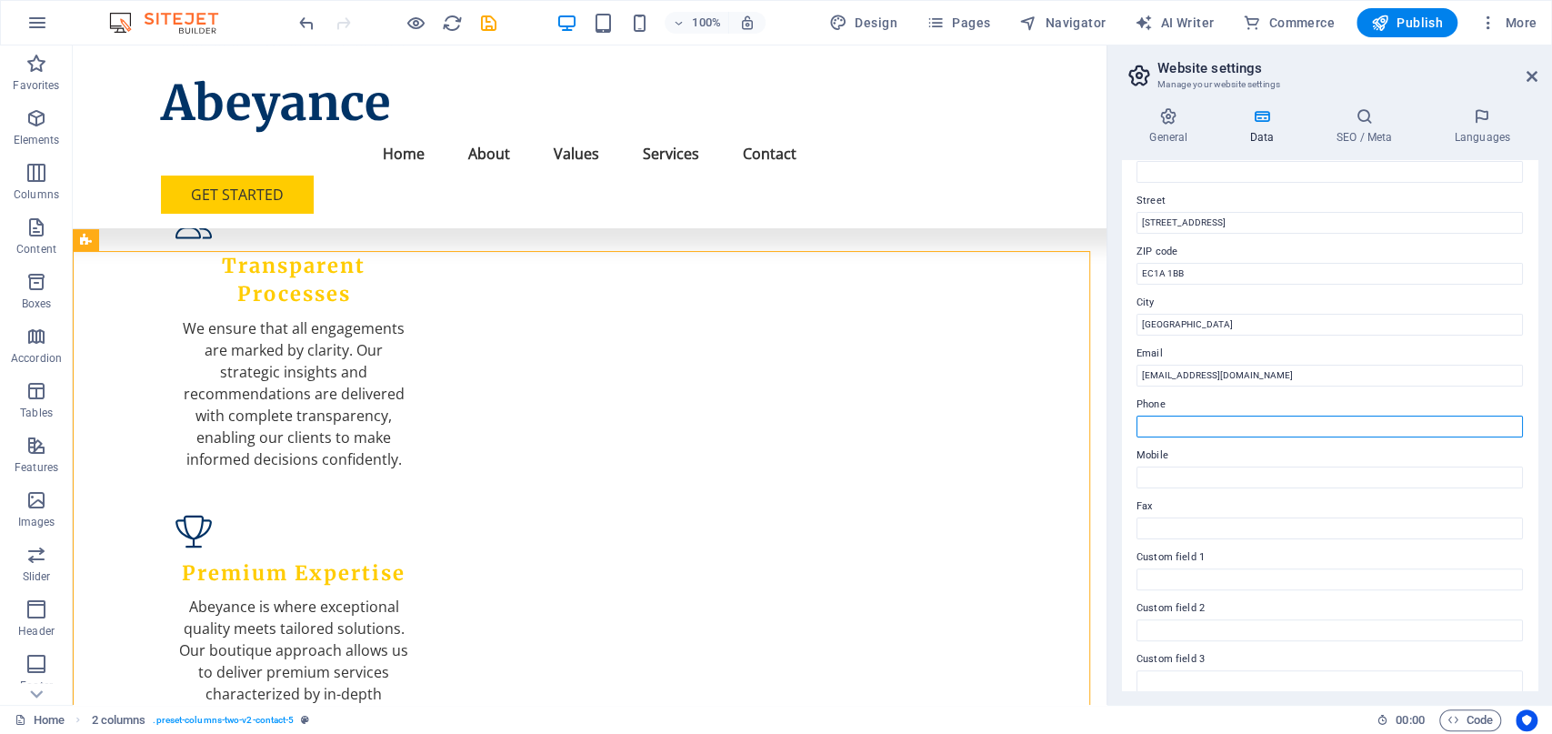
click at [1179, 427] on input "Phone" at bounding box center [1329, 426] width 386 height 22
type input "[PHONE_NUMBER]"
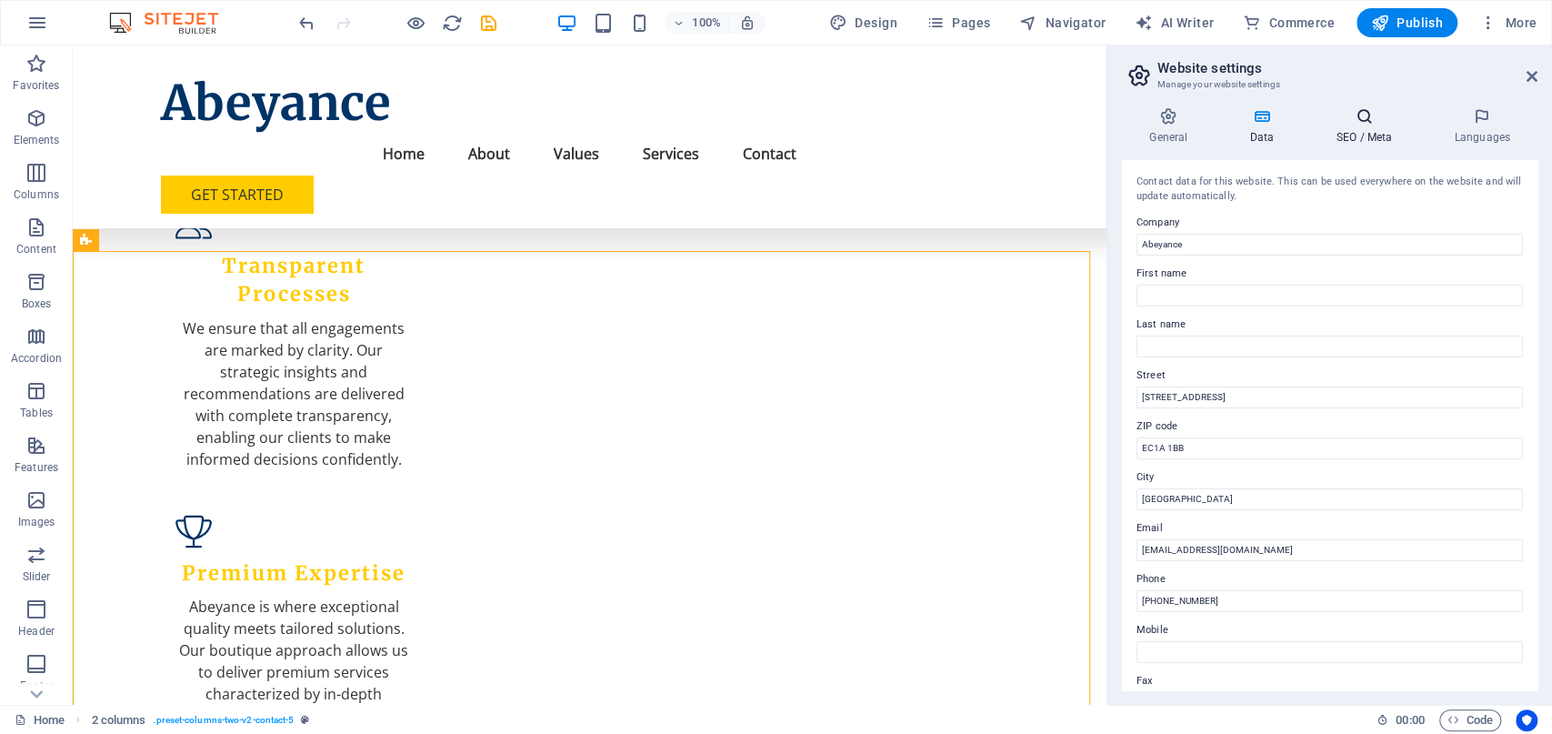
click at [1362, 121] on icon at bounding box center [1363, 116] width 111 height 18
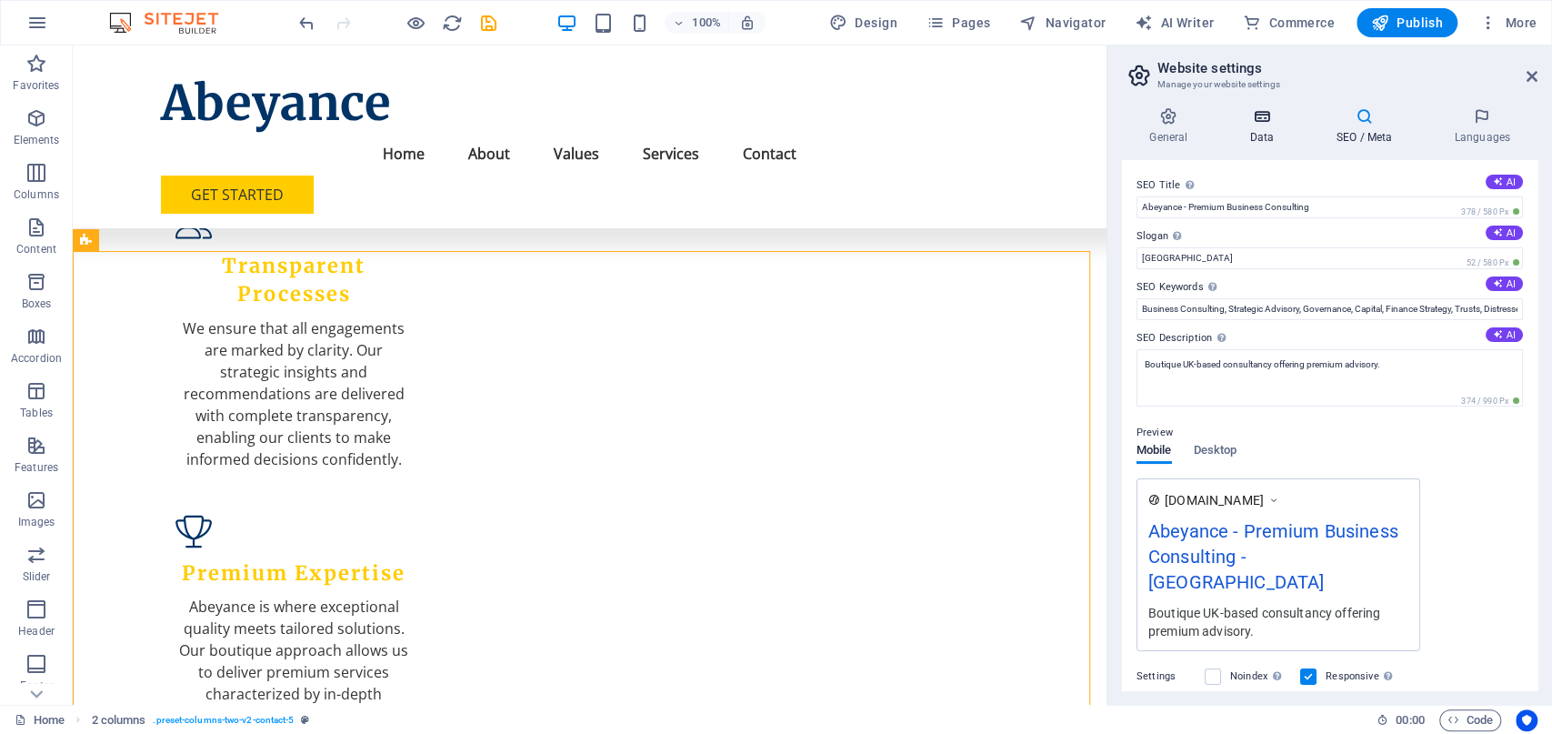
click at [1262, 127] on h4 "Data" at bounding box center [1265, 126] width 86 height 38
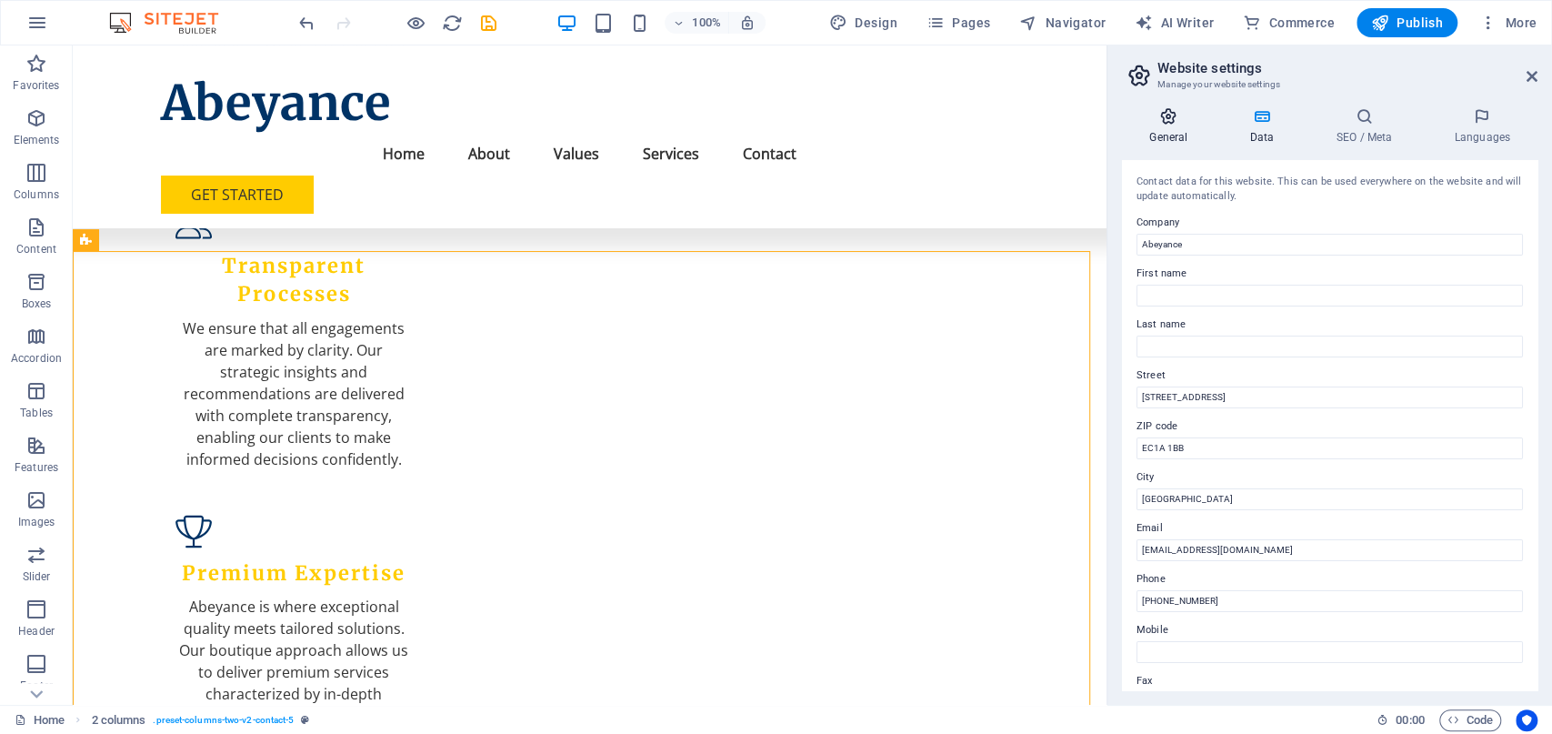
click at [1188, 137] on h4 "General" at bounding box center [1172, 126] width 100 height 38
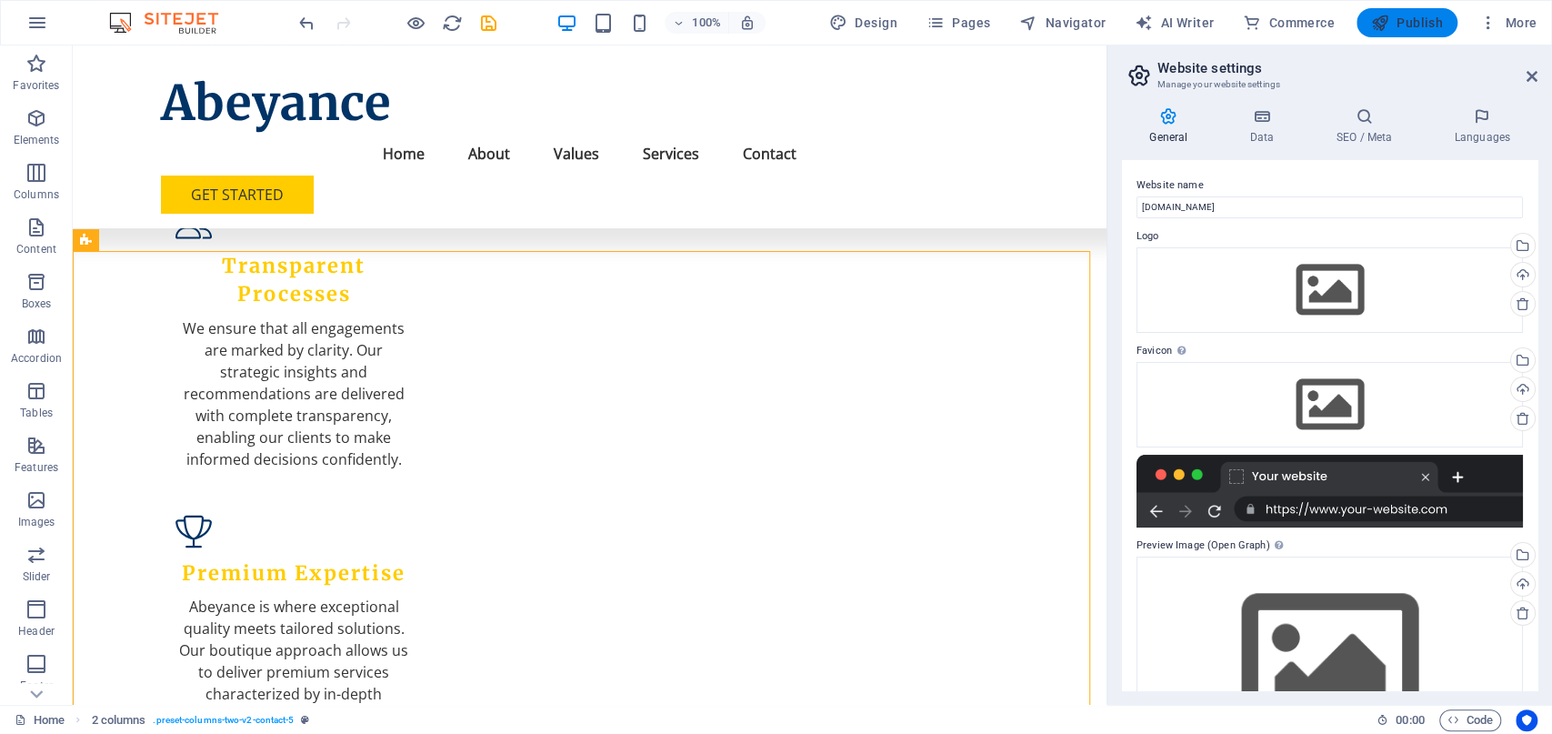
click at [1416, 19] on span "Publish" at bounding box center [1407, 23] width 72 height 18
checkbox input "false"
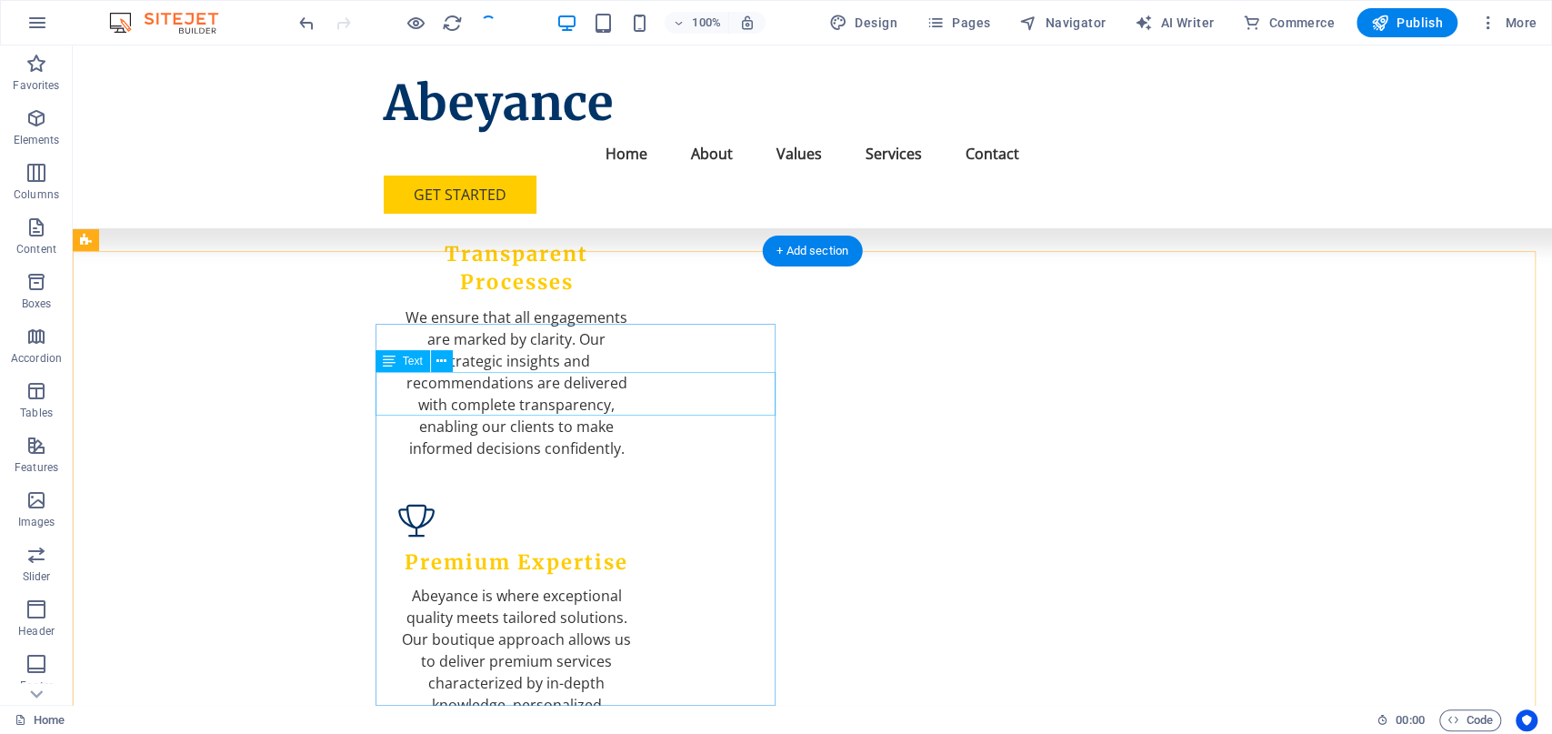
click at [416, 364] on span "Text" at bounding box center [413, 360] width 20 height 11
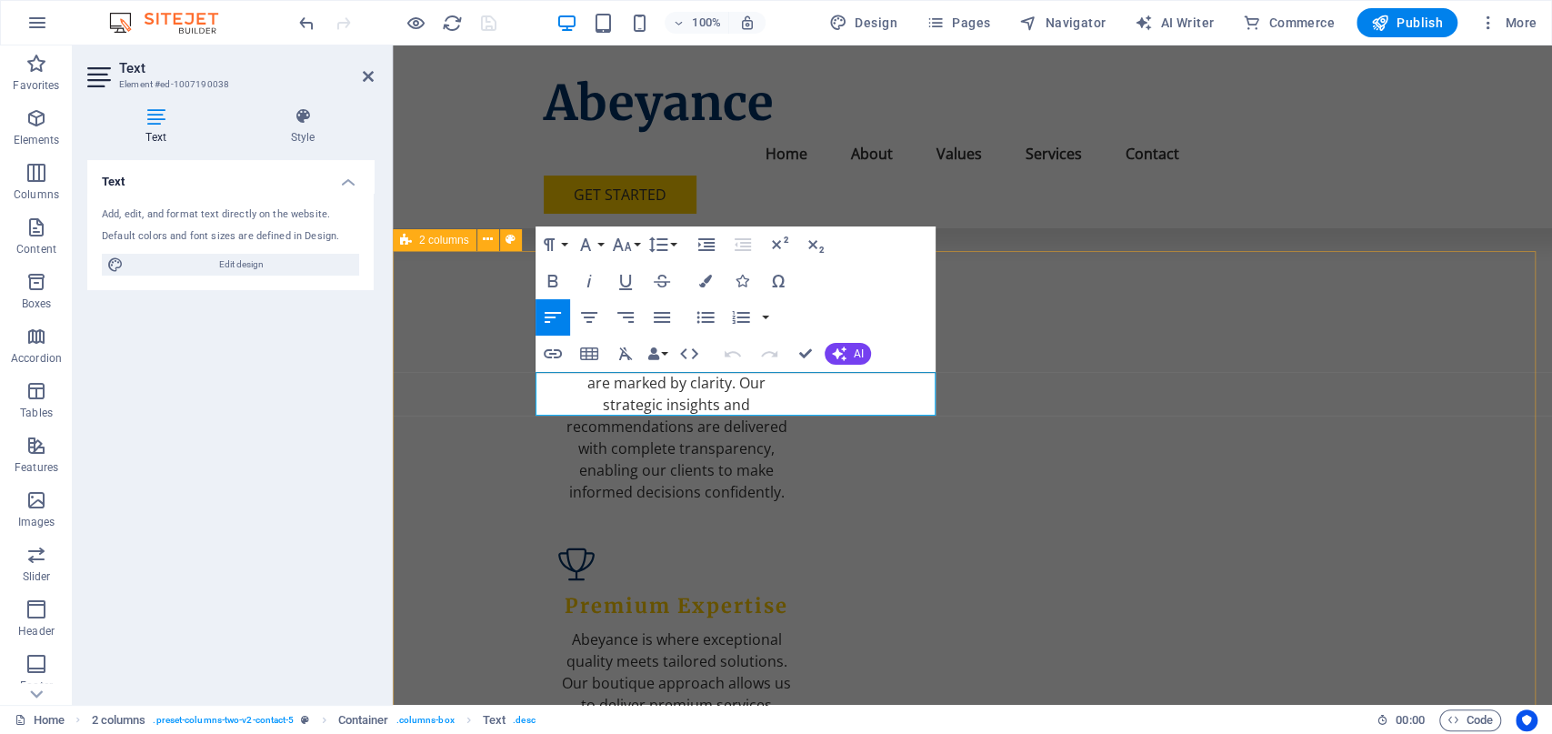
scroll to position [2123, 0]
